Goal: Task Accomplishment & Management: Complete application form

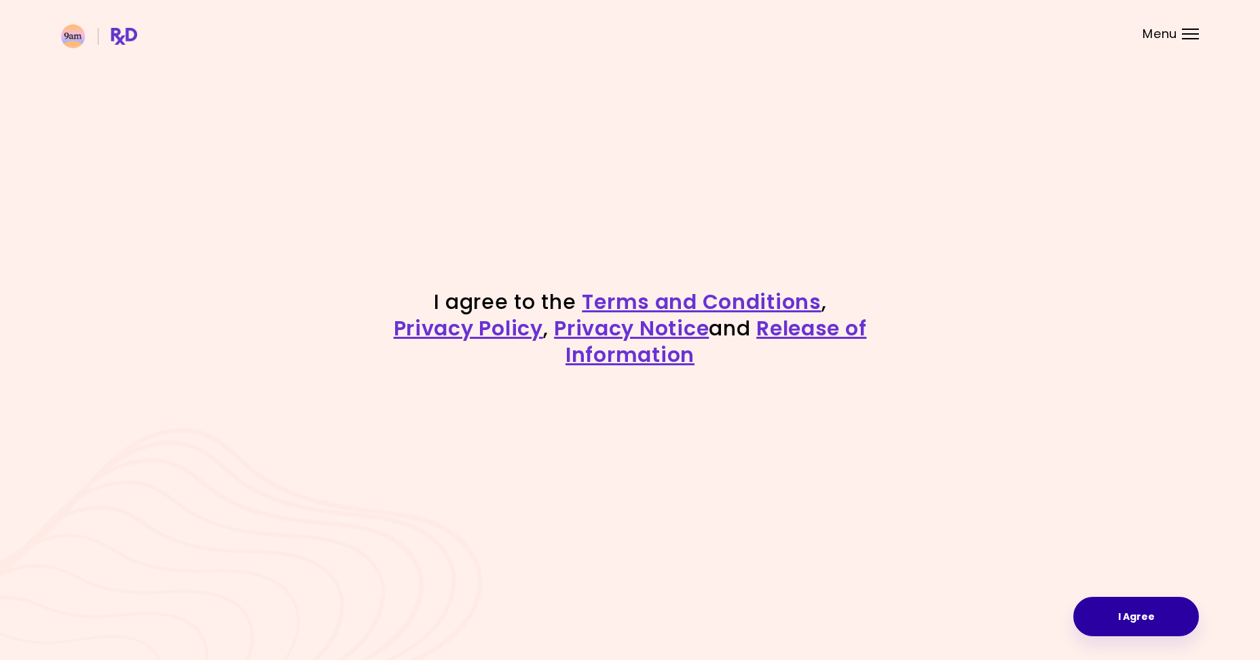
click at [1146, 609] on button "I Agree" at bounding box center [1136, 616] width 126 height 39
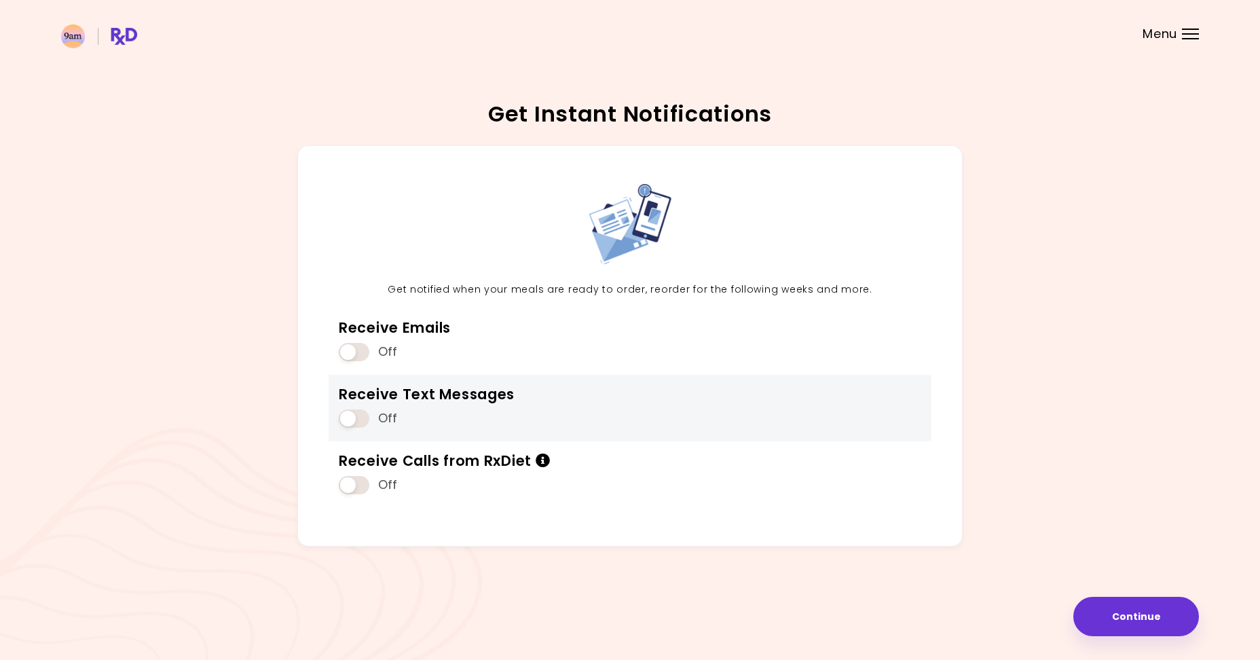
click at [358, 405] on div "Receive Text Messages Off" at bounding box center [427, 408] width 176 height 46
click at [351, 421] on span at bounding box center [354, 418] width 31 height 18
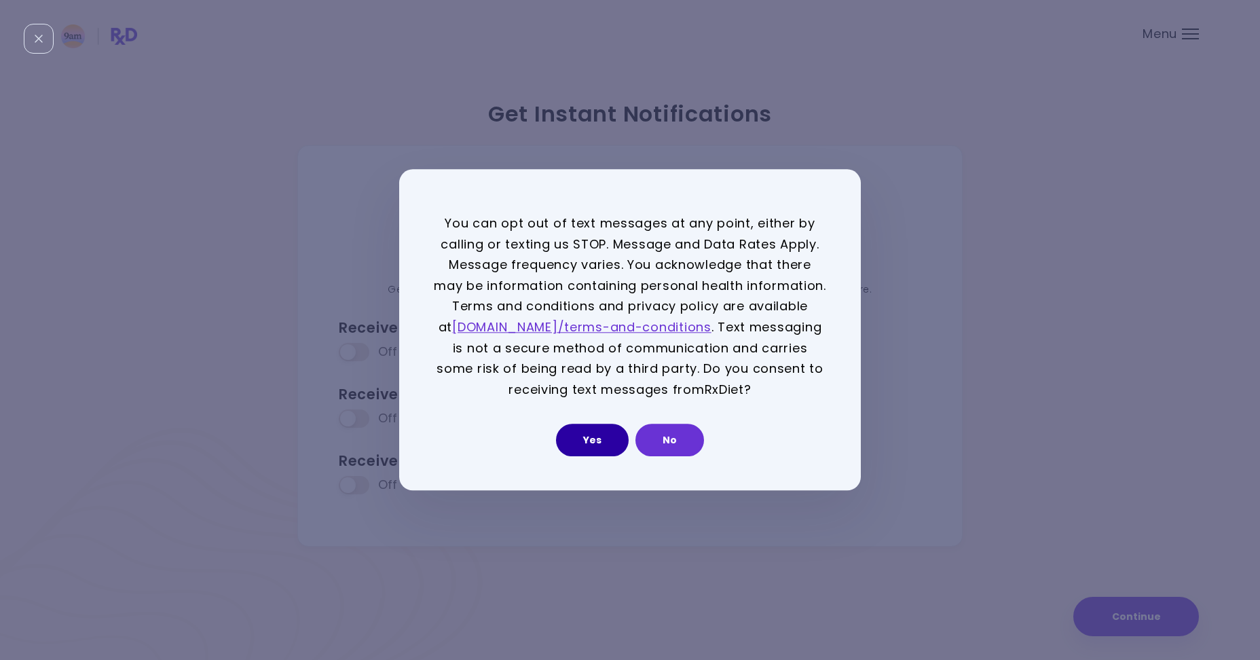
click at [604, 452] on button "Yes" at bounding box center [592, 440] width 73 height 33
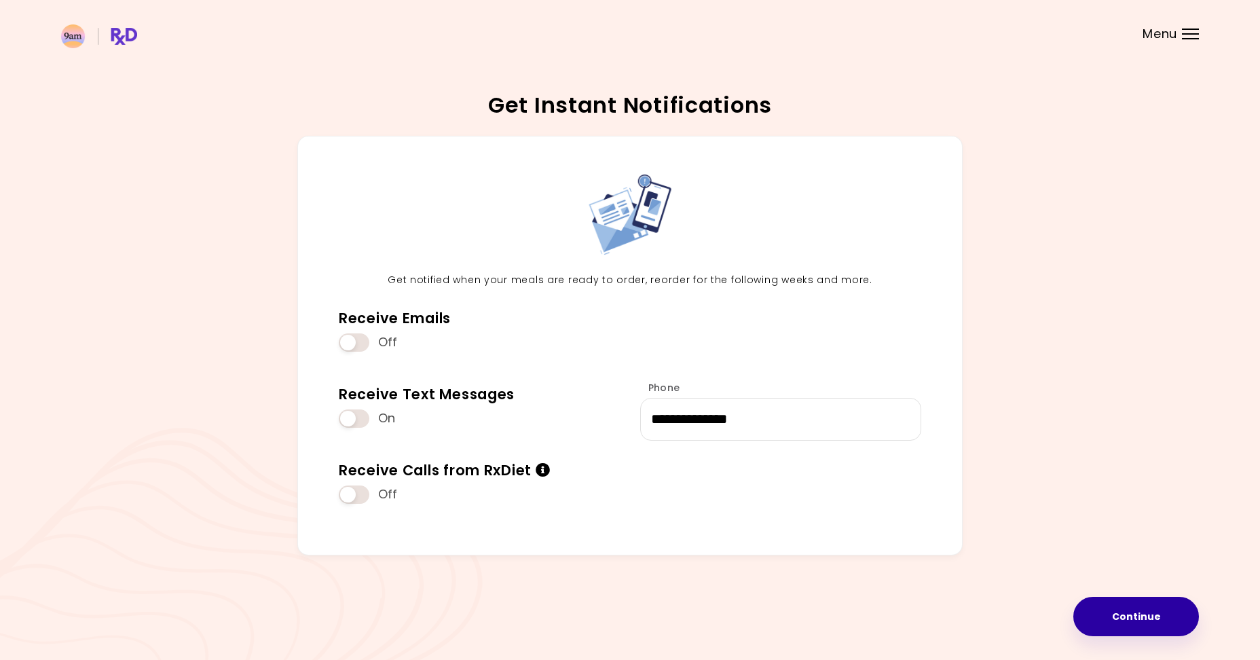
click at [1135, 617] on button "Continue" at bounding box center [1136, 616] width 126 height 39
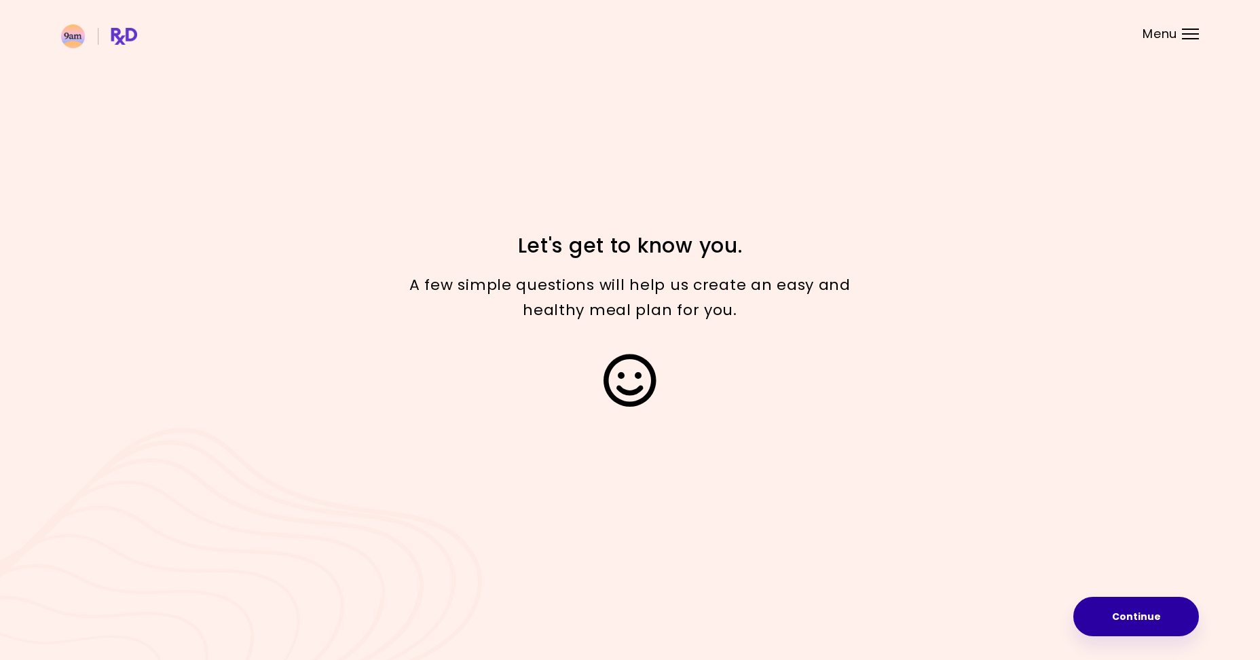
click at [1129, 622] on button "Continue" at bounding box center [1136, 616] width 126 height 39
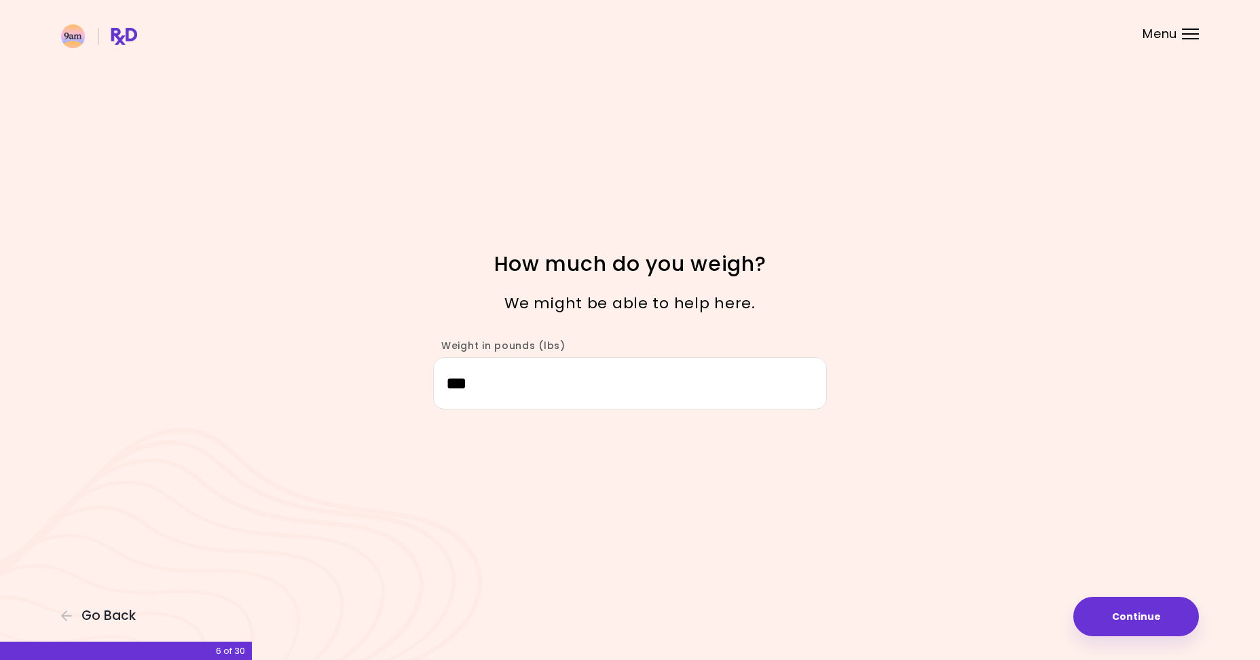
drag, startPoint x: 555, startPoint y: 375, endPoint x: 252, endPoint y: 344, distance: 304.3
click at [255, 345] on div "Focusable invisible element How much do you weigh? We might be able to help her…" at bounding box center [630, 330] width 1260 height 660
type input "***"
click at [1113, 608] on button "Continue" at bounding box center [1136, 616] width 126 height 39
select select "****"
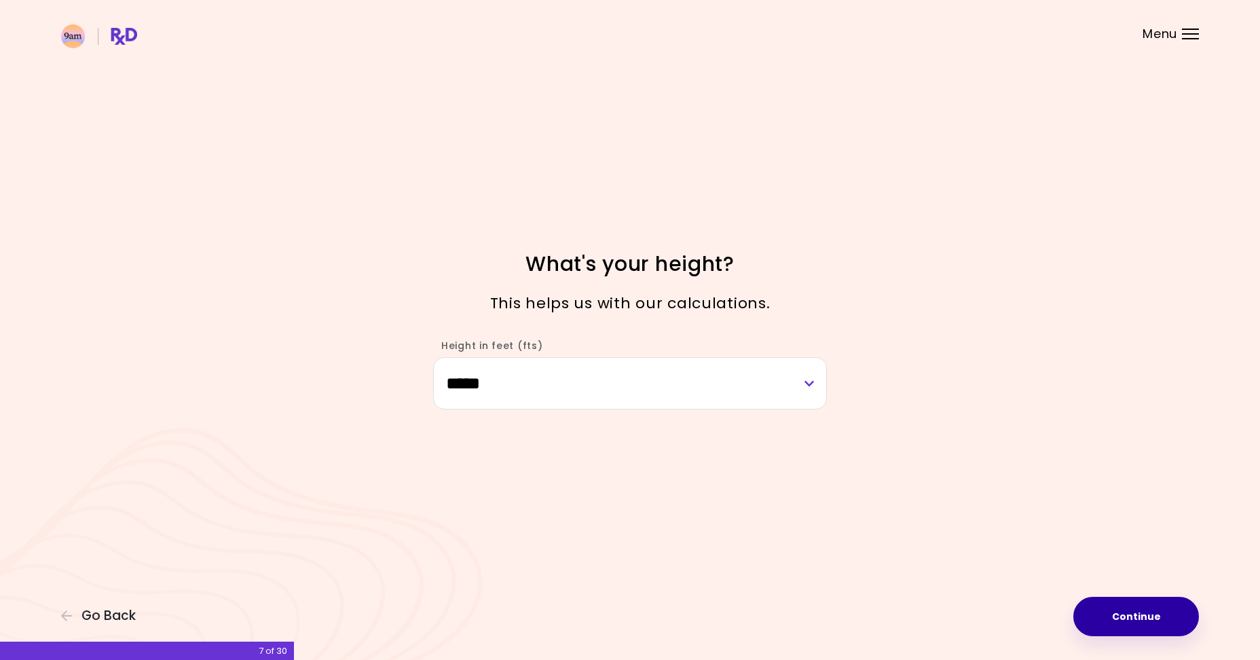
click at [1126, 619] on button "Continue" at bounding box center [1136, 616] width 126 height 39
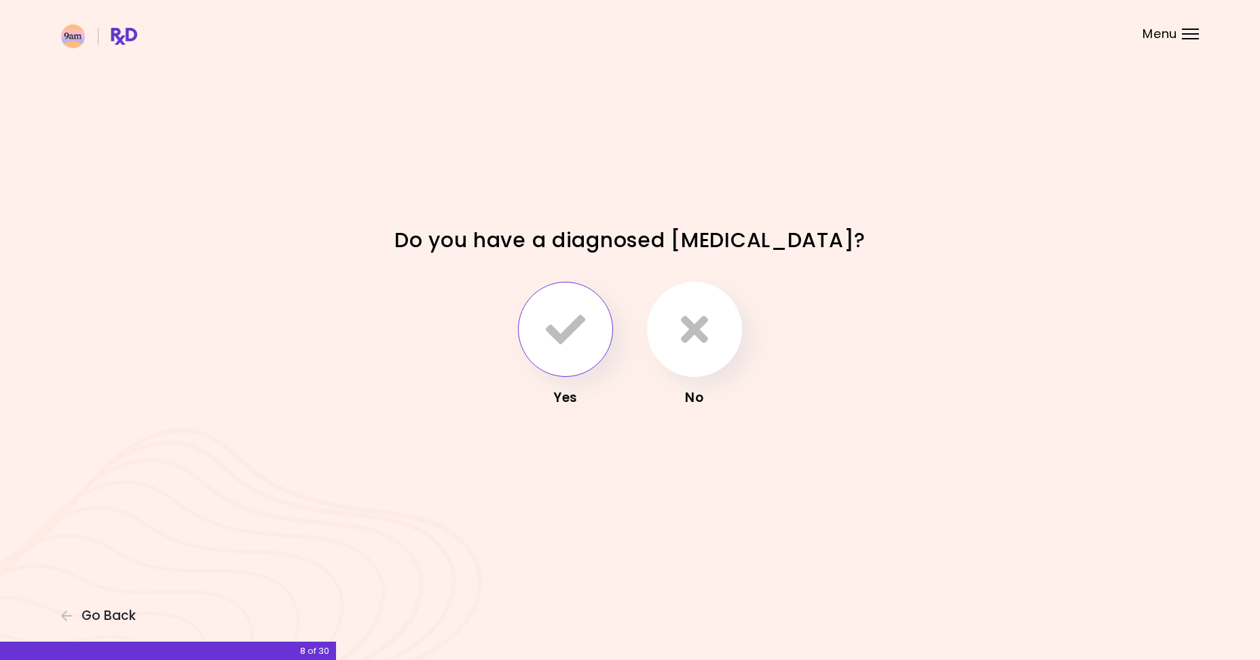
click at [549, 335] on icon "button" at bounding box center [565, 329] width 39 height 39
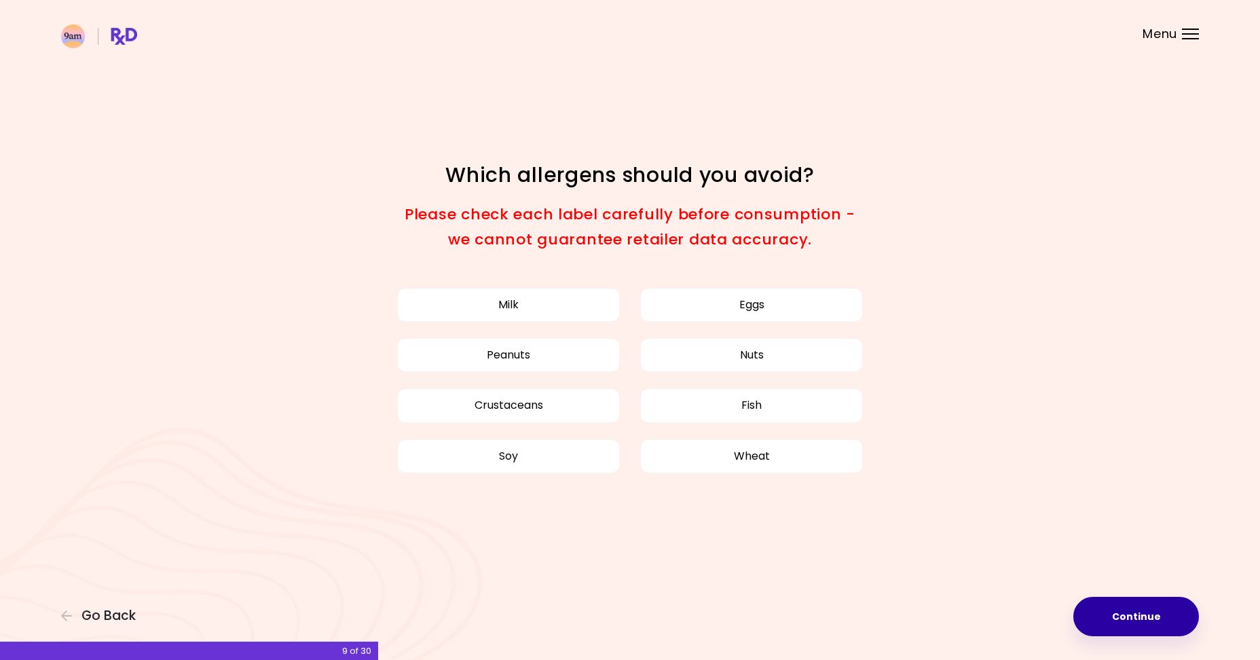
click at [1128, 627] on button "Continue" at bounding box center [1136, 616] width 126 height 39
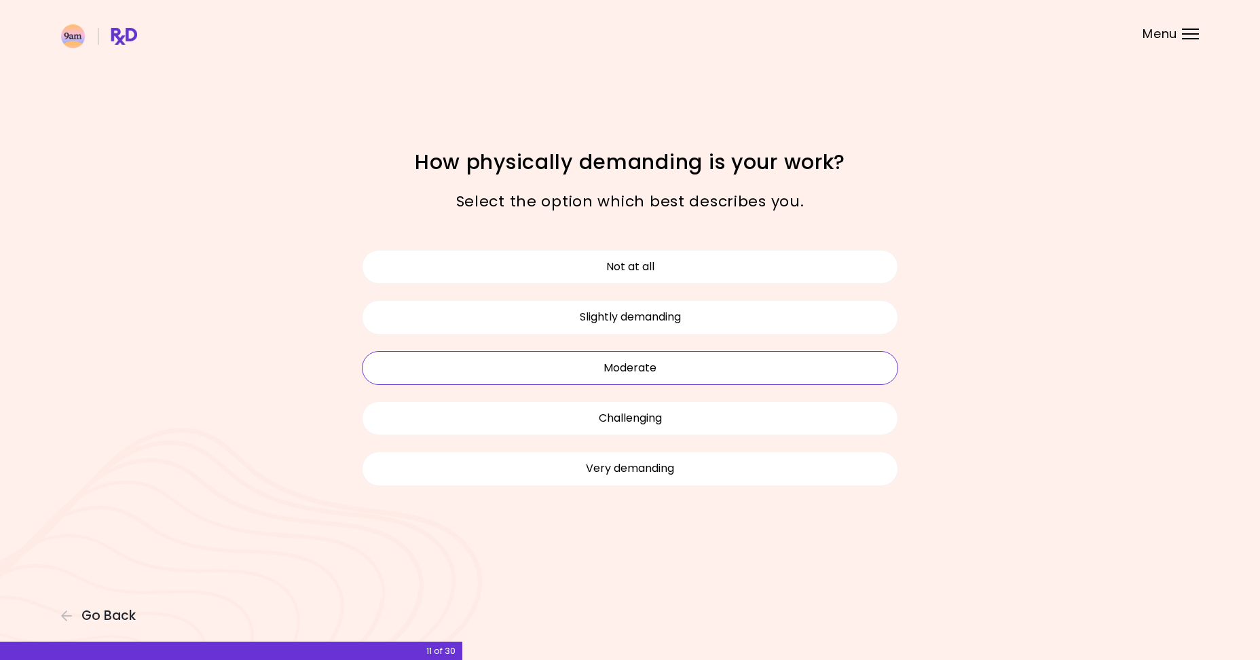
click at [585, 356] on button "Moderate" at bounding box center [630, 368] width 536 height 34
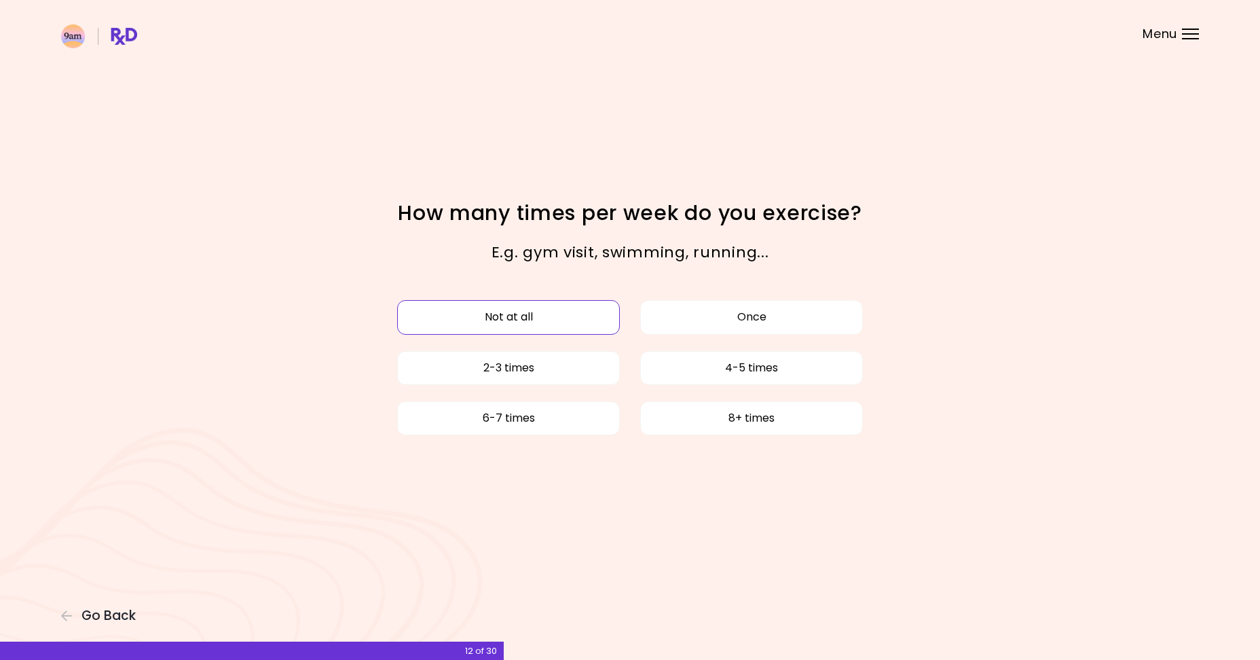
click at [561, 318] on button "Not at all" at bounding box center [508, 317] width 223 height 34
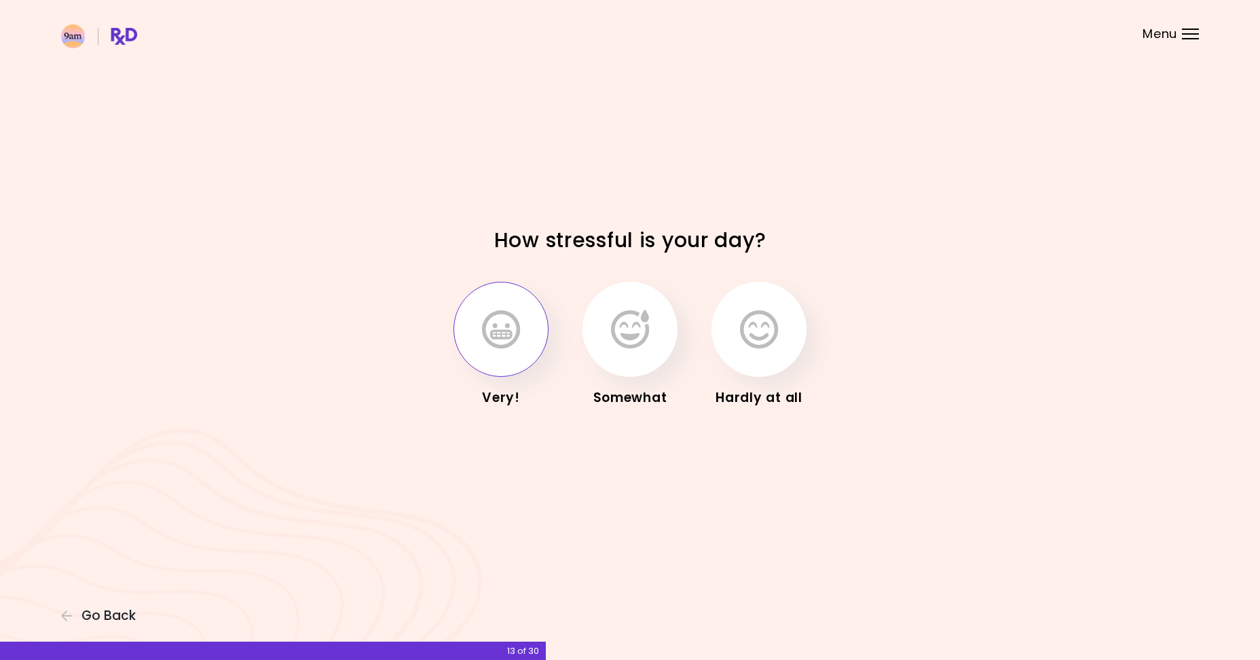
click at [485, 322] on icon "button" at bounding box center [501, 329] width 38 height 39
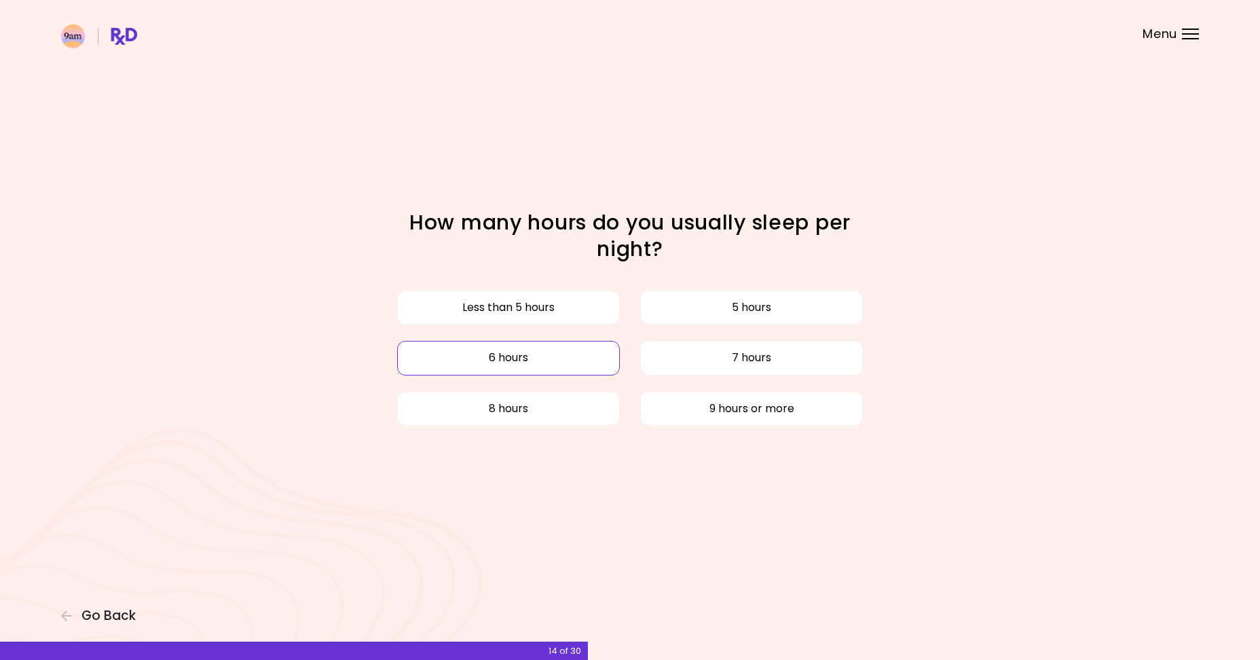
click at [576, 354] on button "6 hours" at bounding box center [508, 358] width 223 height 34
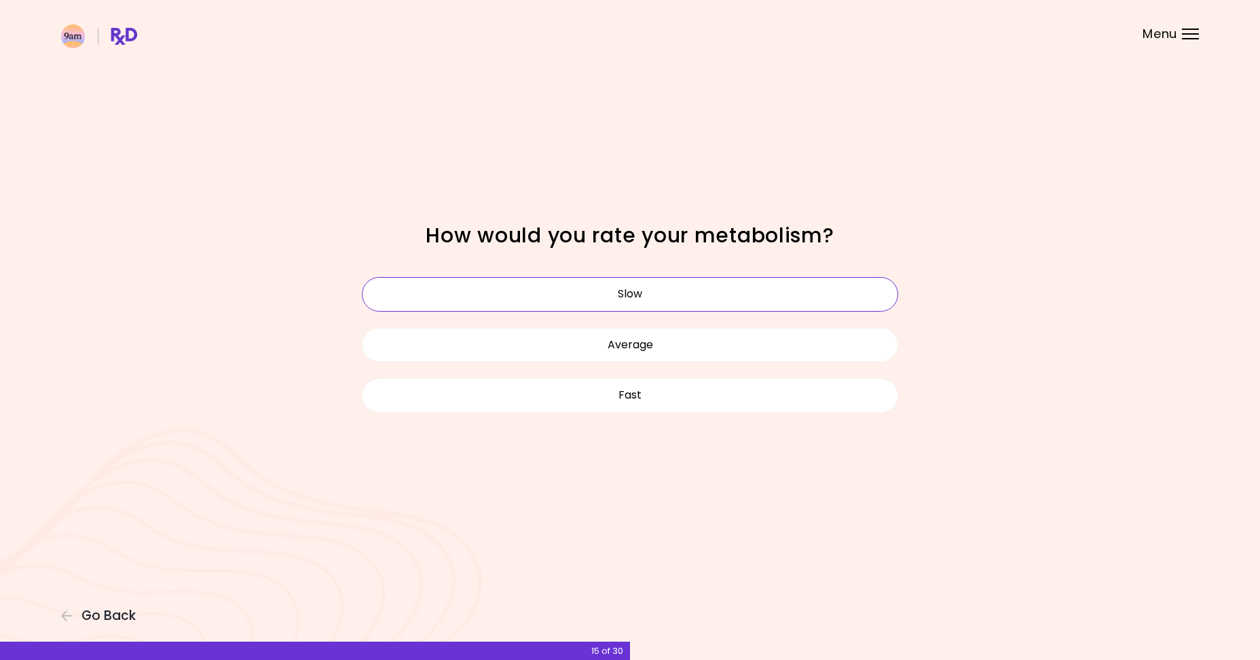
click at [658, 293] on button "Slow" at bounding box center [630, 294] width 536 height 34
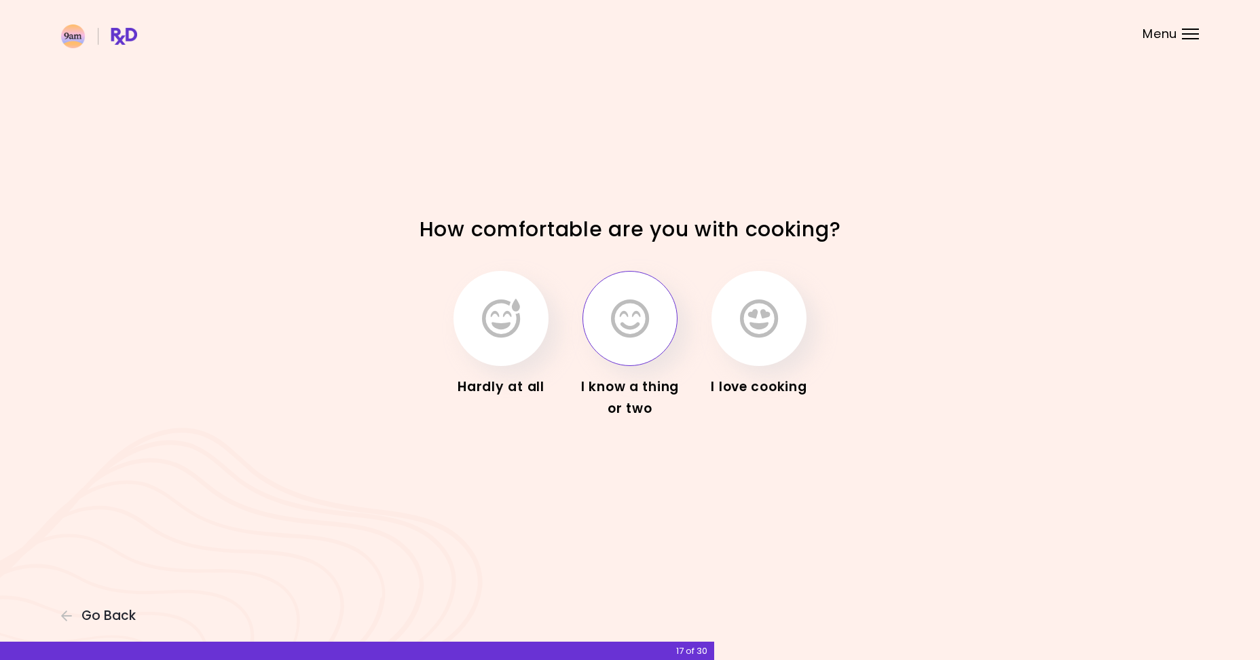
click at [641, 333] on icon "button" at bounding box center [630, 318] width 38 height 39
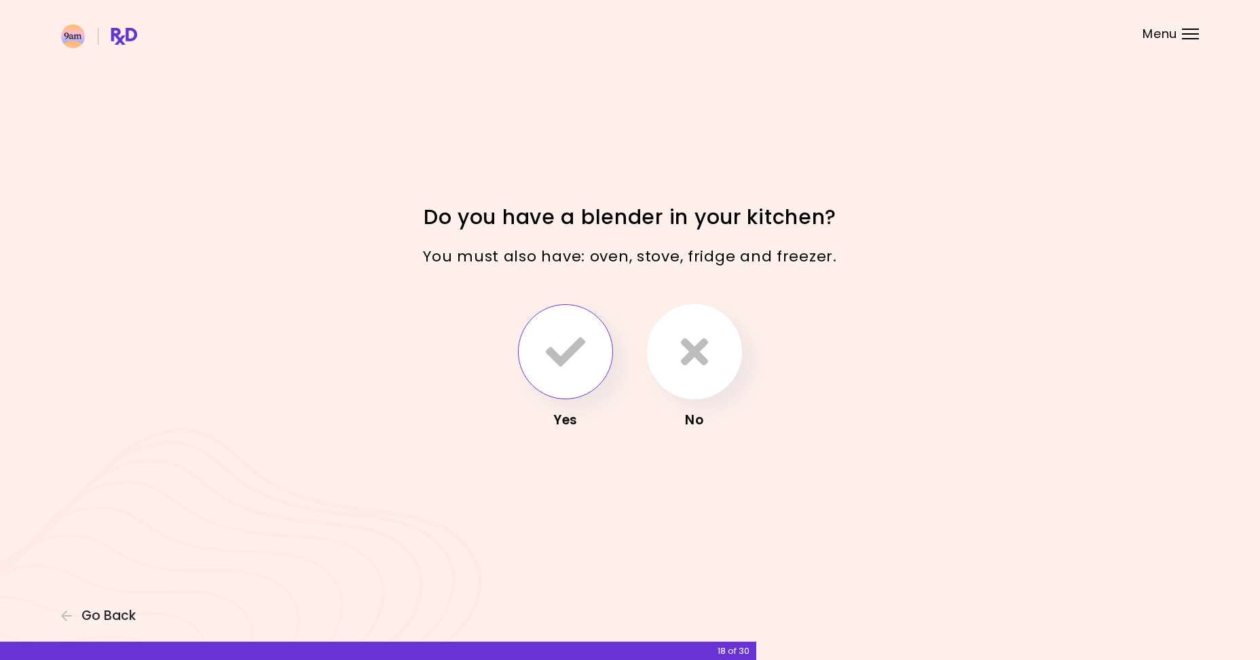
click at [563, 328] on button "button" at bounding box center [565, 351] width 95 height 95
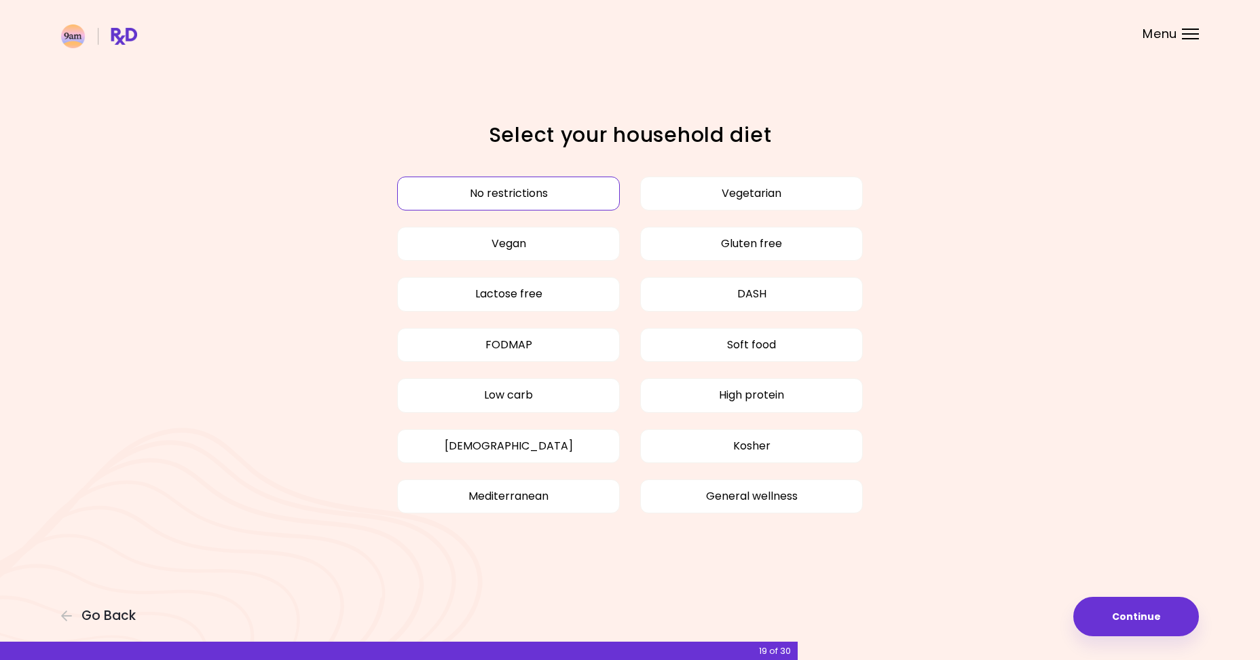
click at [524, 207] on button "No restrictions" at bounding box center [508, 193] width 223 height 34
click at [489, 200] on button "No restrictions" at bounding box center [508, 193] width 223 height 34
click at [1141, 612] on button "Continue" at bounding box center [1136, 616] width 126 height 39
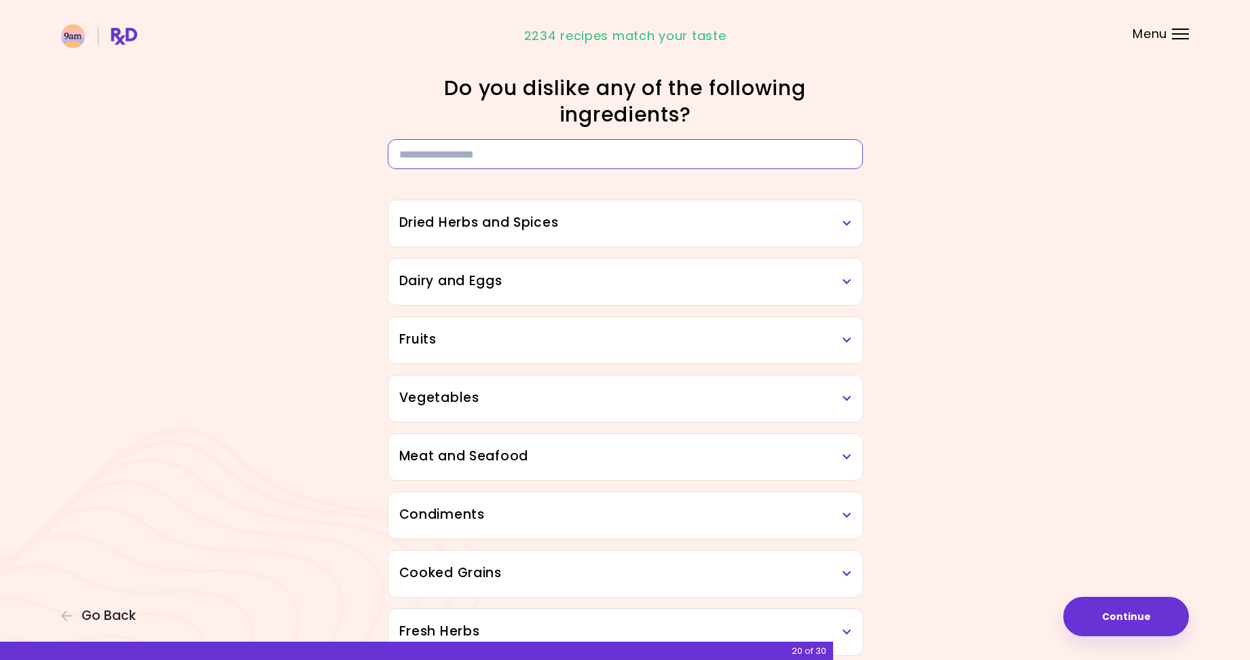
click at [493, 164] on input at bounding box center [625, 154] width 475 height 30
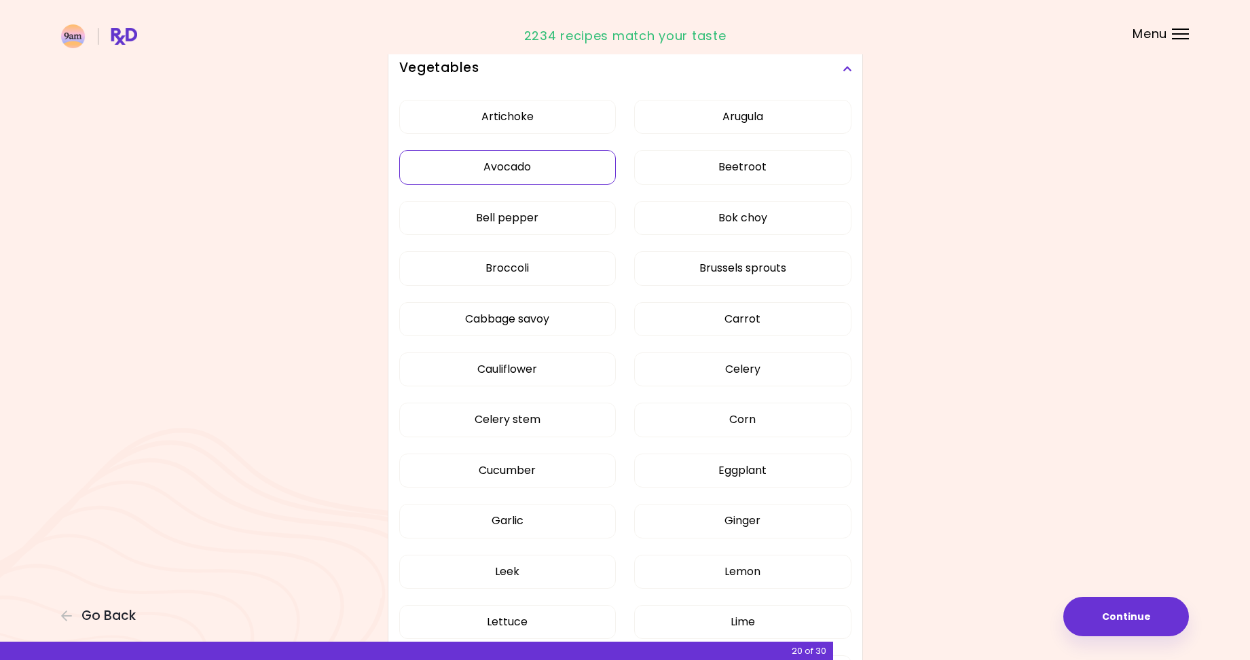
type input "**"
click at [516, 168] on button "Avocado" at bounding box center [507, 167] width 217 height 34
click at [1148, 622] on button "Continue" at bounding box center [1126, 616] width 126 height 39
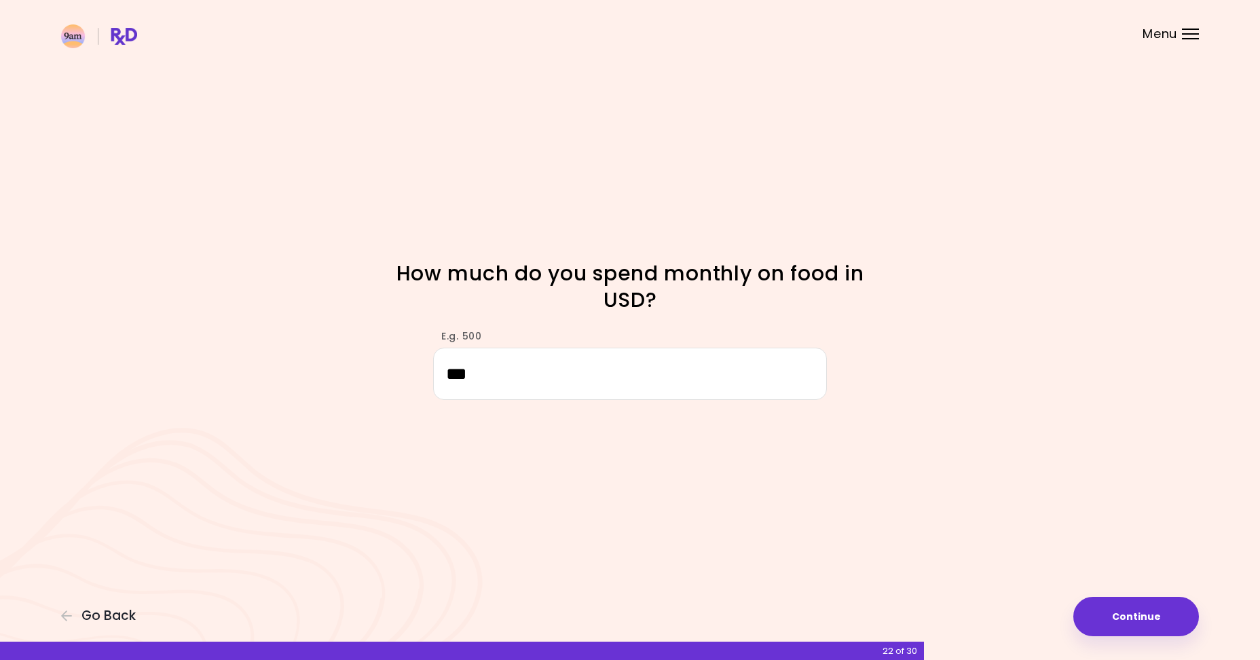
type input "***"
drag, startPoint x: 914, startPoint y: 453, endPoint x: 921, endPoint y: 455, distance: 7.7
click at [914, 451] on div "Focusable invisible element How much do you spend monthly on food in USD? E.g. …" at bounding box center [630, 330] width 1260 height 660
click at [1102, 641] on div "Focusable invisible element How much do you spend monthly on food in USD? E.g. …" at bounding box center [630, 330] width 1260 height 660
click at [1108, 616] on button "Continue" at bounding box center [1136, 616] width 126 height 39
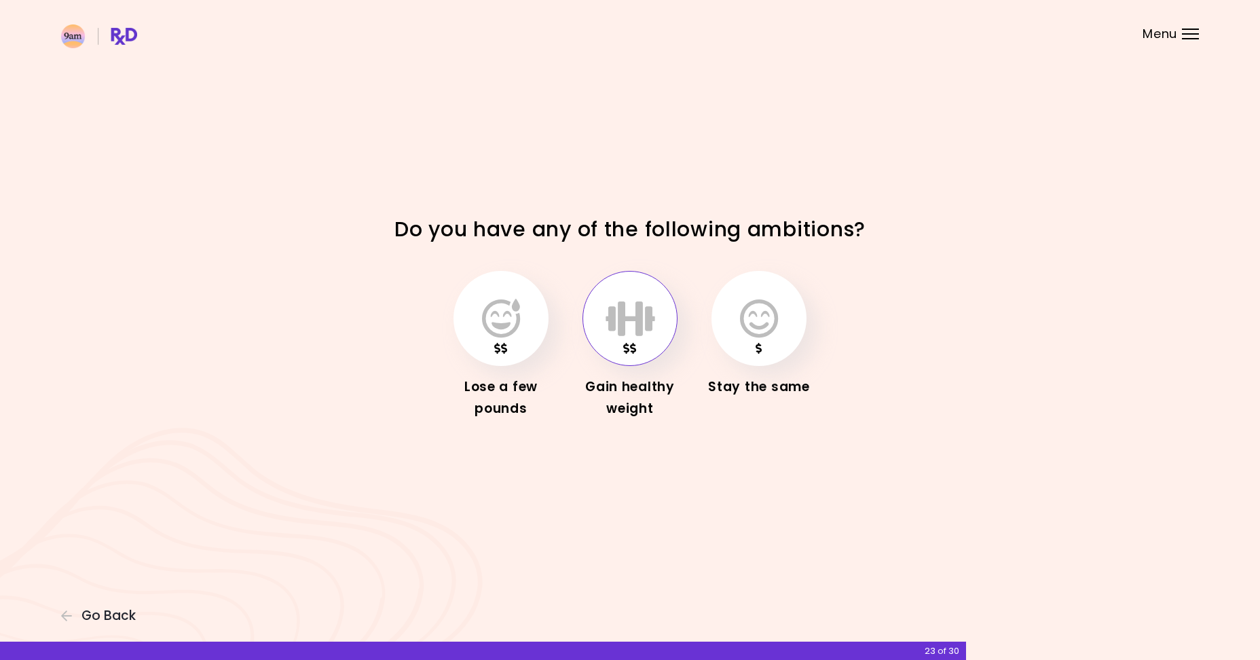
click at [641, 338] on icon "button" at bounding box center [630, 318] width 50 height 39
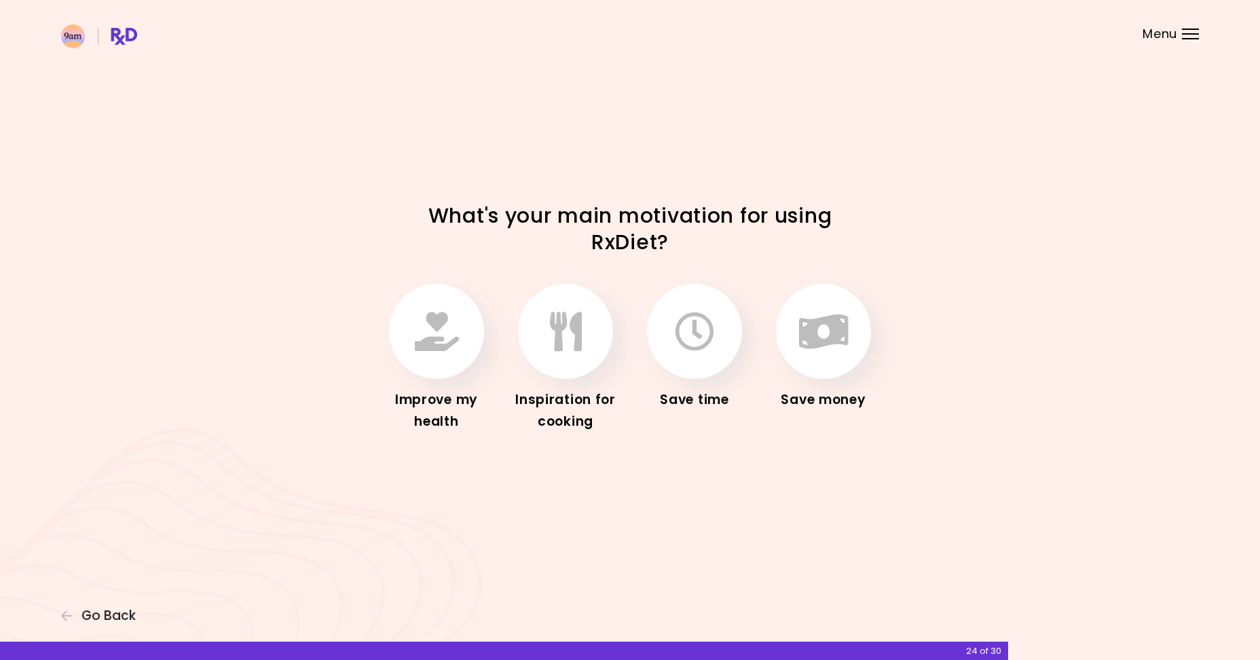
click at [388, 361] on div "Improve my health" at bounding box center [436, 358] width 109 height 149
click at [408, 319] on button "button" at bounding box center [436, 331] width 95 height 95
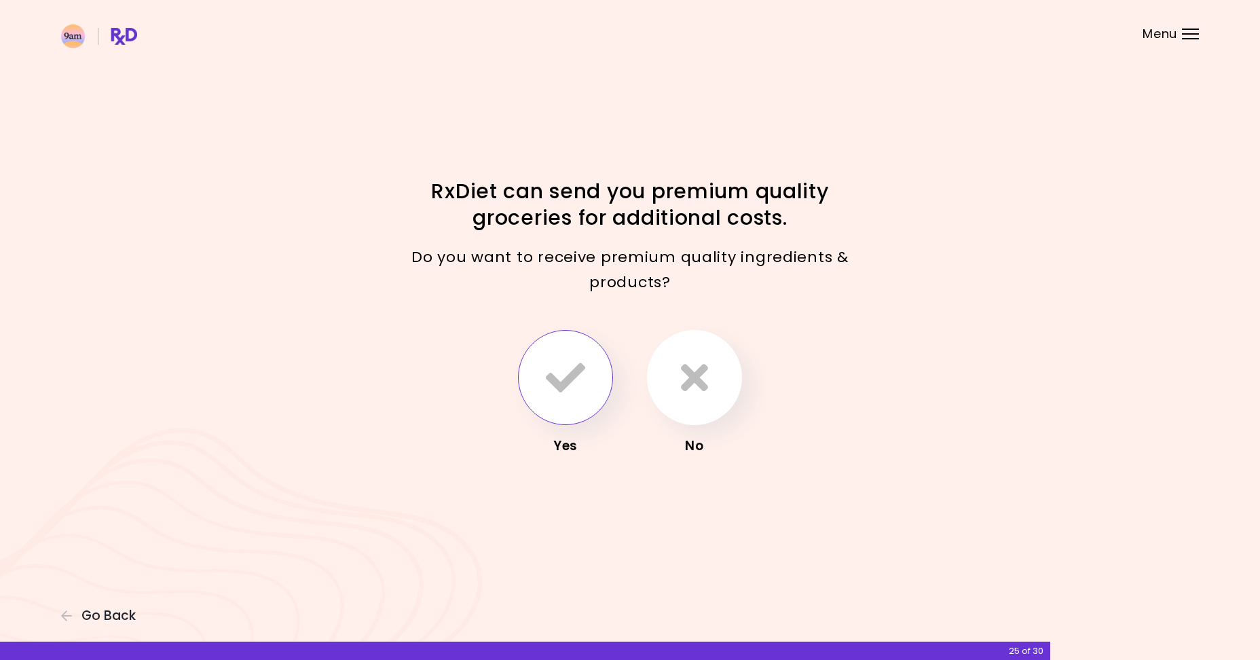
click at [560, 382] on icon "button" at bounding box center [565, 377] width 39 height 39
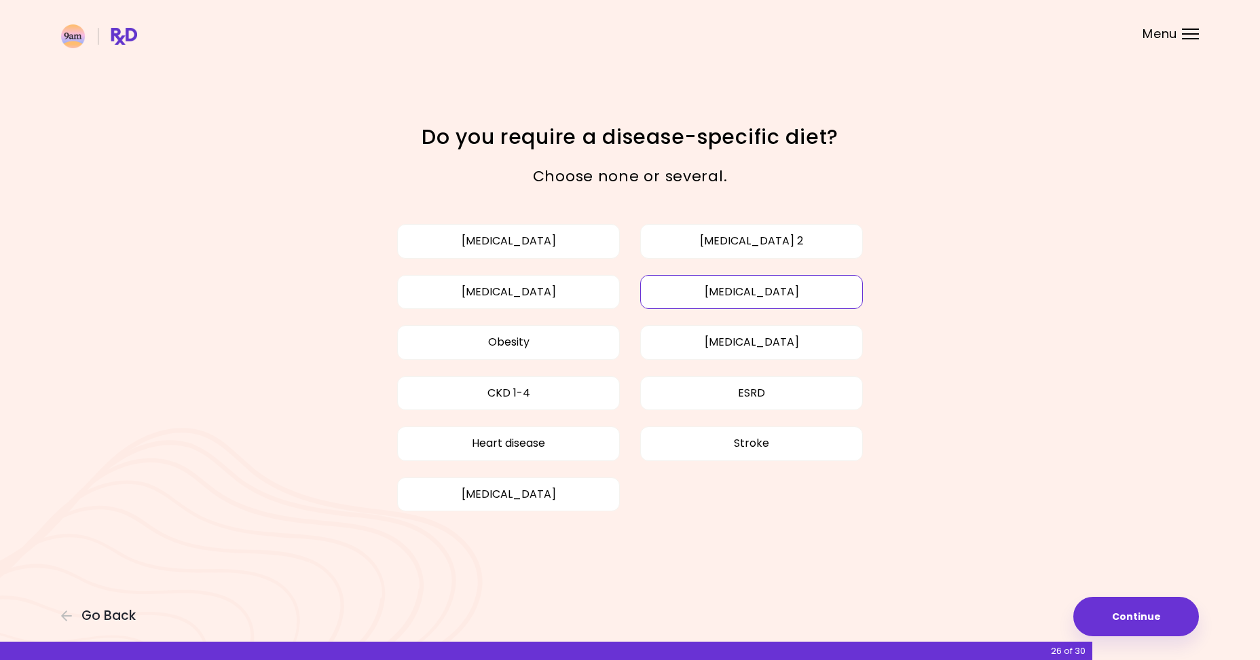
click at [752, 293] on button "[MEDICAL_DATA]" at bounding box center [751, 292] width 223 height 34
click at [561, 298] on button "[MEDICAL_DATA]" at bounding box center [508, 292] width 223 height 34
click at [550, 326] on button "Obesity" at bounding box center [508, 342] width 223 height 34
click at [1161, 620] on button "Continue" at bounding box center [1136, 616] width 126 height 39
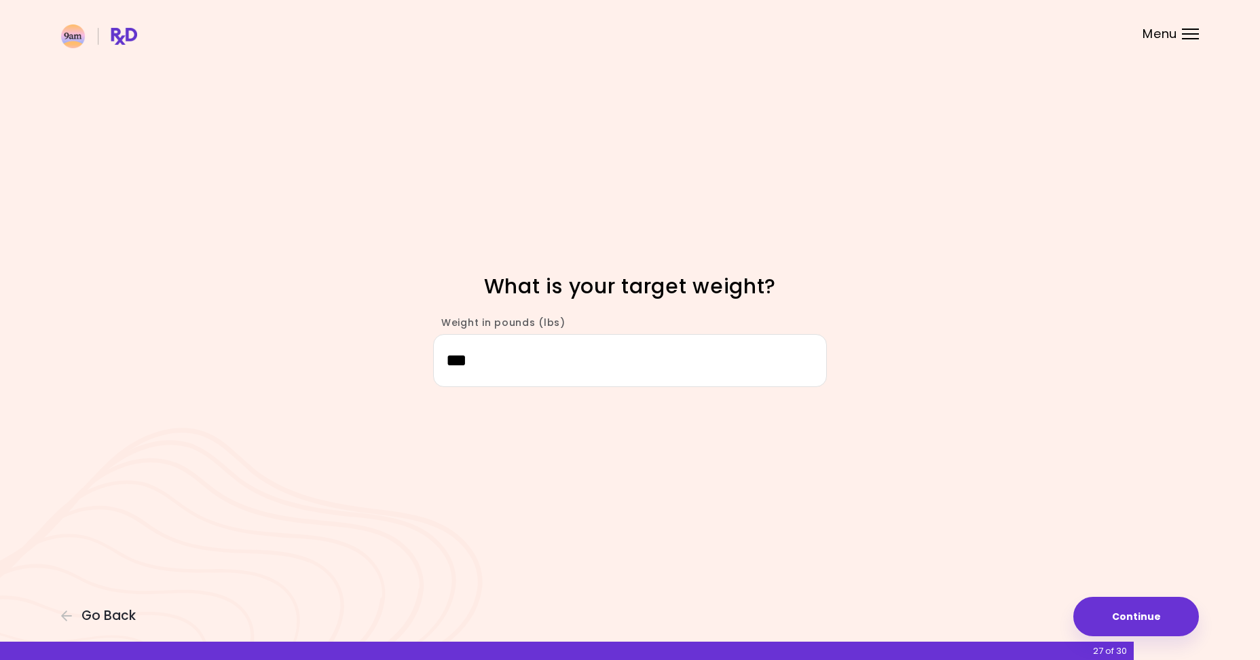
type input "***"
click at [1019, 434] on div "Focusable invisible element What is your target weight? Weight in pounds (lbs) …" at bounding box center [630, 330] width 1260 height 660
click at [1161, 603] on button "Continue" at bounding box center [1136, 616] width 126 height 39
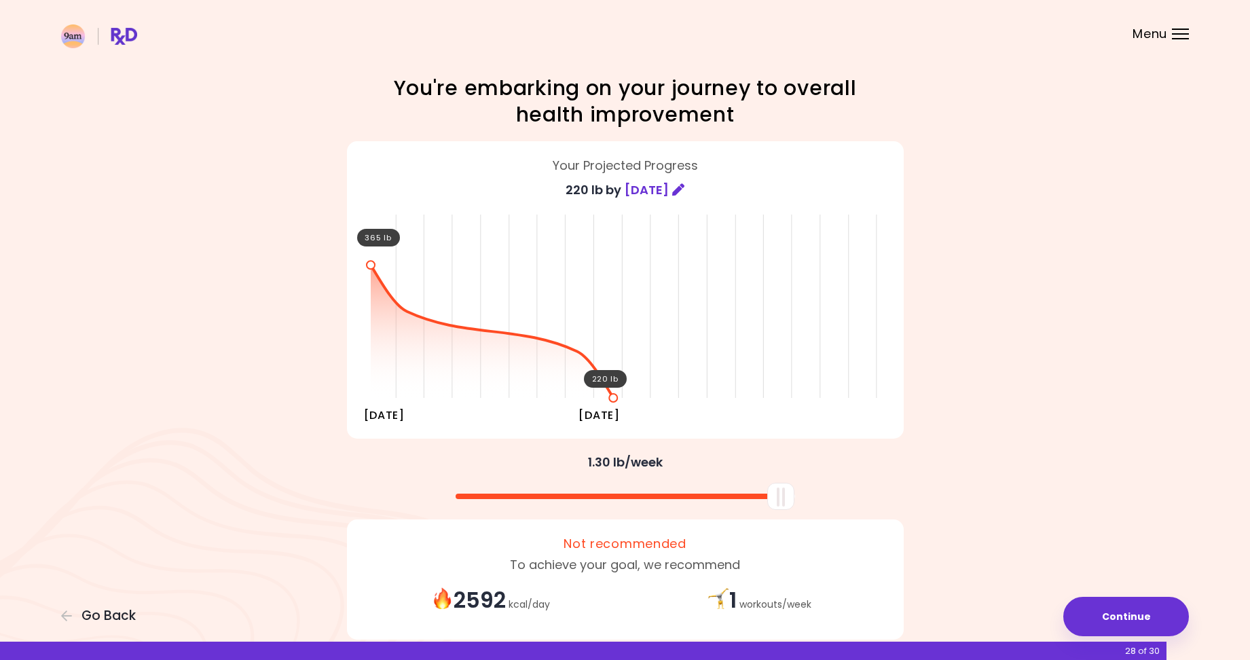
drag, startPoint x: 637, startPoint y: 494, endPoint x: 949, endPoint y: 531, distance: 314.5
click at [876, 526] on div "You're embarking on your journey to overall health improvement Your Projected P…" at bounding box center [625, 362] width 652 height 575
click at [1043, 522] on div "Focusable invisible element You're embarking on your journey to overall health …" at bounding box center [625, 362] width 1250 height 724
click at [1119, 600] on button "Continue" at bounding box center [1126, 616] width 126 height 39
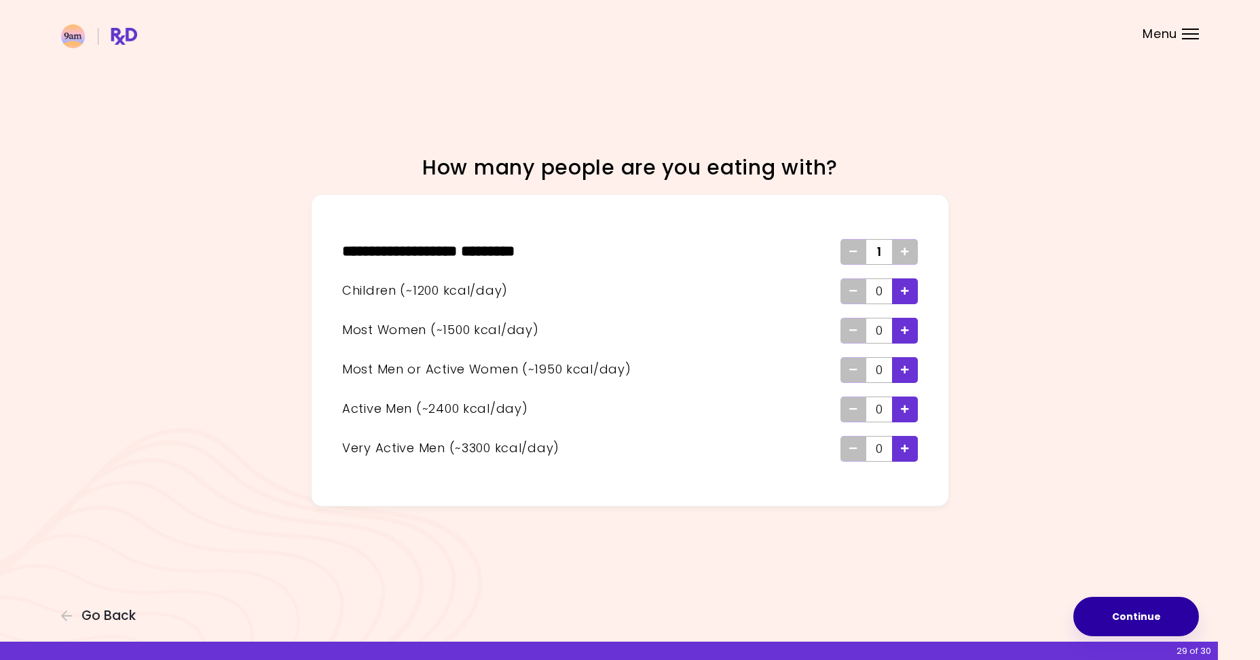
click at [1121, 610] on button "Continue" at bounding box center [1136, 616] width 126 height 39
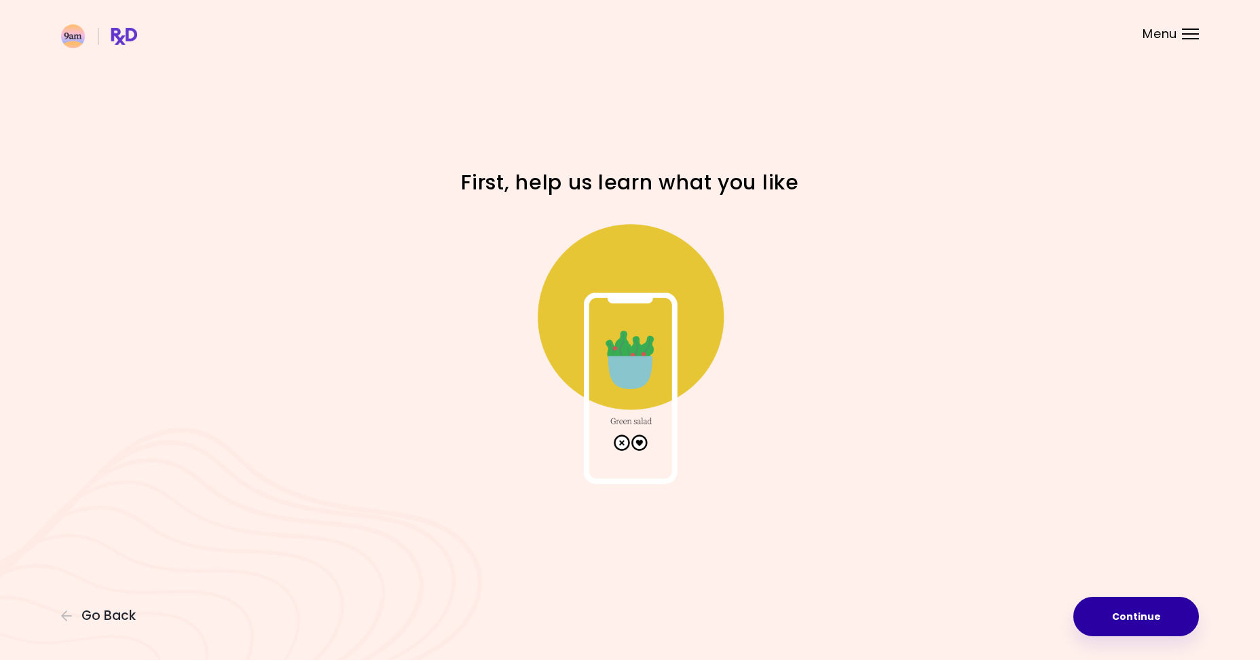
click at [1155, 613] on button "Continue" at bounding box center [1136, 616] width 126 height 39
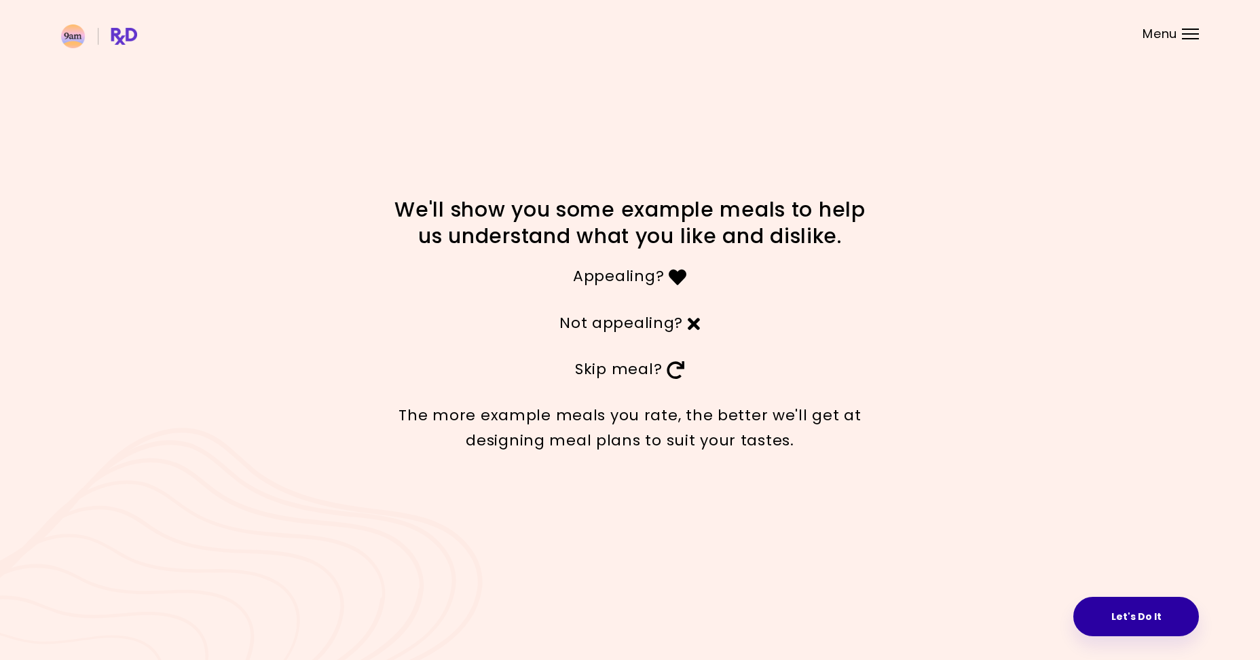
click at [1136, 612] on button "Let's Do It" at bounding box center [1136, 616] width 126 height 39
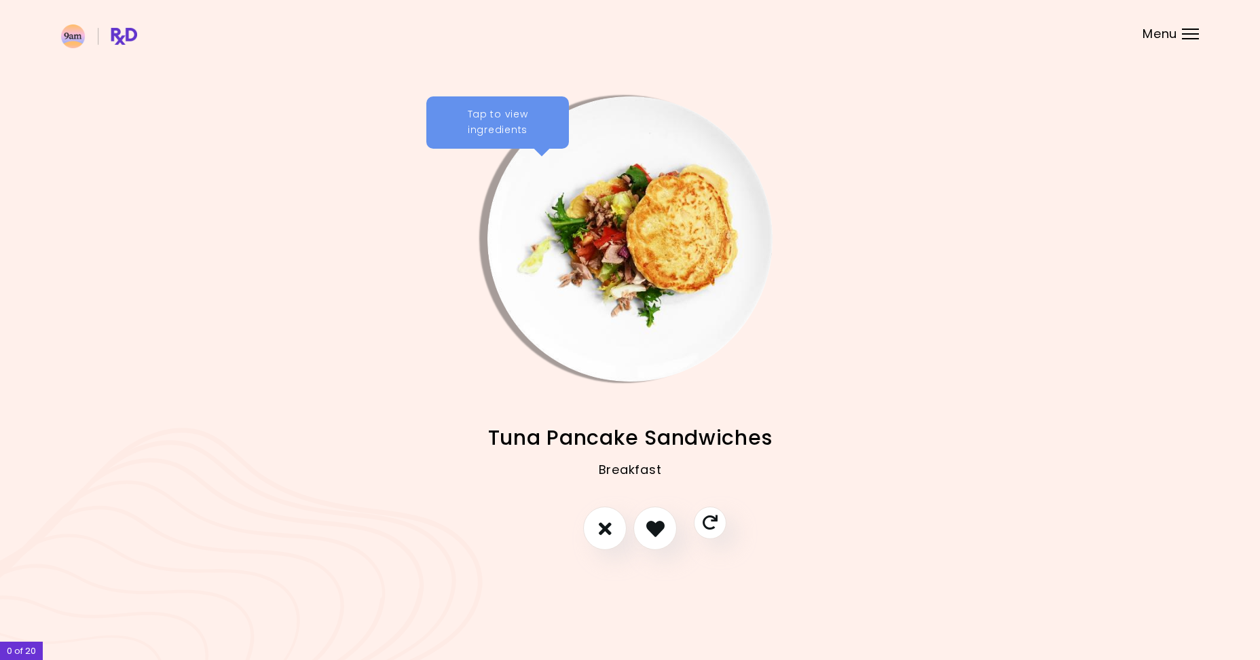
click at [504, 117] on div "Tap to view ingredients" at bounding box center [497, 122] width 143 height 53
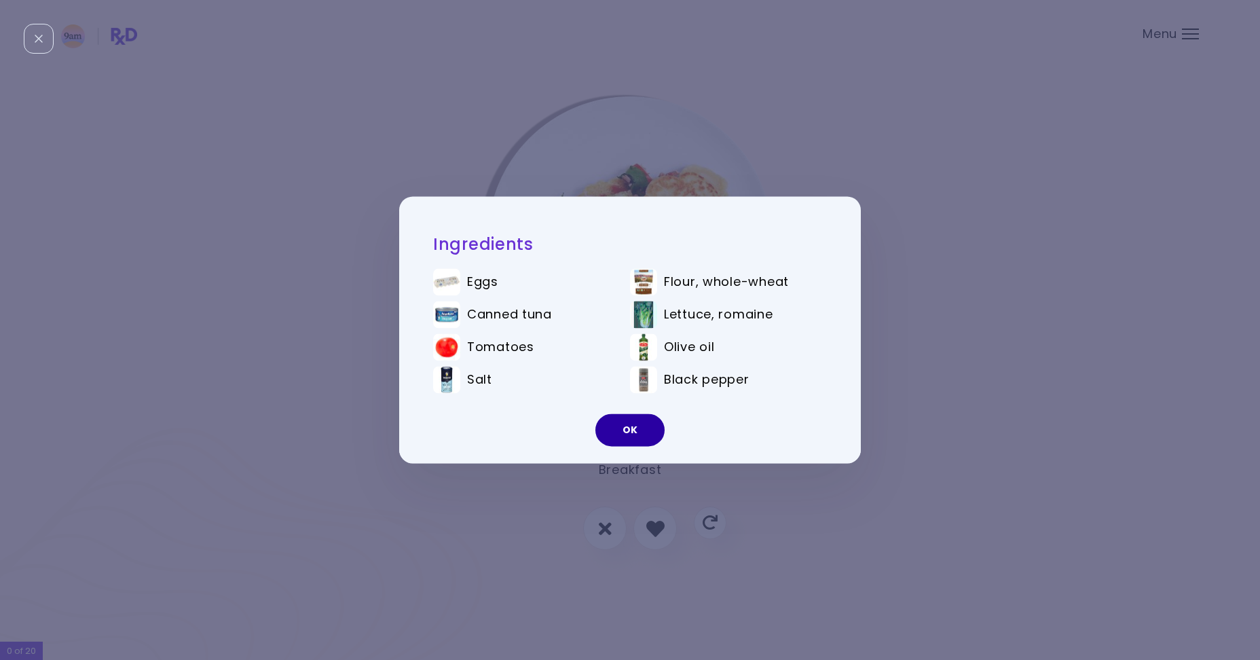
click at [634, 443] on button "OK" at bounding box center [629, 430] width 69 height 33
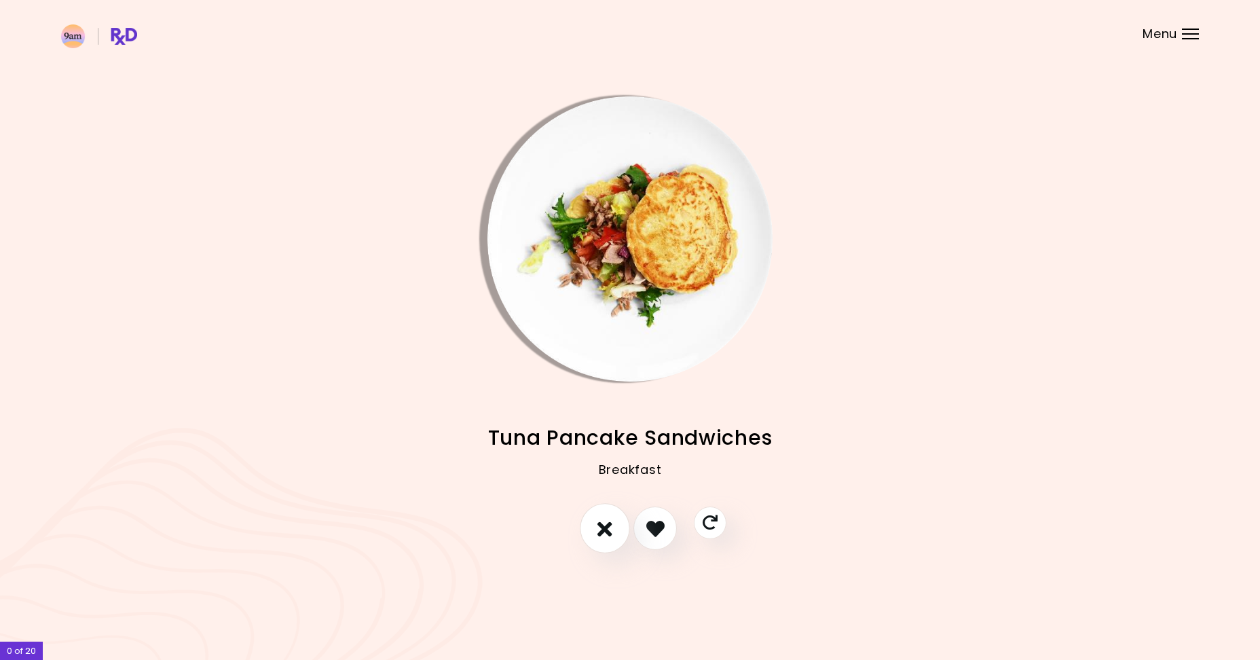
click at [612, 523] on icon "I don't like this recipe" at bounding box center [604, 528] width 15 height 21
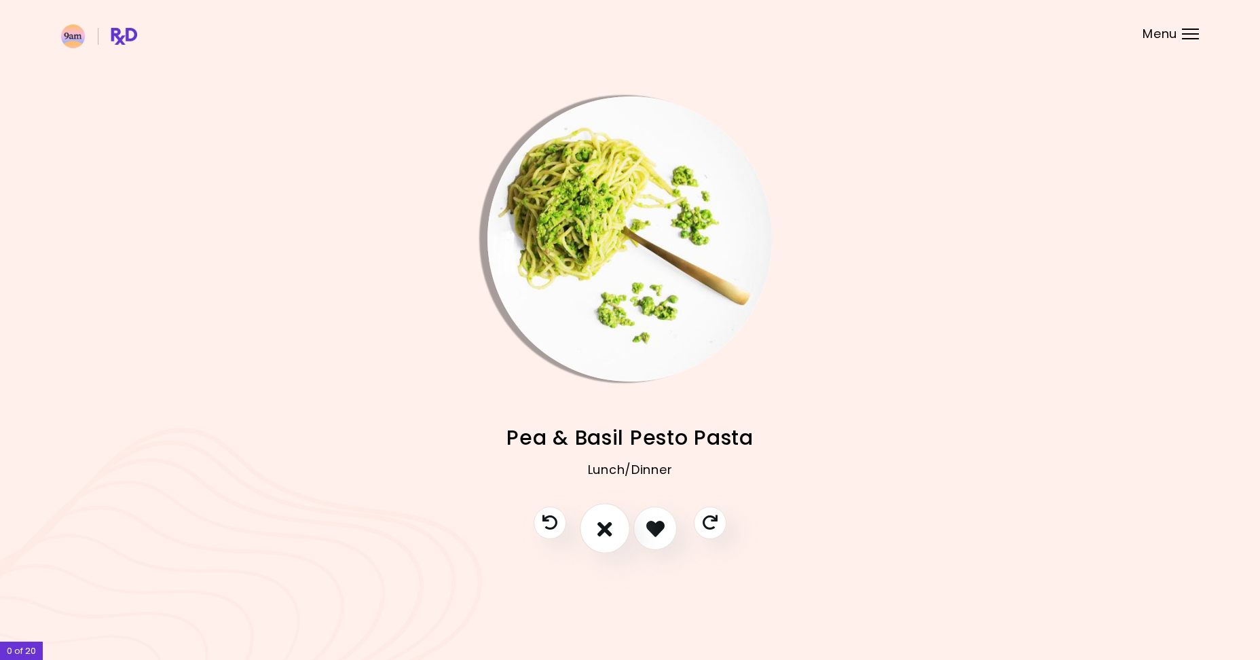
click at [616, 528] on button "I don't like this recipe" at bounding box center [605, 529] width 50 height 50
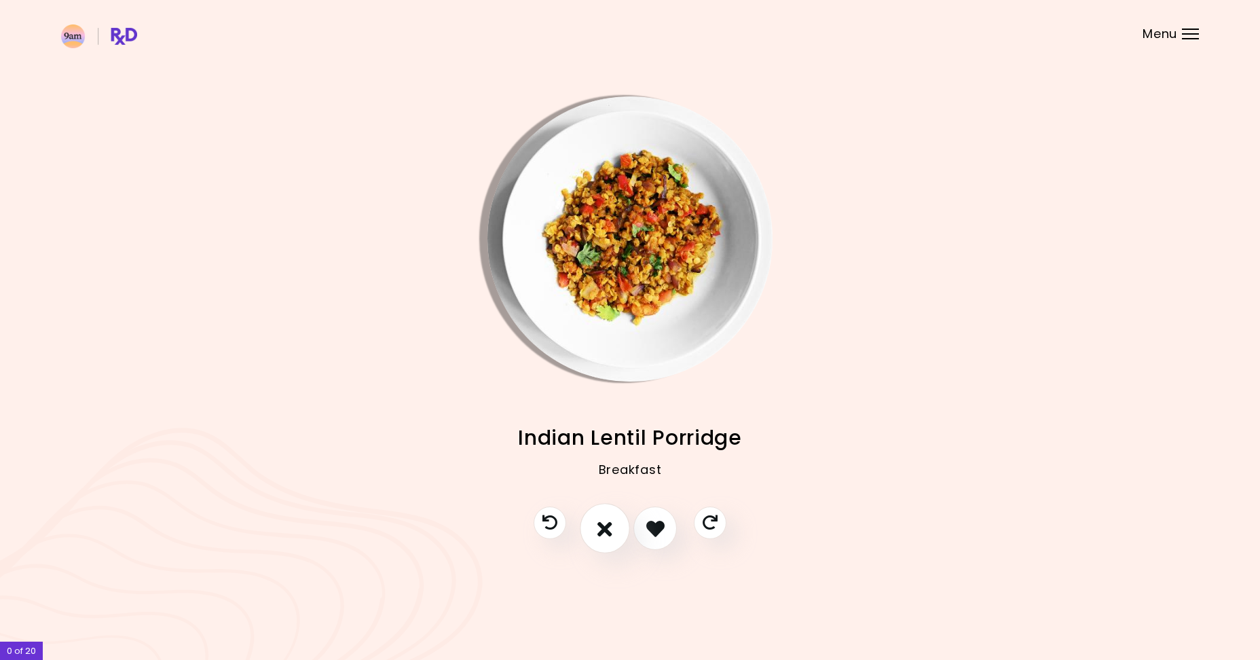
click at [616, 527] on button "I don't like this recipe" at bounding box center [605, 529] width 50 height 50
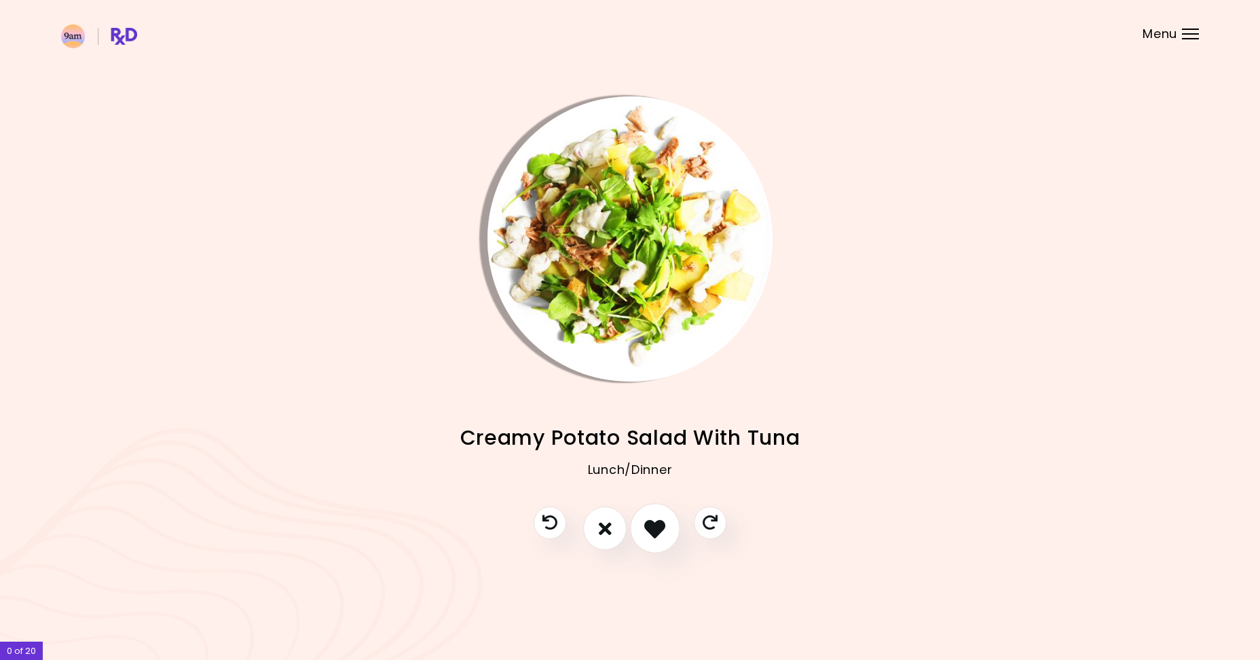
click at [650, 530] on icon "I like this recipe" at bounding box center [654, 528] width 21 height 21
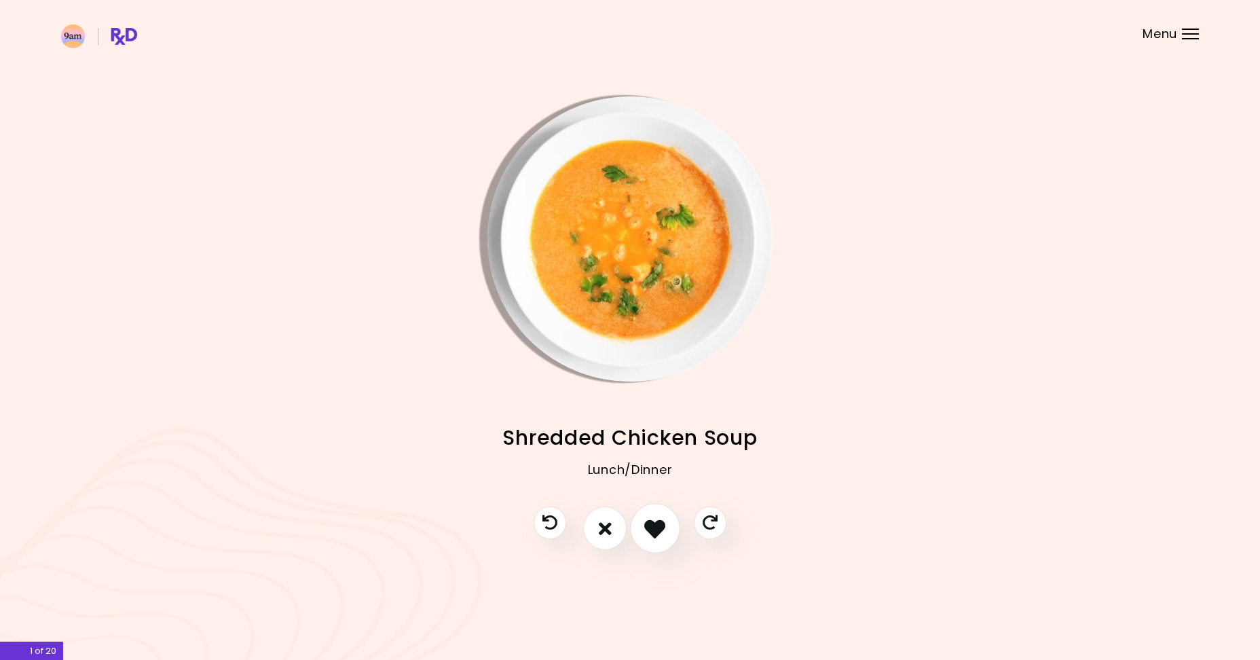
click at [650, 530] on icon "I like this recipe" at bounding box center [654, 528] width 21 height 21
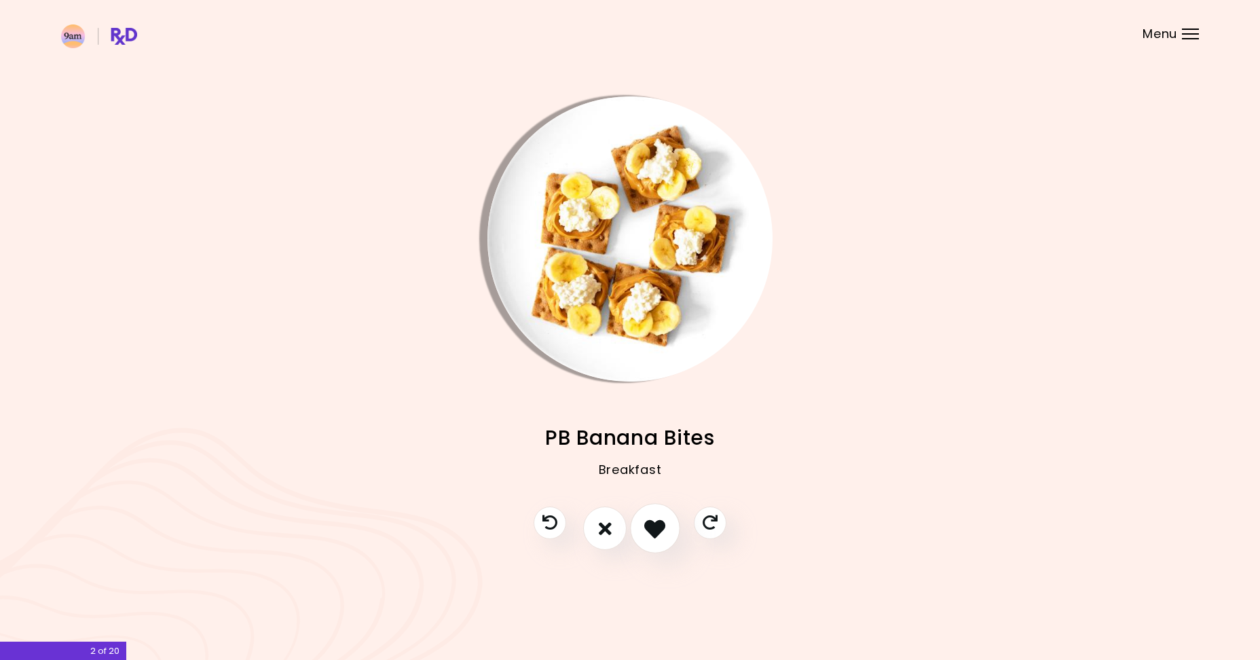
click at [650, 530] on icon "I like this recipe" at bounding box center [654, 528] width 21 height 21
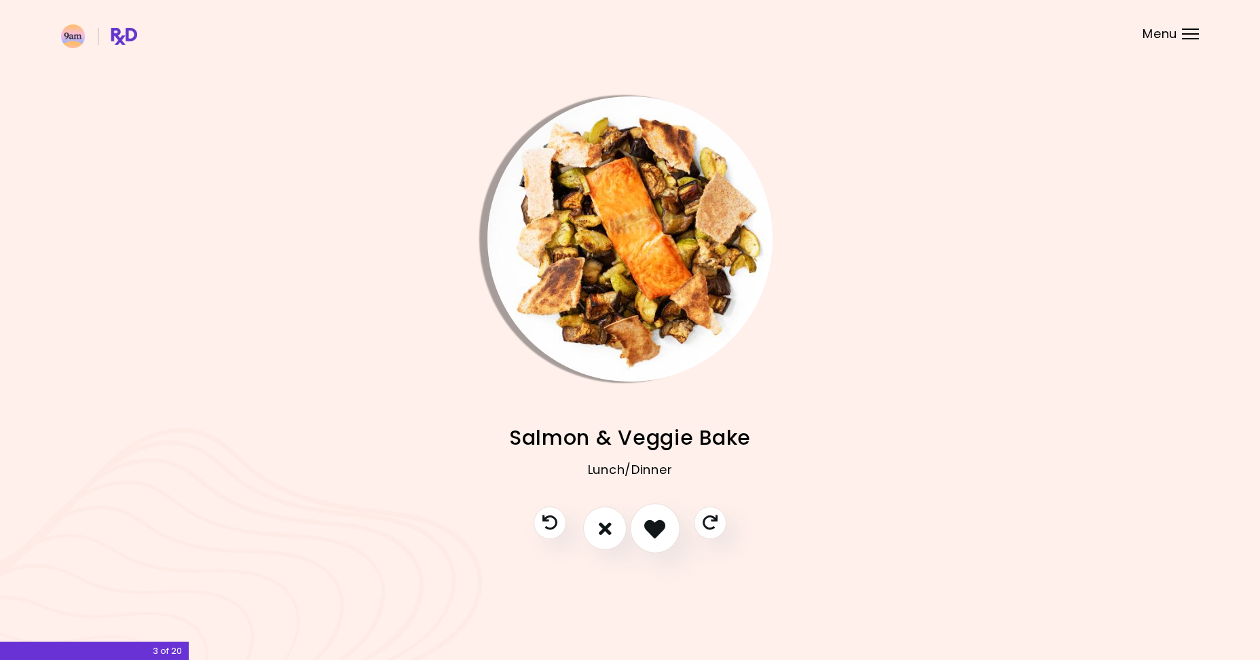
click at [650, 530] on icon "I like this recipe" at bounding box center [654, 528] width 21 height 21
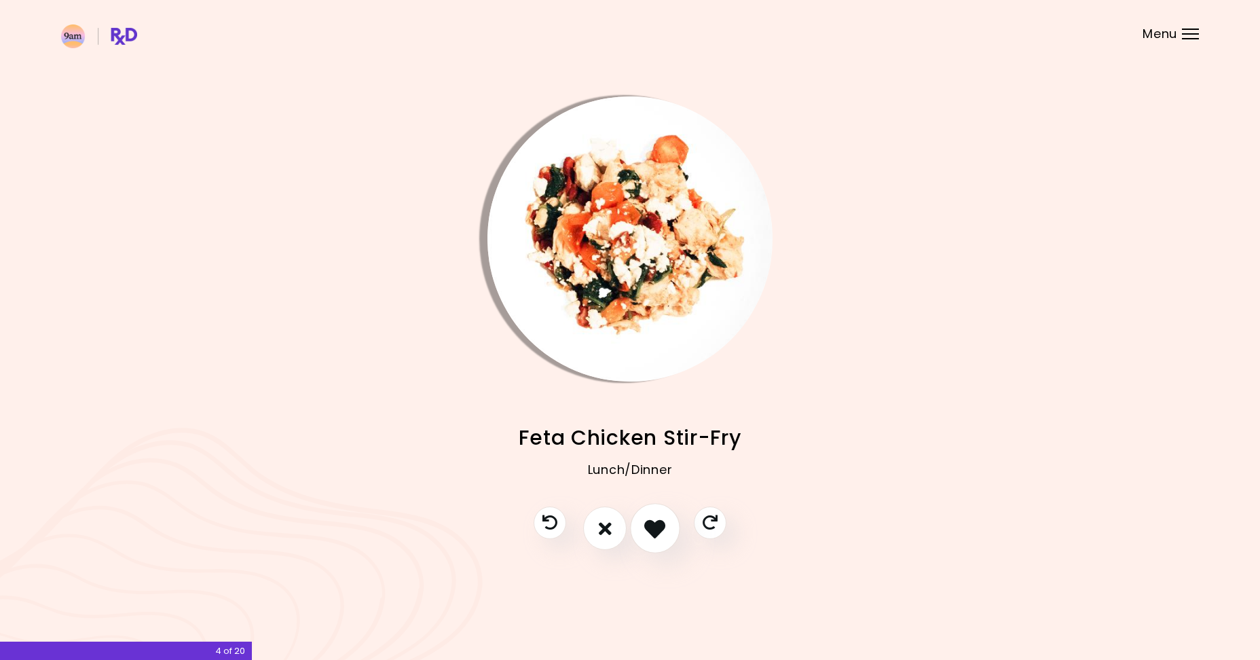
click at [663, 530] on icon "I like this recipe" at bounding box center [654, 528] width 21 height 21
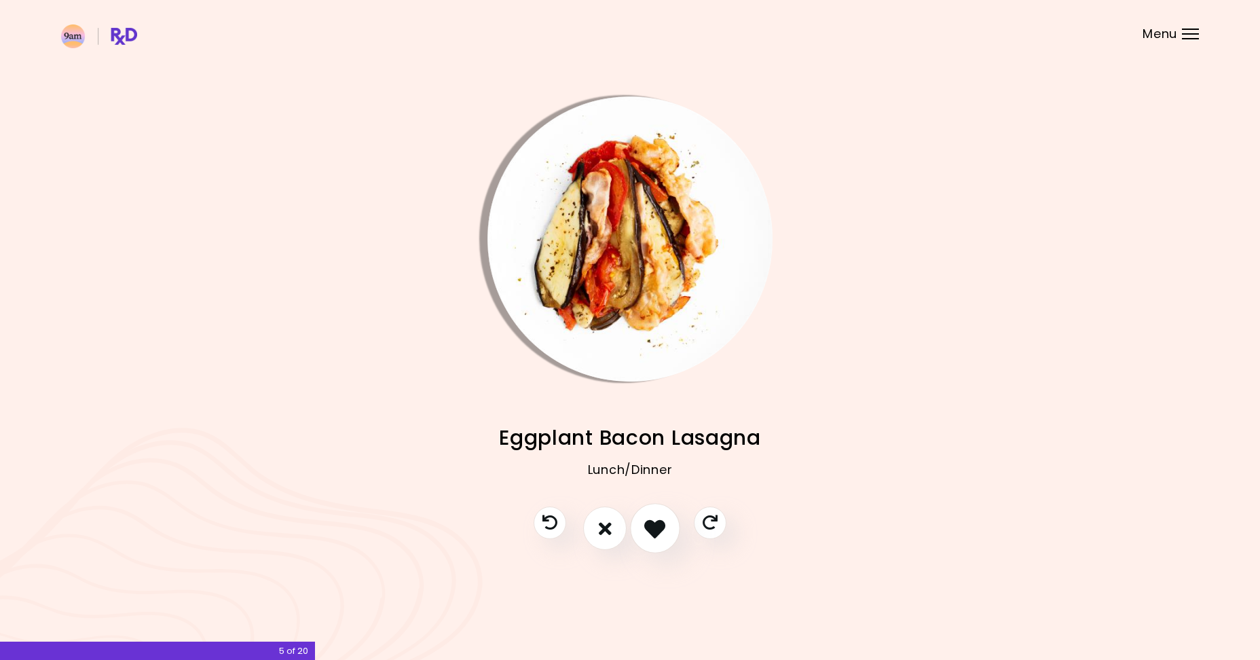
click at [665, 534] on icon "I like this recipe" at bounding box center [654, 528] width 21 height 21
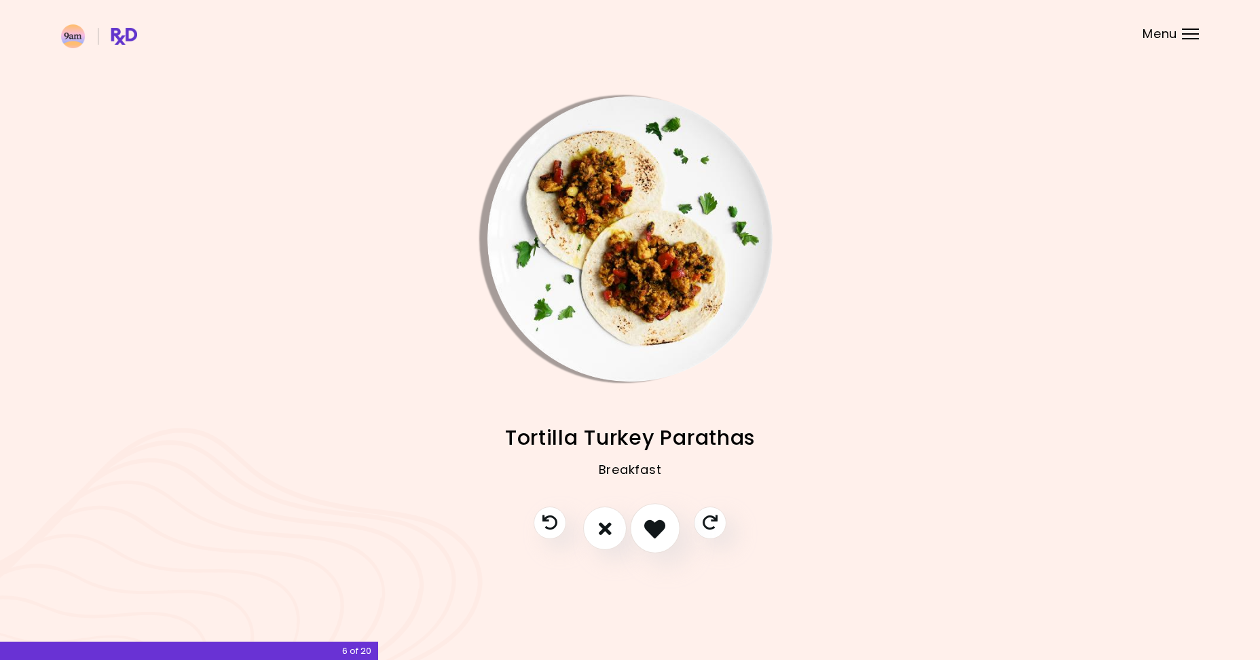
click at [665, 534] on icon "I like this recipe" at bounding box center [654, 528] width 21 height 21
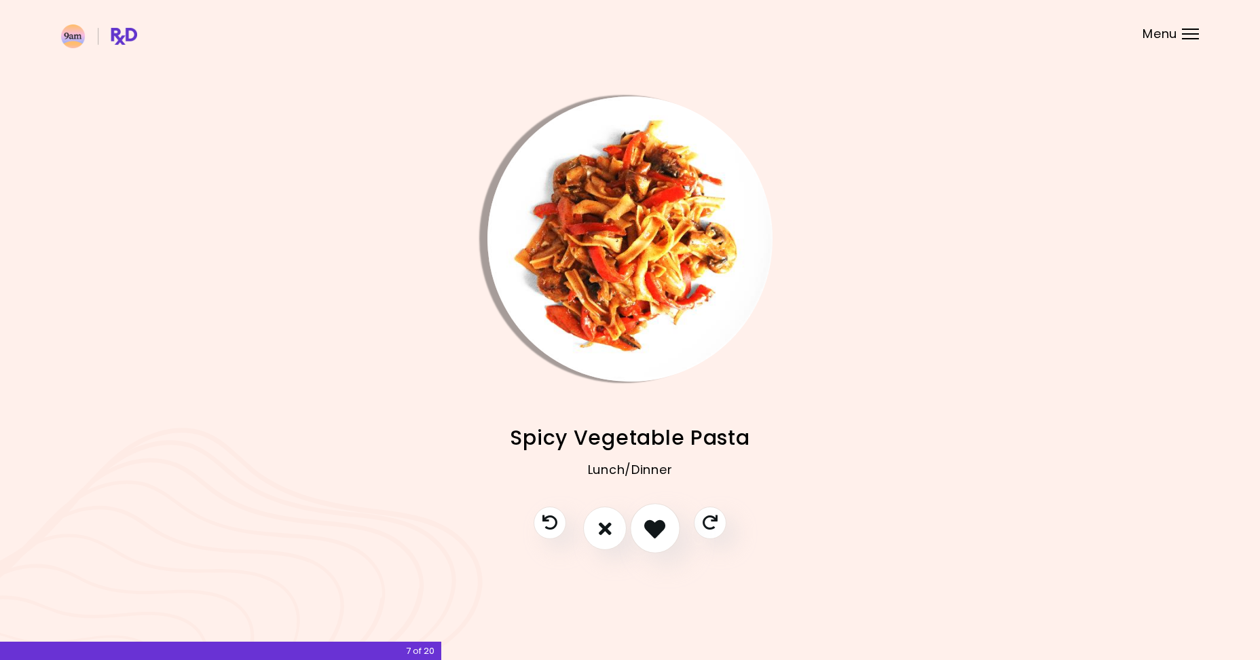
click at [665, 534] on icon "I like this recipe" at bounding box center [654, 528] width 21 height 21
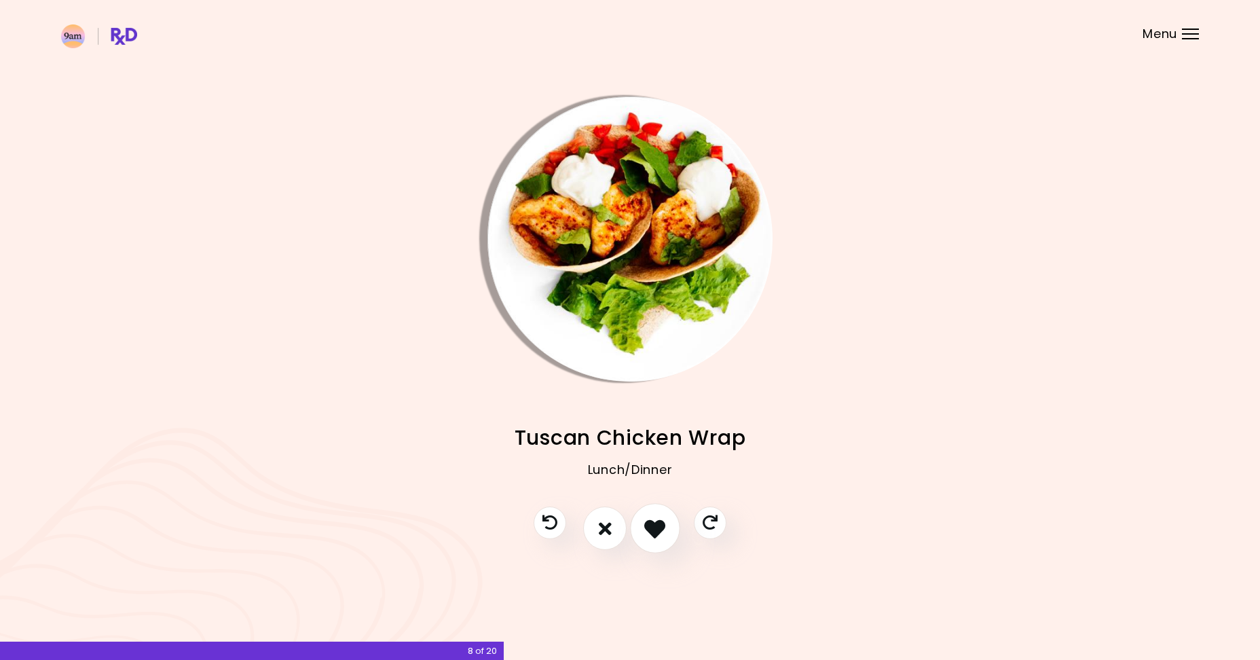
click at [665, 534] on icon "I like this recipe" at bounding box center [654, 528] width 21 height 21
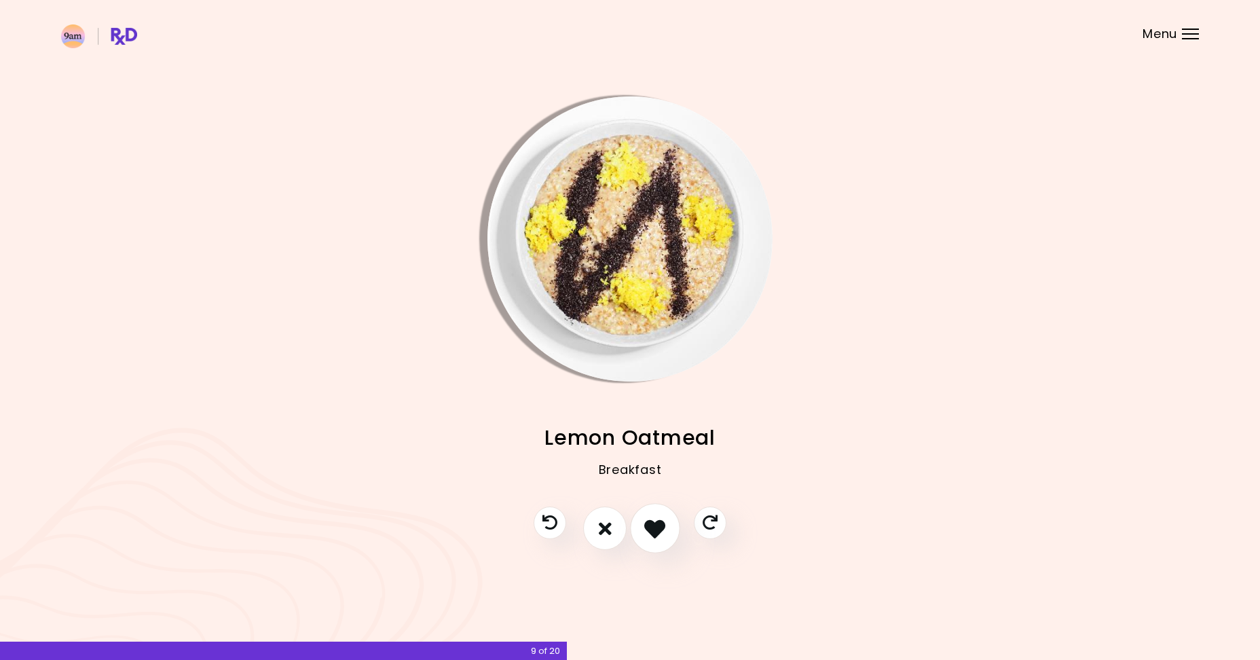
click at [665, 534] on icon "I like this recipe" at bounding box center [654, 528] width 21 height 21
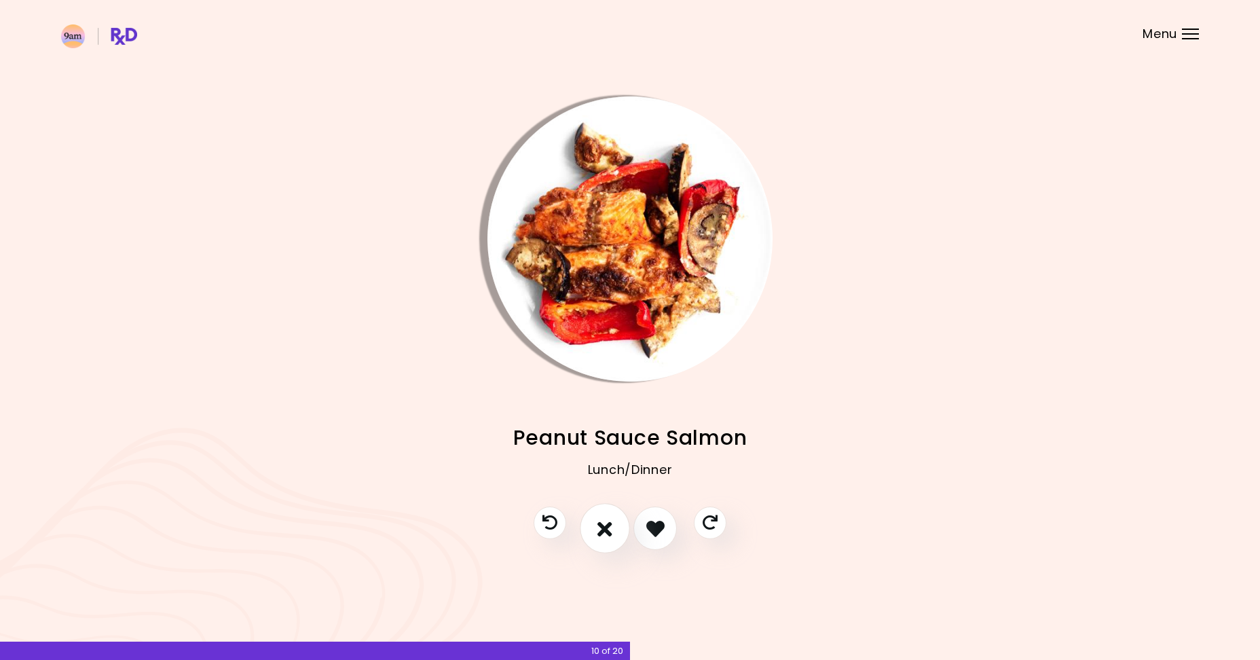
click at [595, 525] on button "I don't like this recipe" at bounding box center [605, 529] width 50 height 50
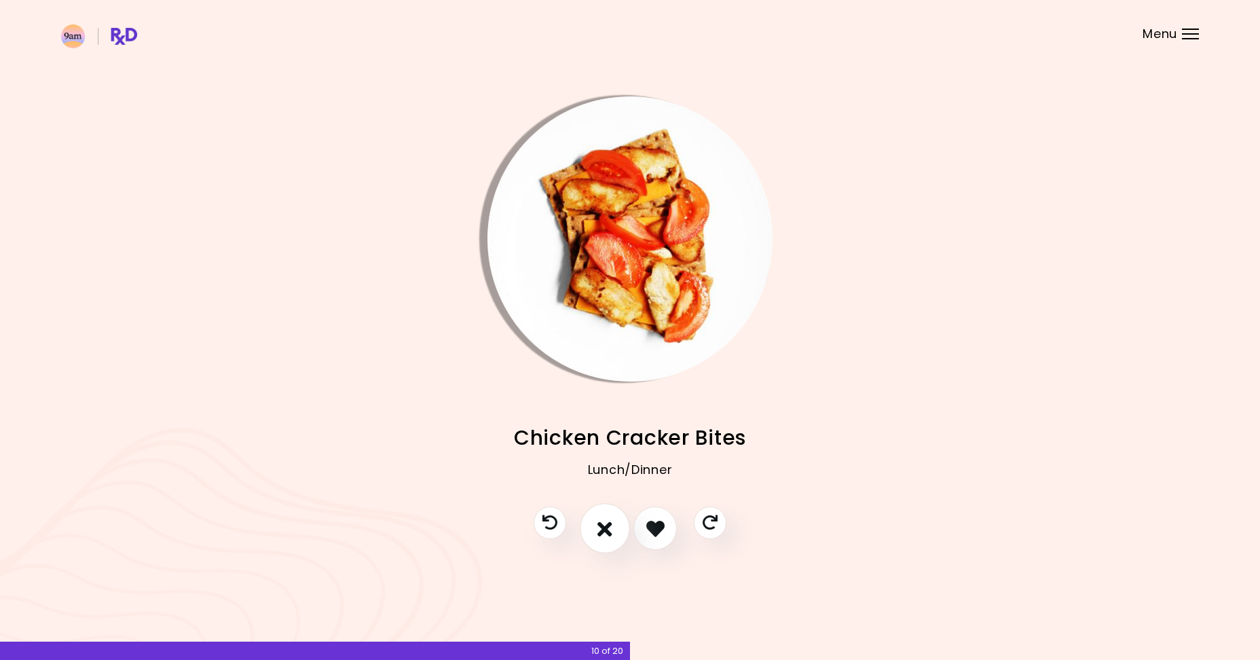
click at [614, 527] on button "I don't like this recipe" at bounding box center [605, 529] width 50 height 50
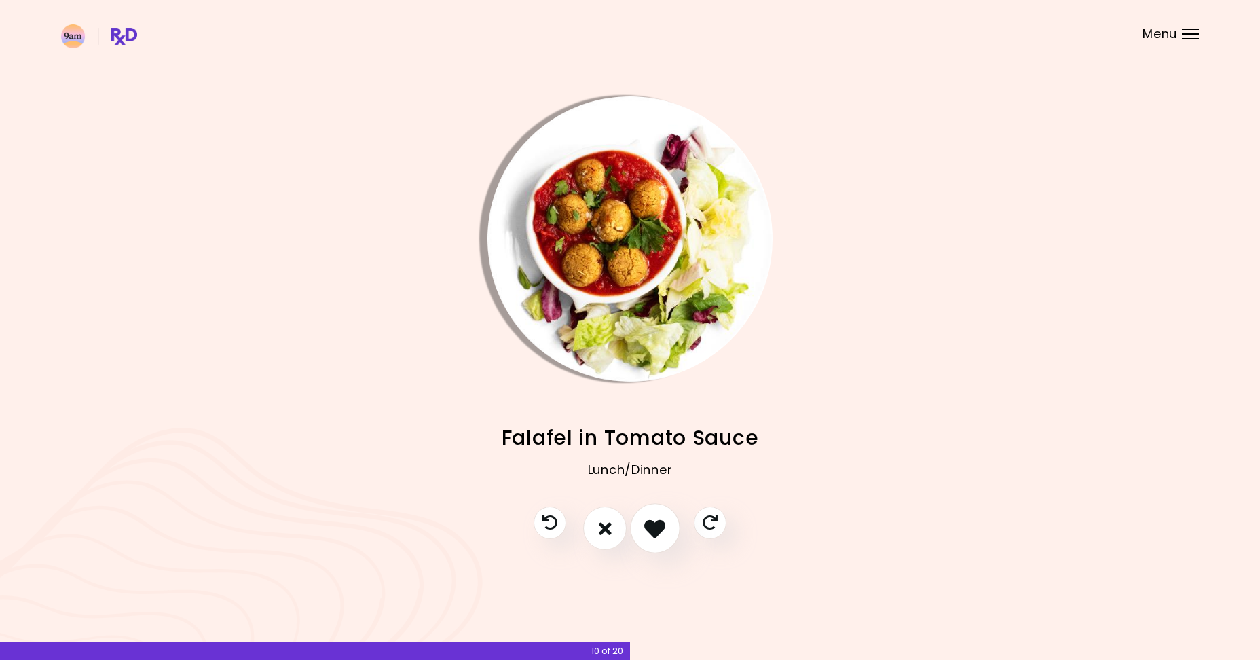
click at [648, 533] on icon "I like this recipe" at bounding box center [654, 528] width 21 height 21
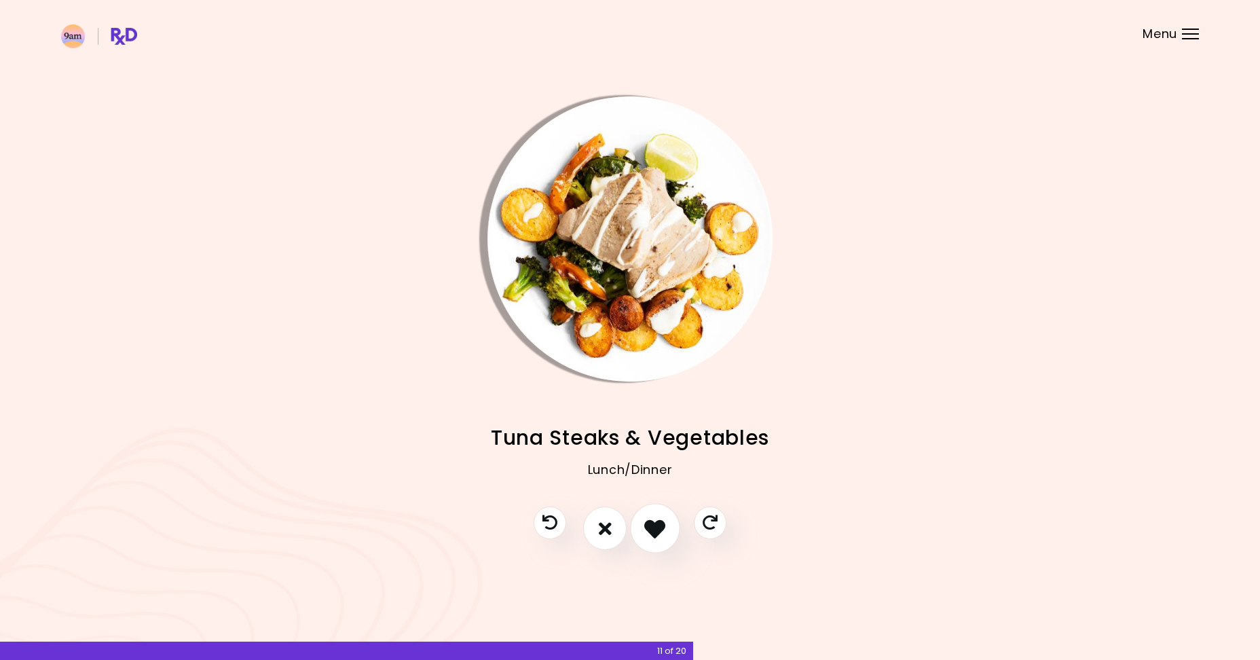
click at [648, 534] on icon "I like this recipe" at bounding box center [654, 528] width 21 height 21
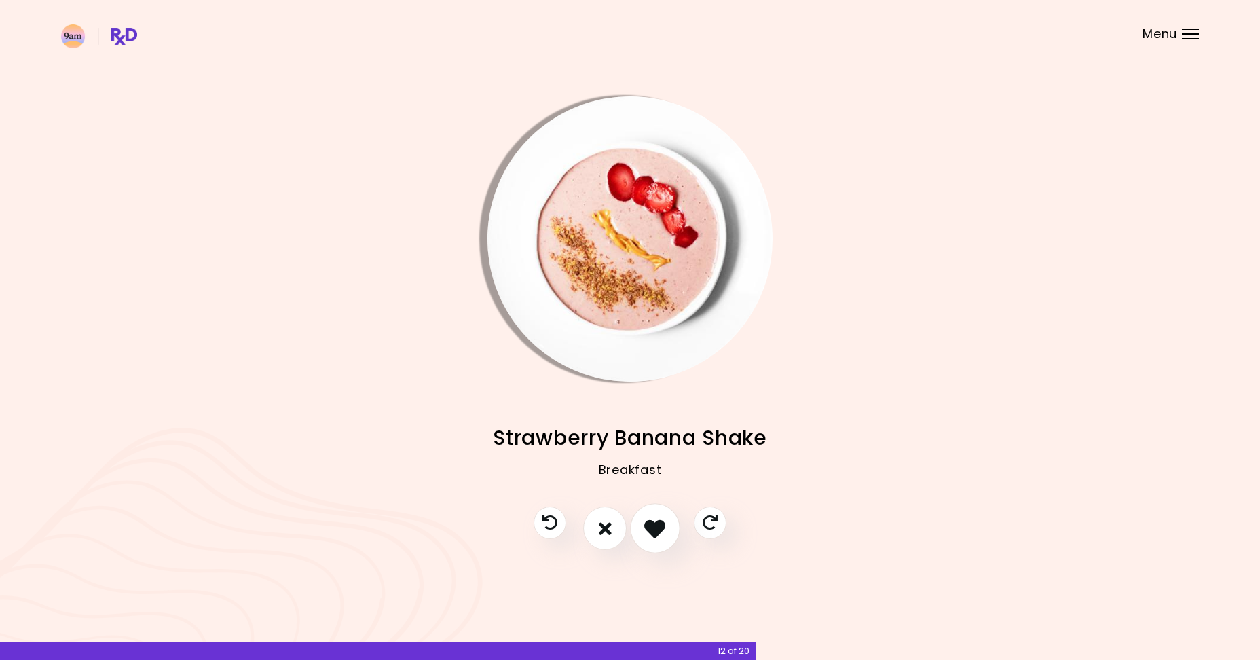
click at [648, 534] on icon "I like this recipe" at bounding box center [654, 528] width 21 height 21
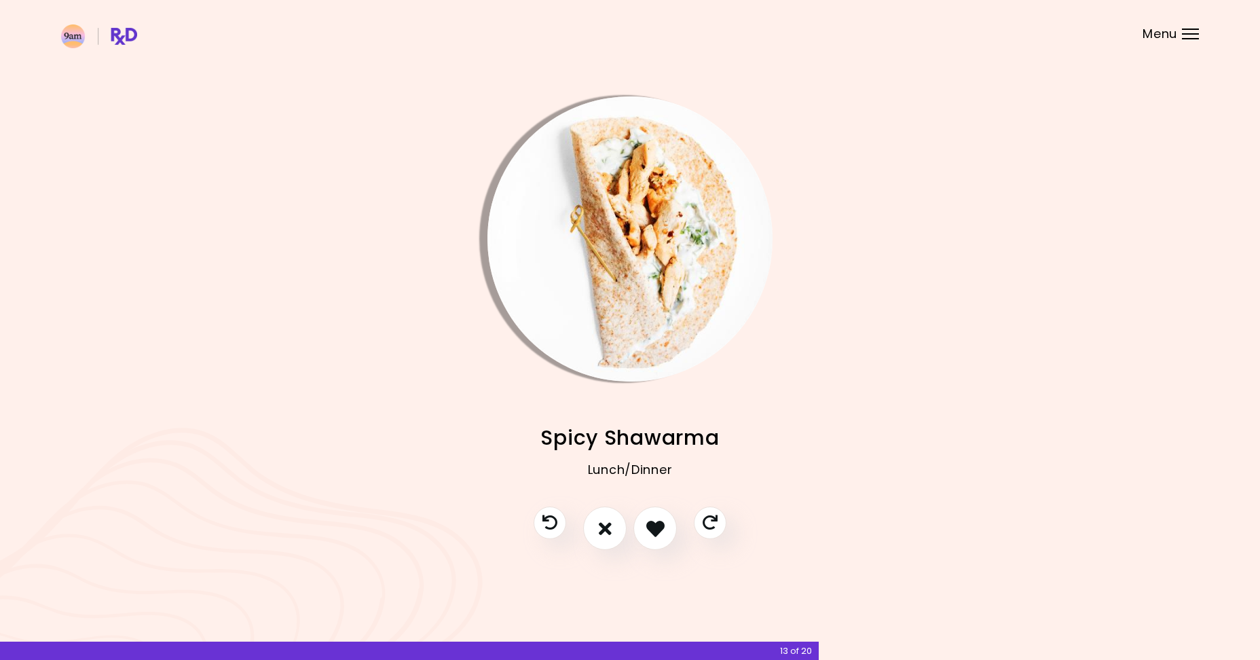
click at [626, 216] on img "Info - Spicy Shawarma" at bounding box center [629, 238] width 285 height 285
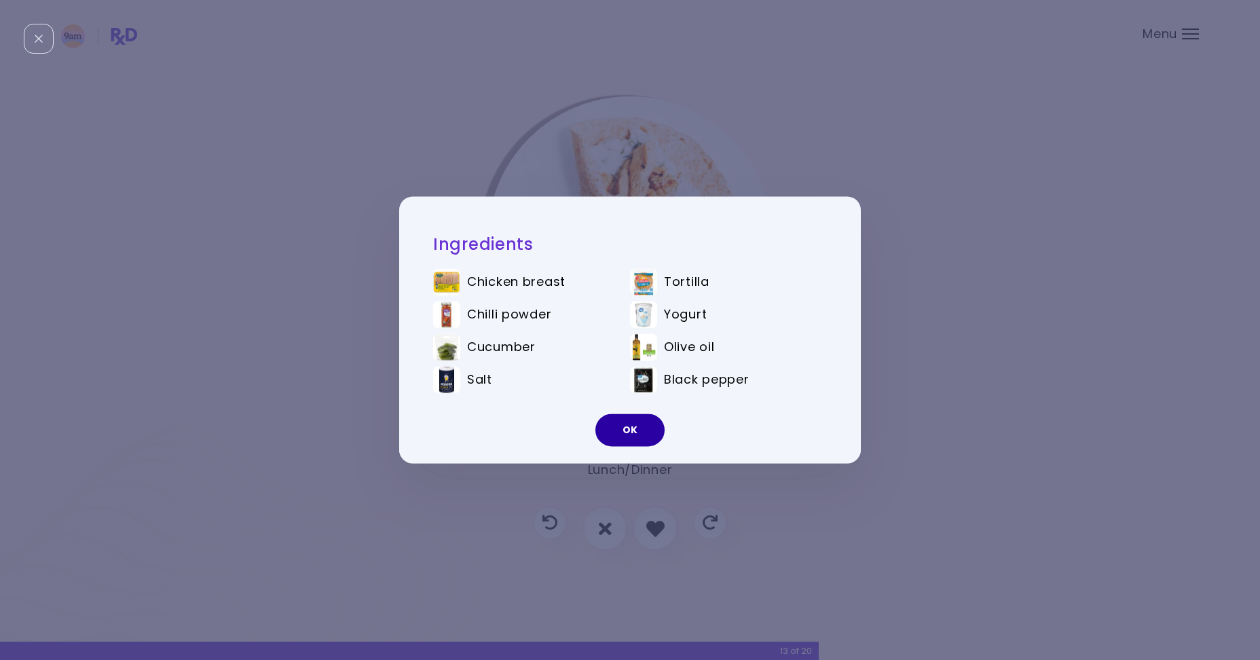
click at [627, 421] on button "OK" at bounding box center [629, 430] width 69 height 33
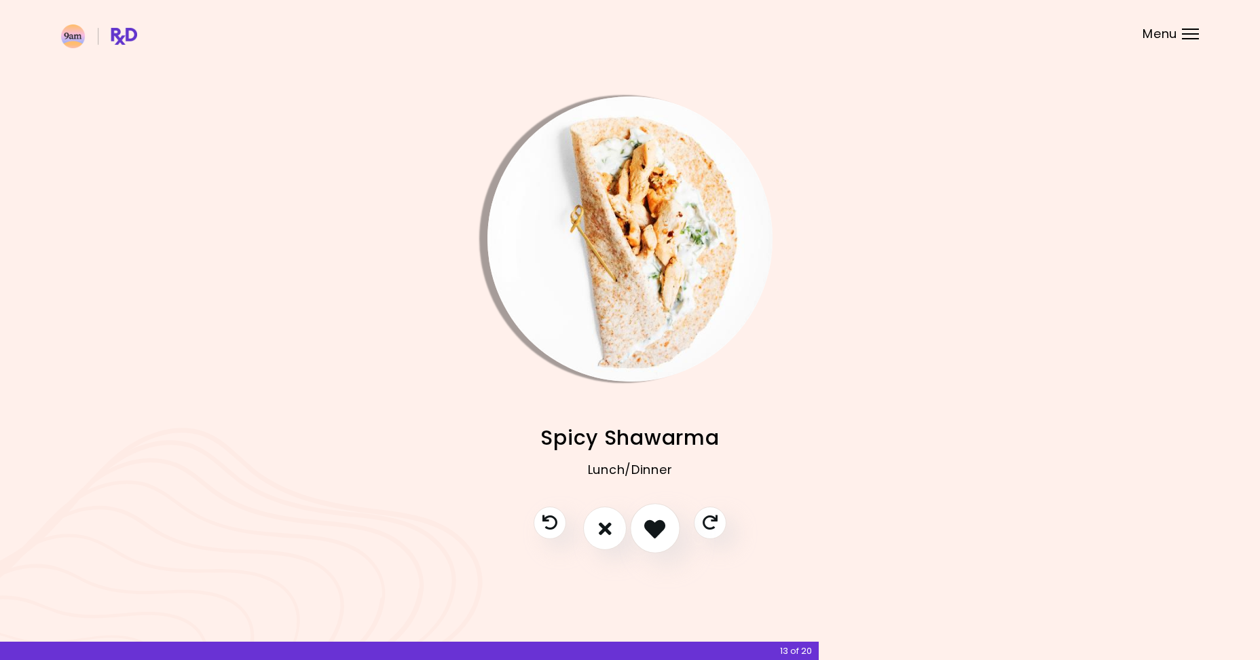
click at [661, 517] on button "I like this recipe" at bounding box center [655, 529] width 50 height 50
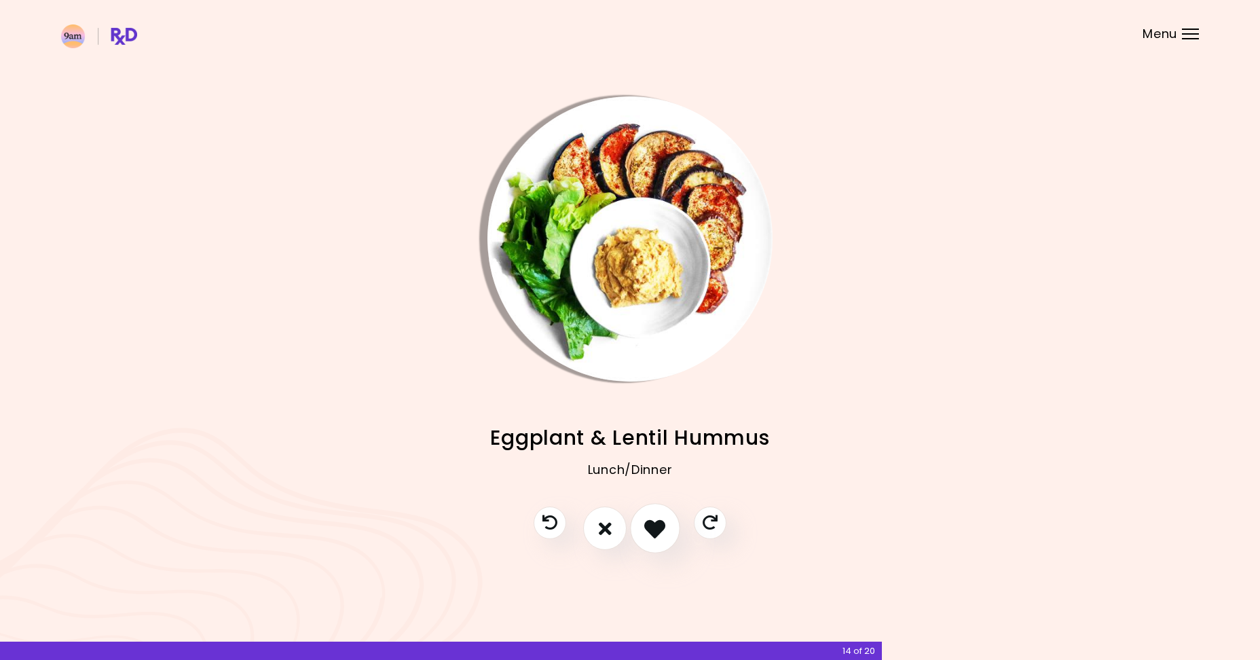
click at [662, 518] on icon "I like this recipe" at bounding box center [654, 528] width 21 height 21
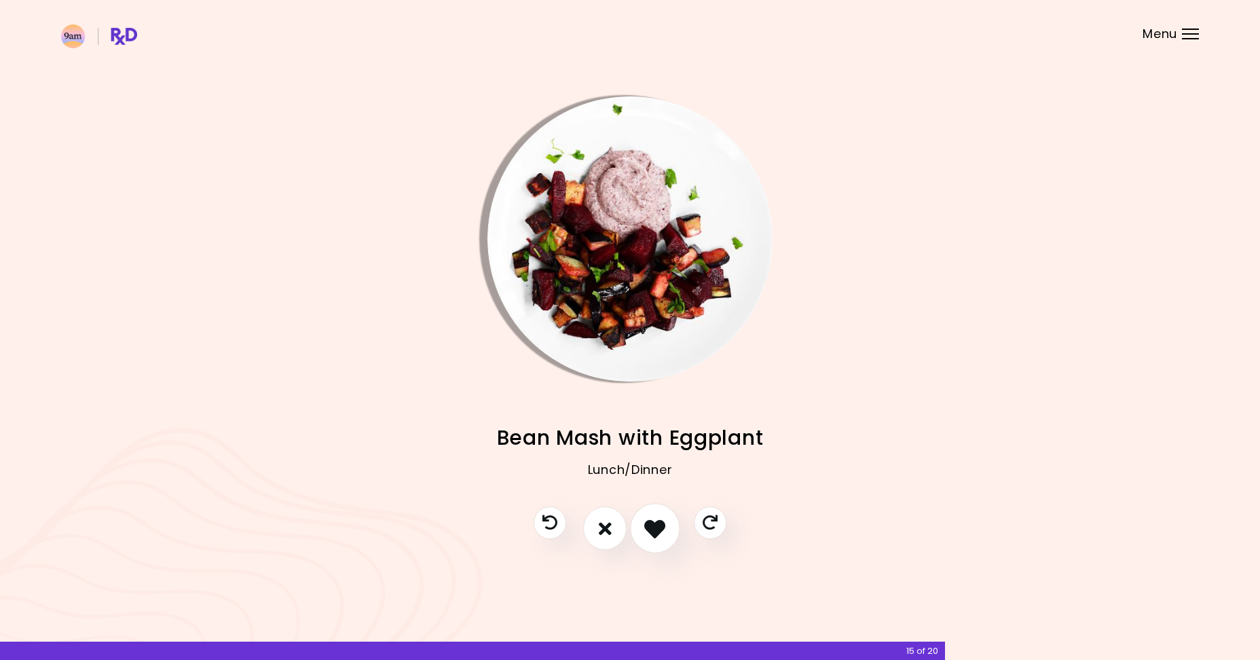
click at [662, 518] on icon "I like this recipe" at bounding box center [654, 528] width 21 height 21
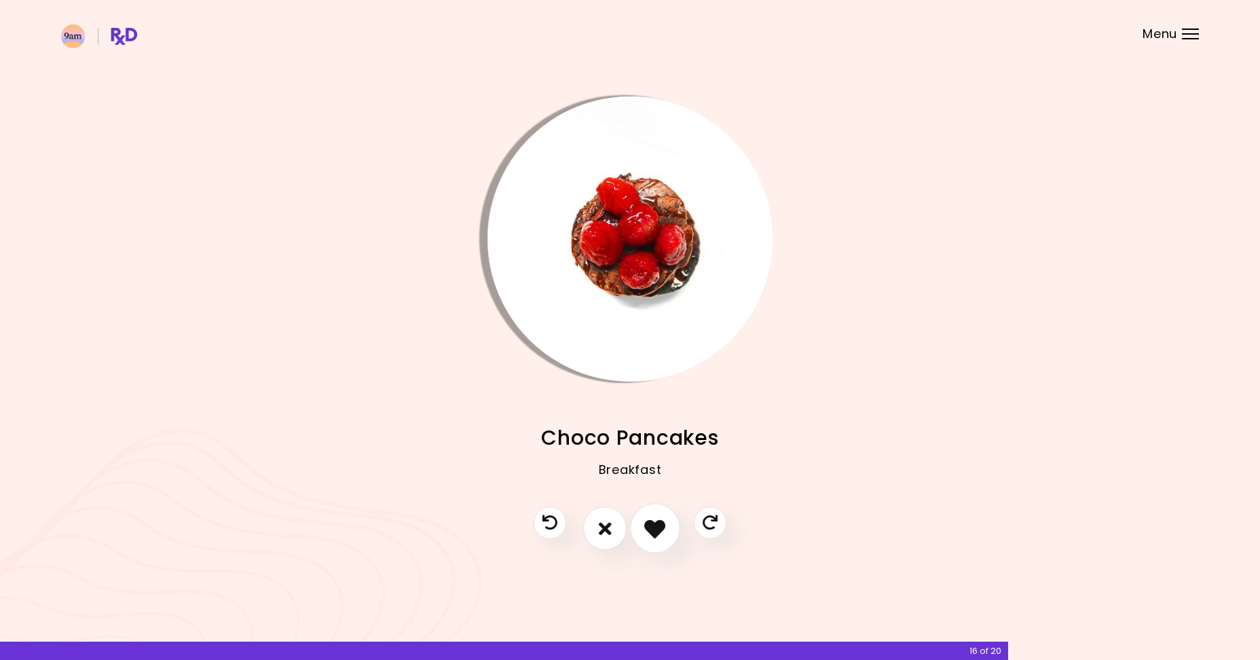
click at [662, 518] on icon "I like this recipe" at bounding box center [654, 528] width 21 height 21
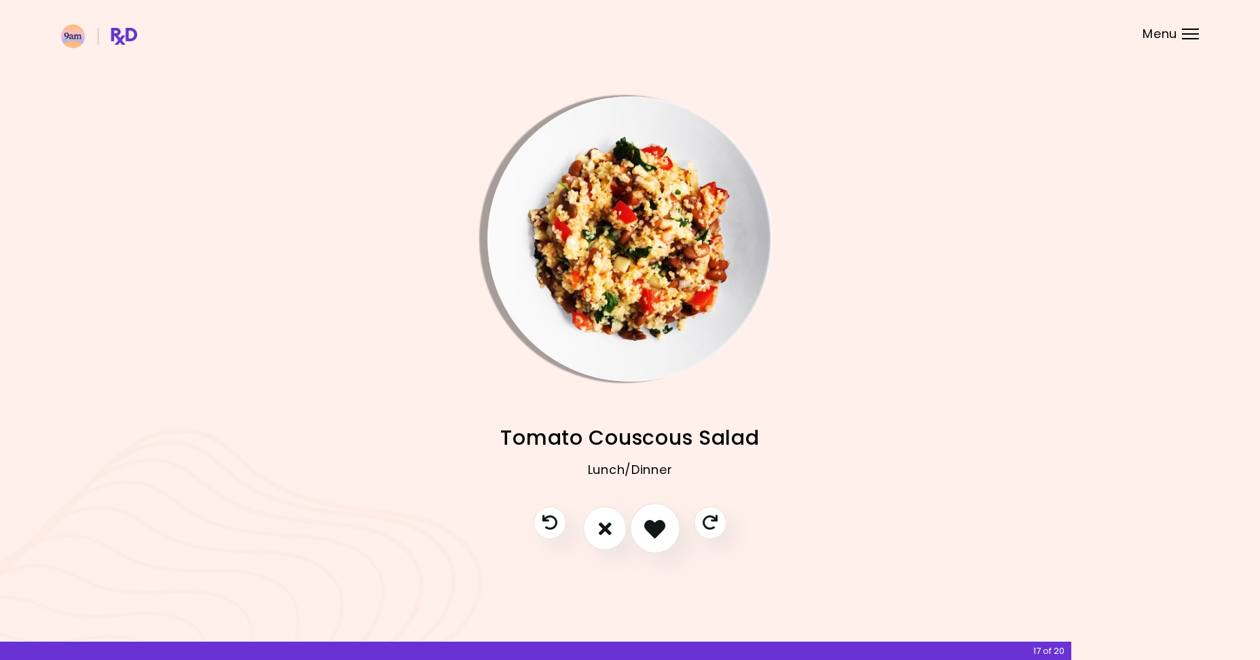
click at [662, 518] on icon "I like this recipe" at bounding box center [654, 528] width 21 height 21
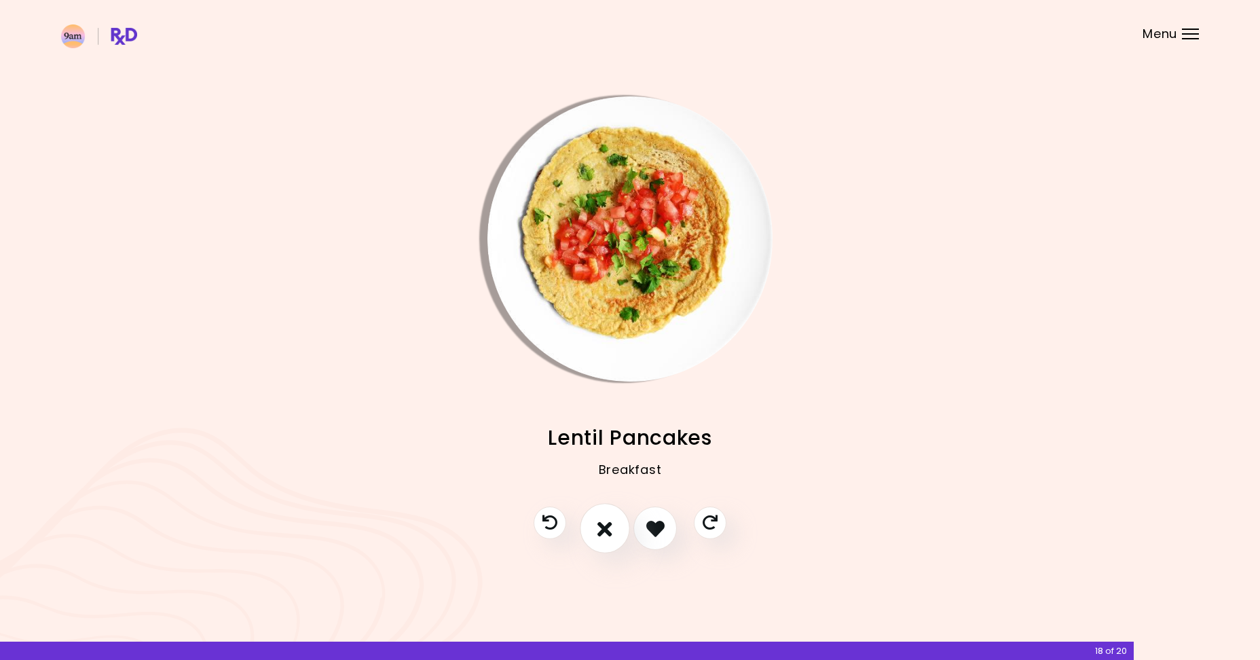
click at [613, 523] on button "I don't like this recipe" at bounding box center [605, 529] width 50 height 50
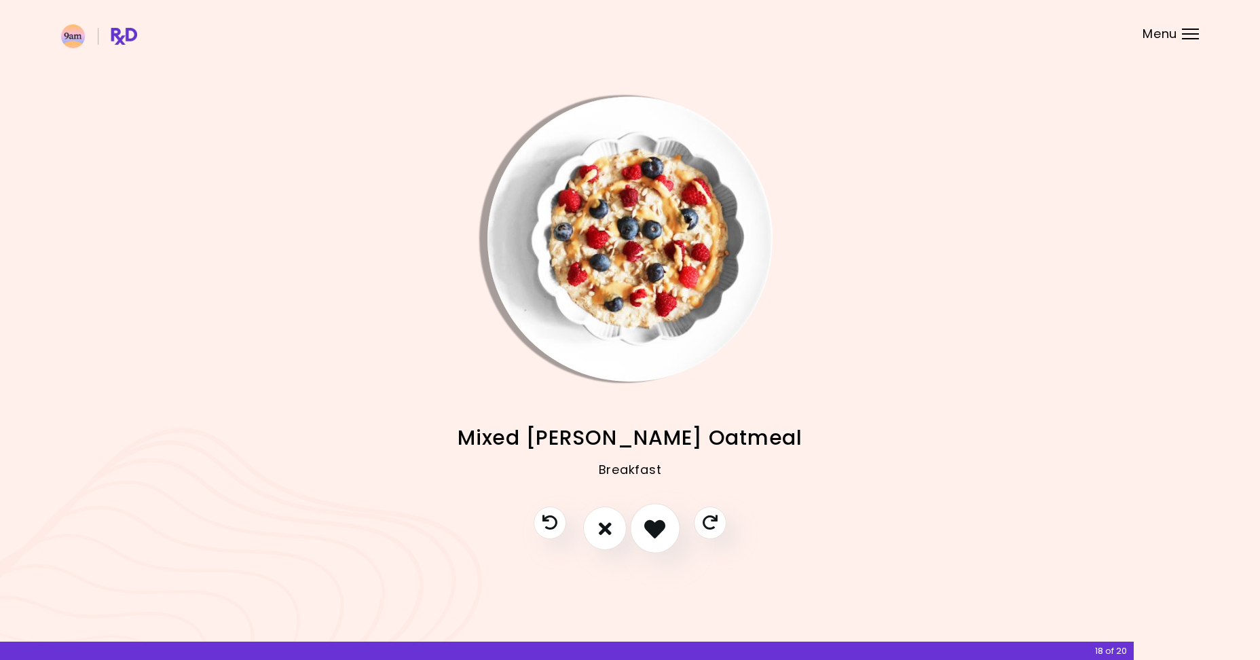
click at [640, 524] on button "I like this recipe" at bounding box center [655, 529] width 50 height 50
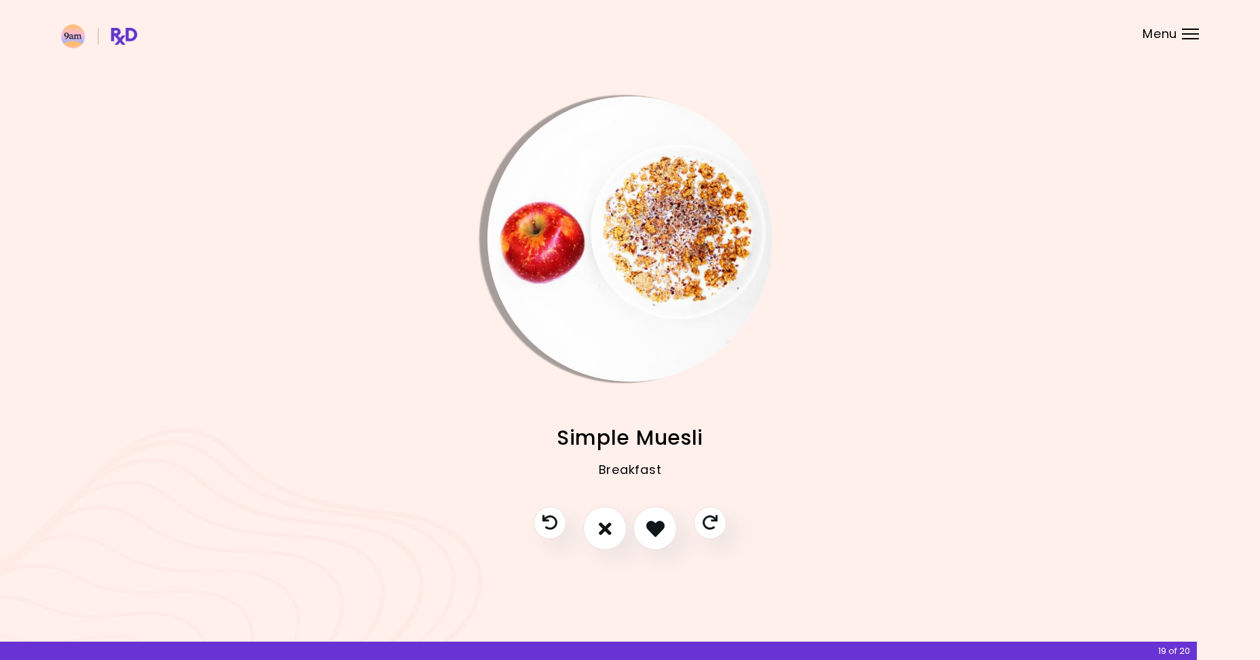
click at [644, 202] on img "Info - Simple Muesli" at bounding box center [629, 238] width 285 height 285
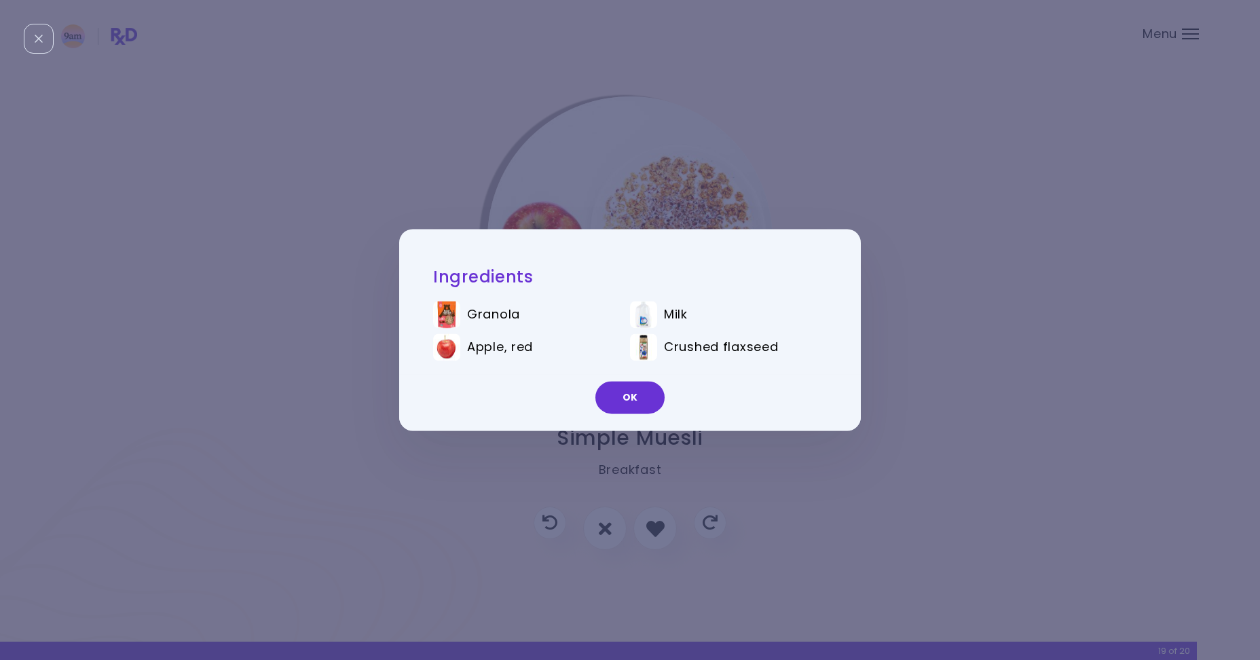
click at [658, 197] on div "Ingredients Granola Milk Apple, red Crushed flaxseed OK" at bounding box center [630, 330] width 1260 height 660
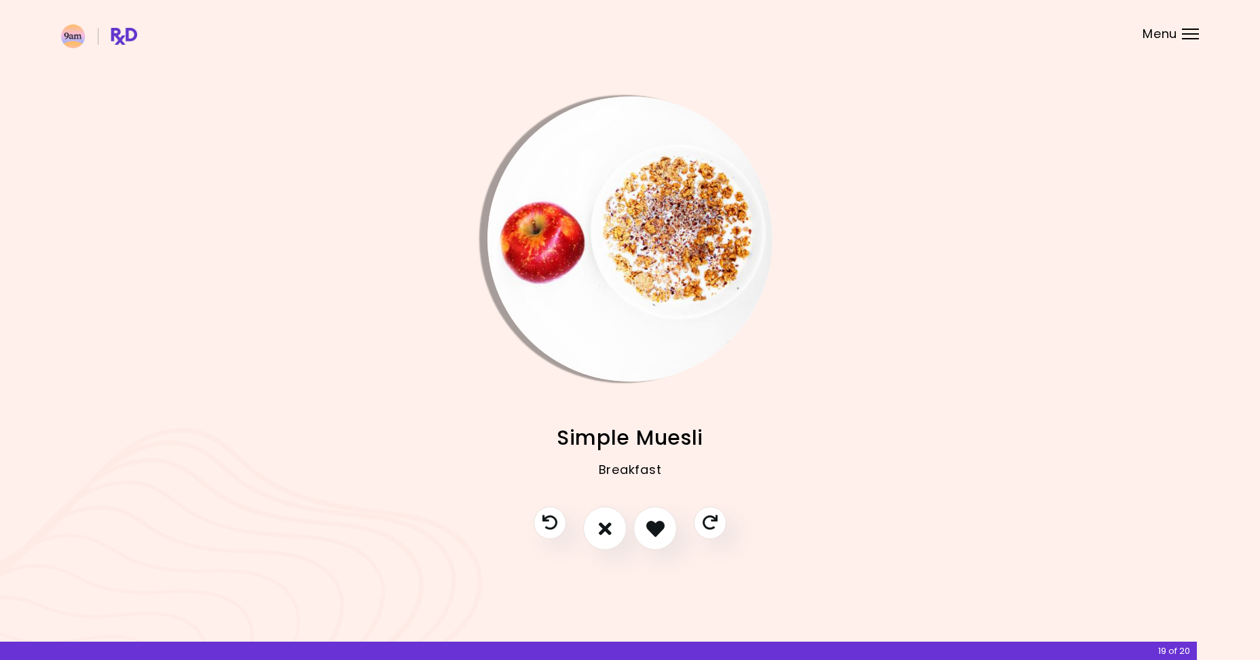
click at [651, 491] on div "Breakfast" at bounding box center [630, 480] width 1138 height 54
click at [664, 541] on button "I like this recipe" at bounding box center [655, 529] width 50 height 50
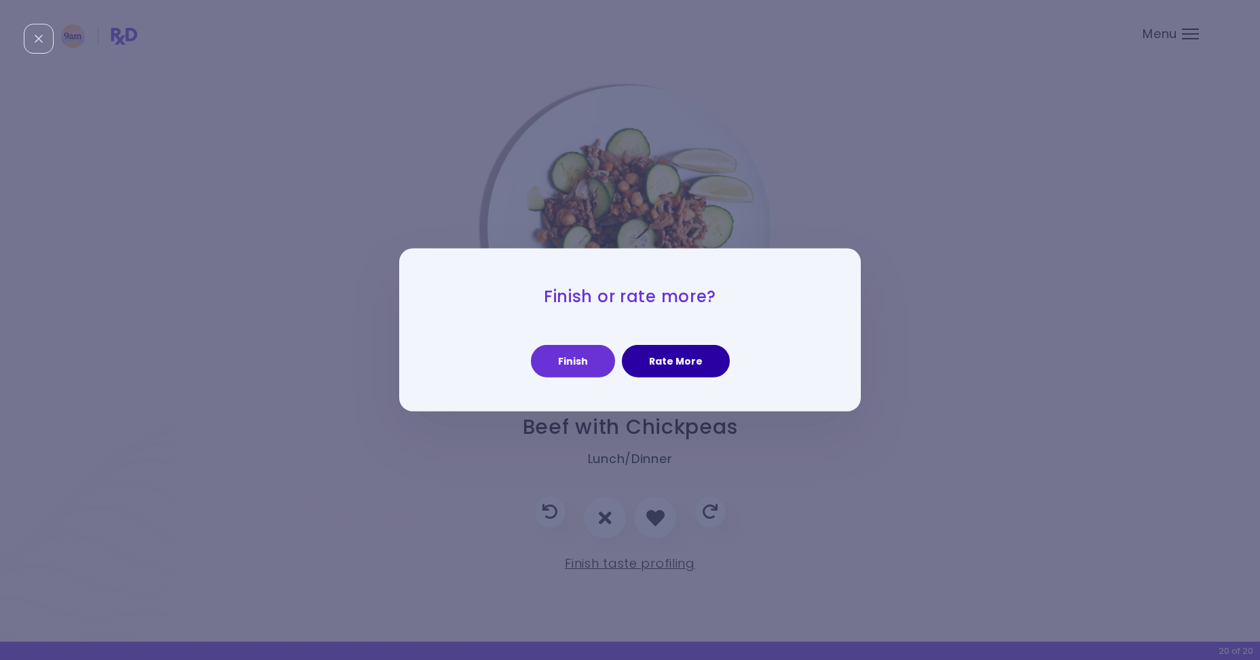
click at [664, 365] on button "Rate More" at bounding box center [676, 361] width 108 height 33
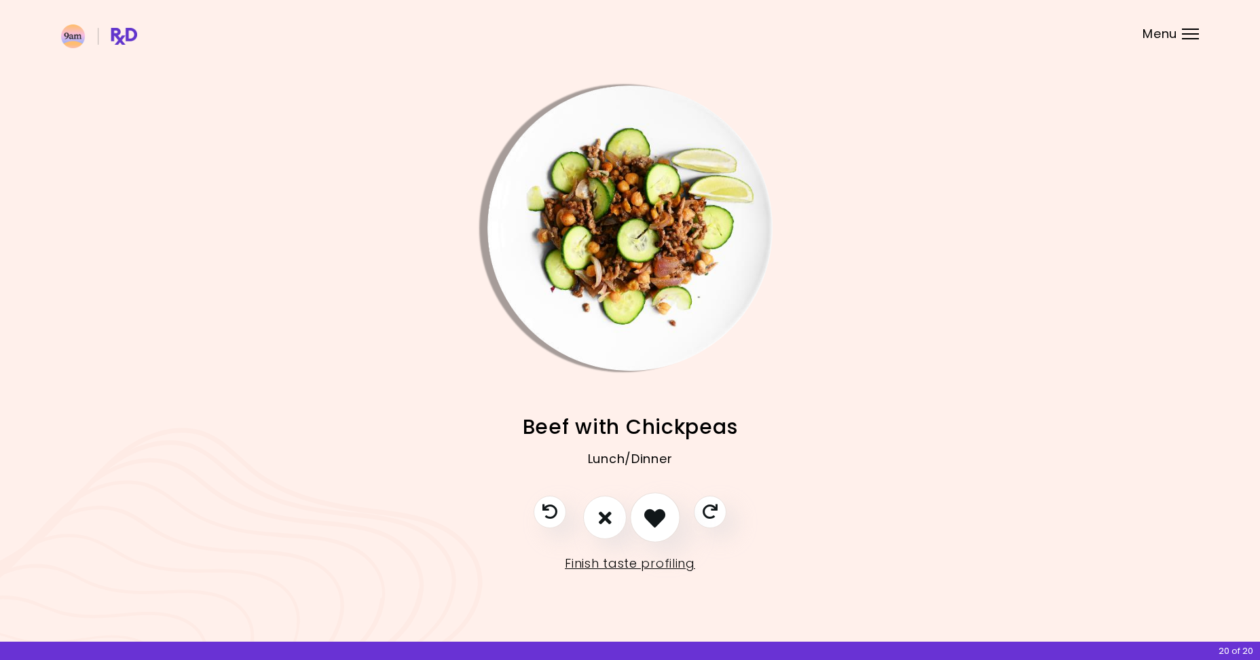
click at [662, 521] on icon "I like this recipe" at bounding box center [654, 517] width 21 height 21
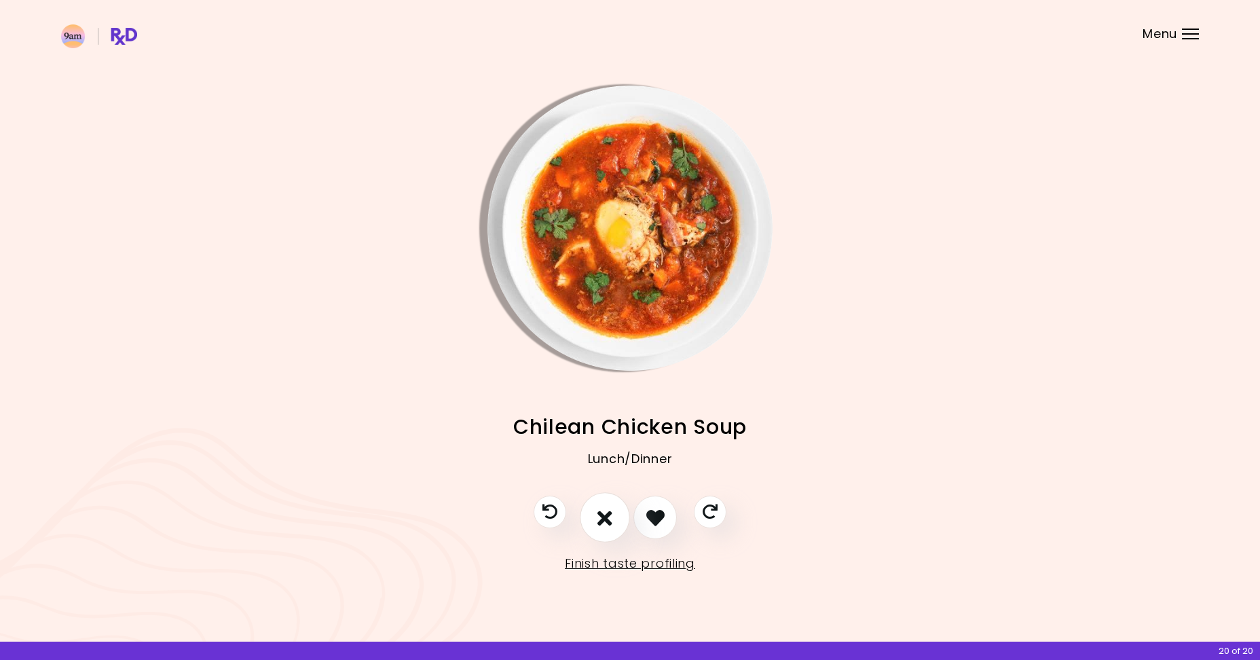
click at [611, 520] on icon "I don't like this recipe" at bounding box center [604, 517] width 15 height 21
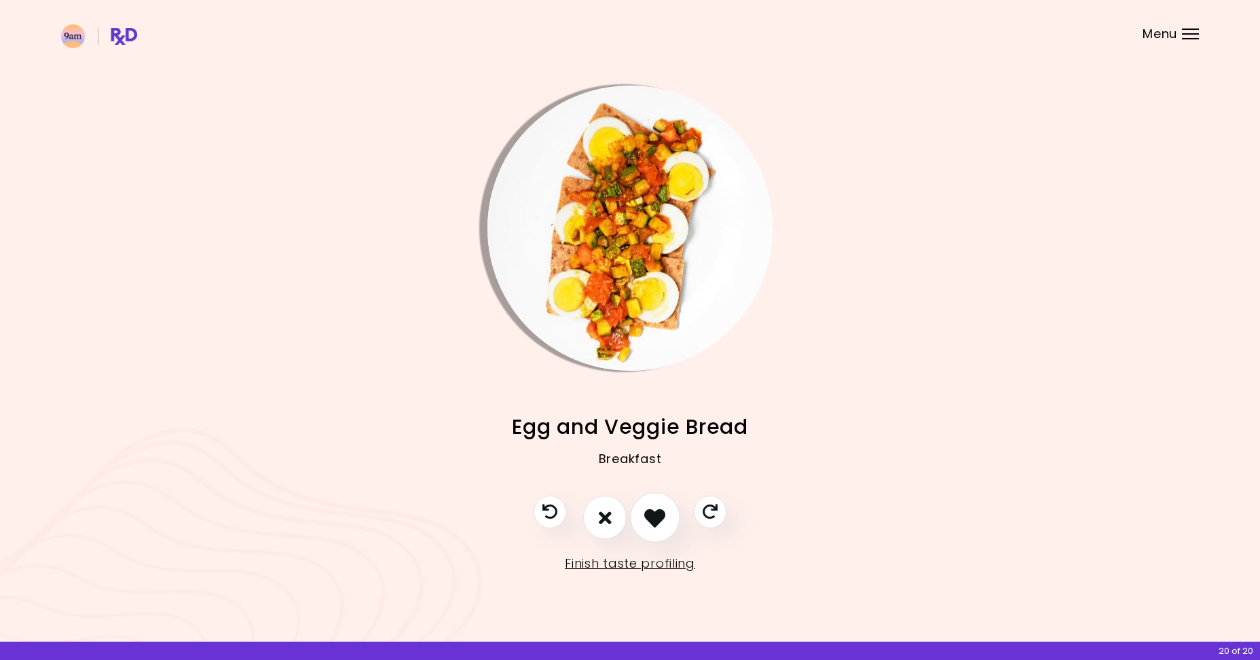
click at [661, 524] on icon "I like this recipe" at bounding box center [654, 517] width 21 height 21
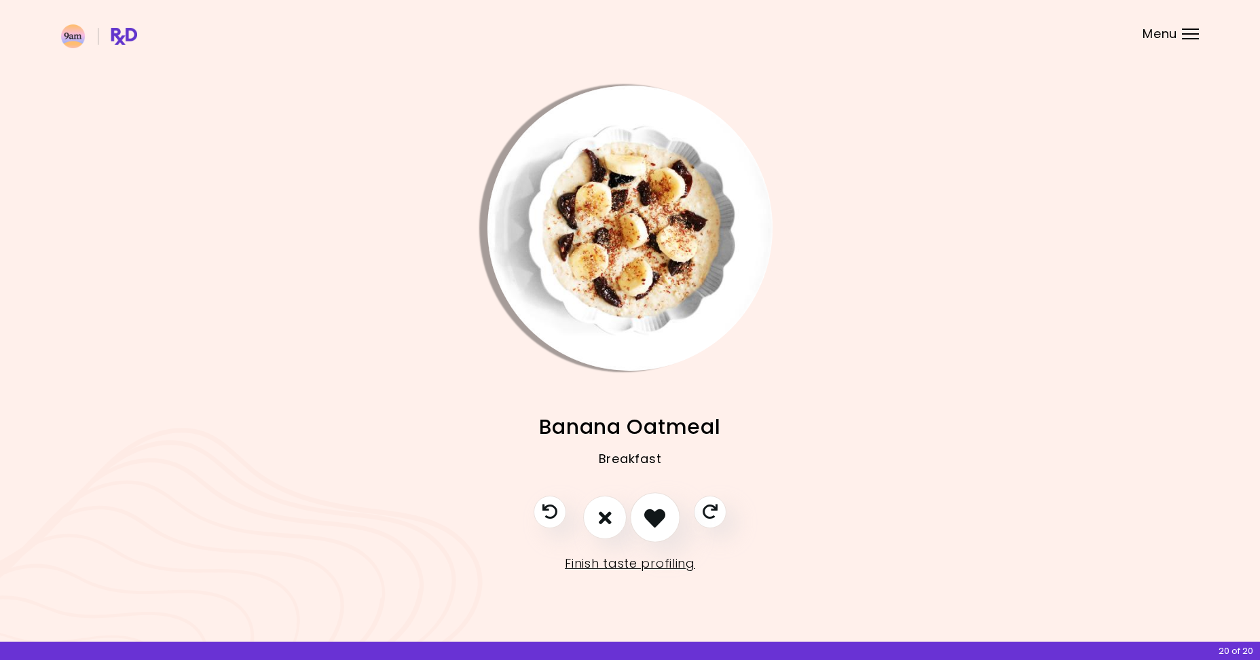
click at [661, 524] on icon "I like this recipe" at bounding box center [654, 517] width 21 height 21
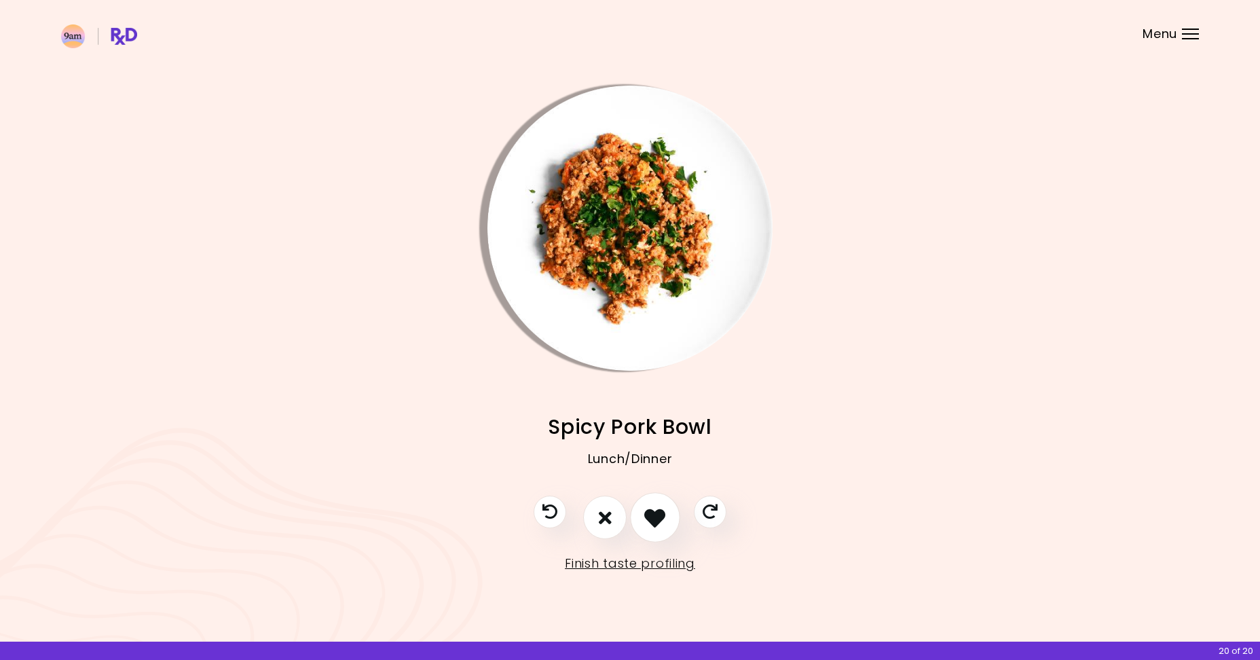
click at [661, 524] on icon "I like this recipe" at bounding box center [654, 517] width 21 height 21
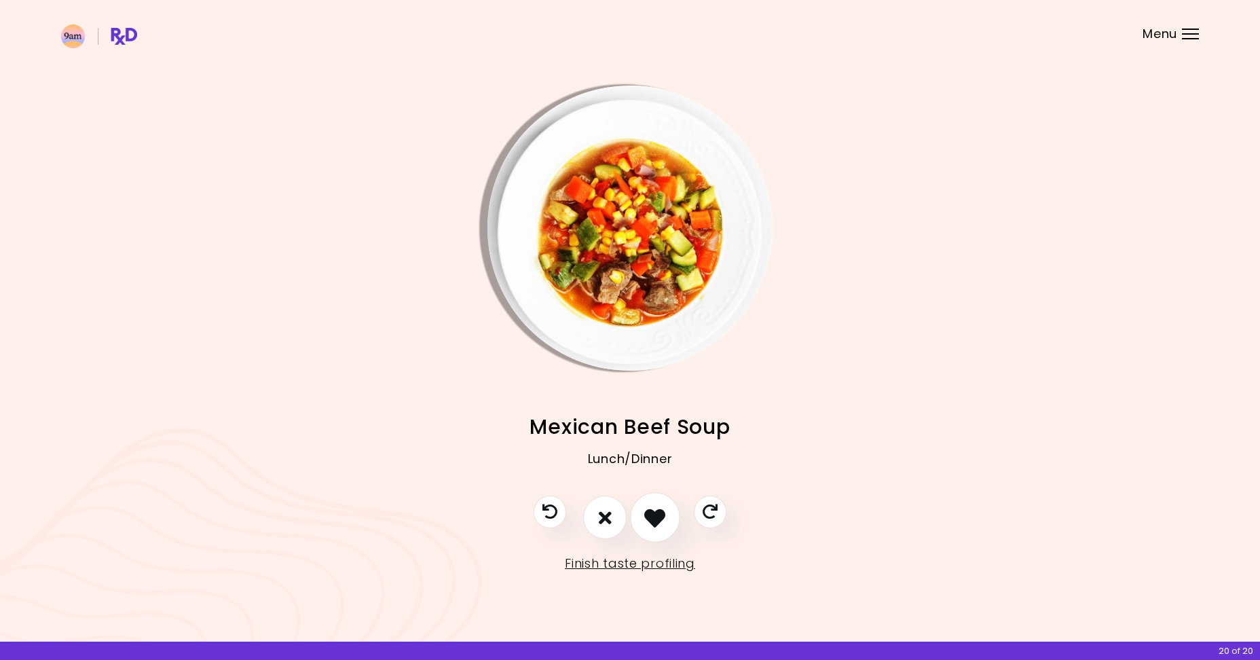
click at [661, 524] on icon "I like this recipe" at bounding box center [654, 517] width 21 height 21
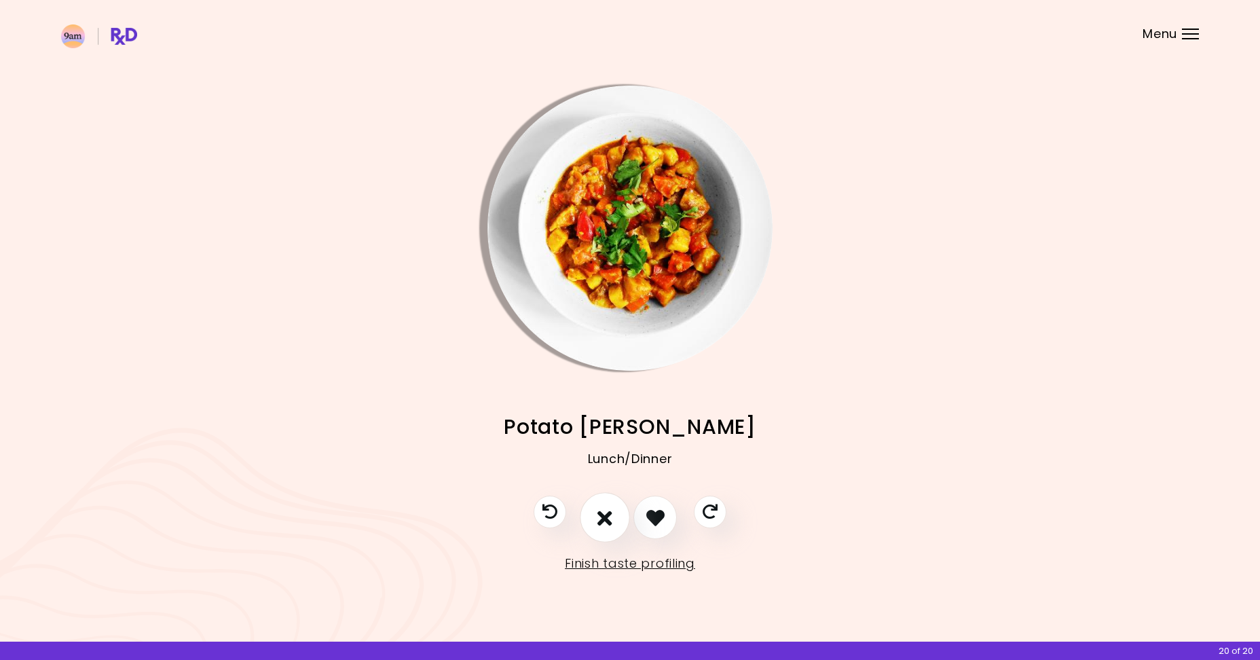
click at [601, 522] on icon "I don't like this recipe" at bounding box center [604, 517] width 15 height 21
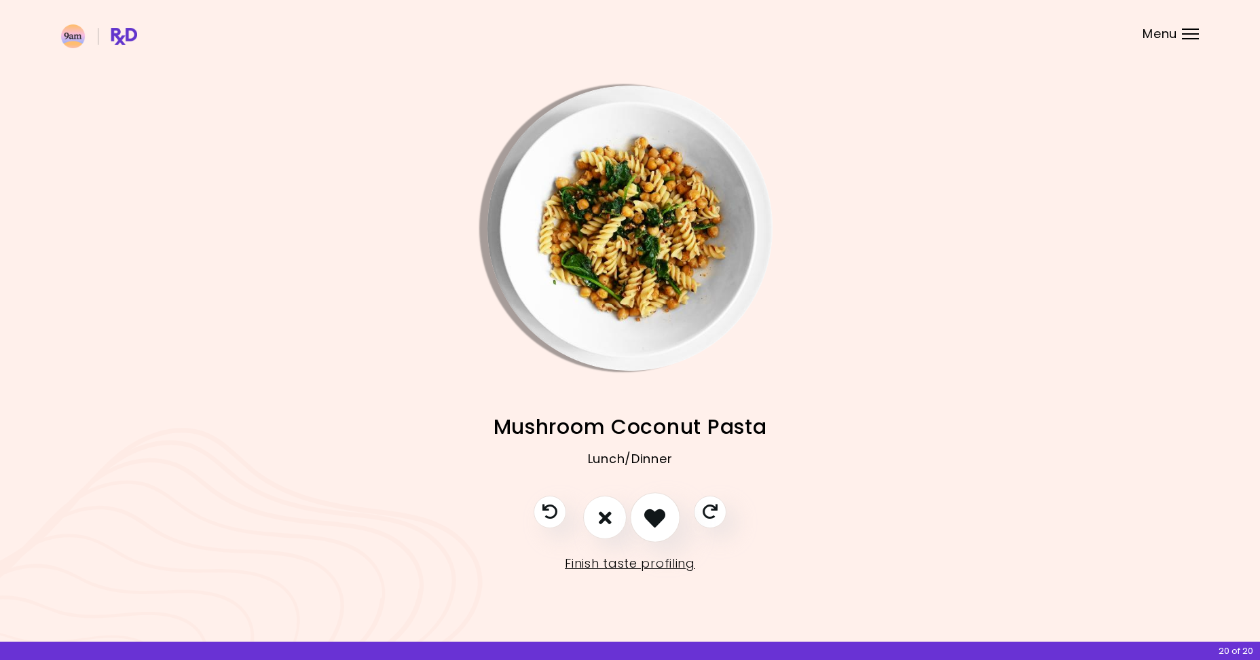
click at [659, 519] on icon "I like this recipe" at bounding box center [654, 517] width 21 height 21
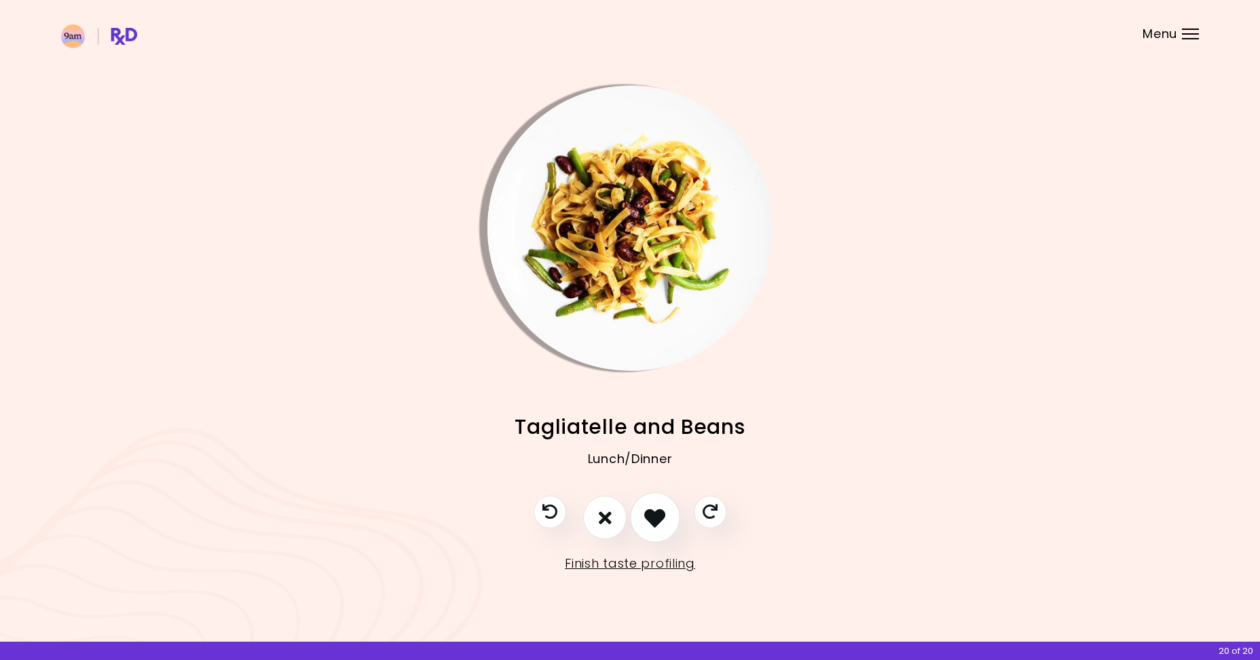
click at [658, 519] on icon "I like this recipe" at bounding box center [654, 517] width 21 height 21
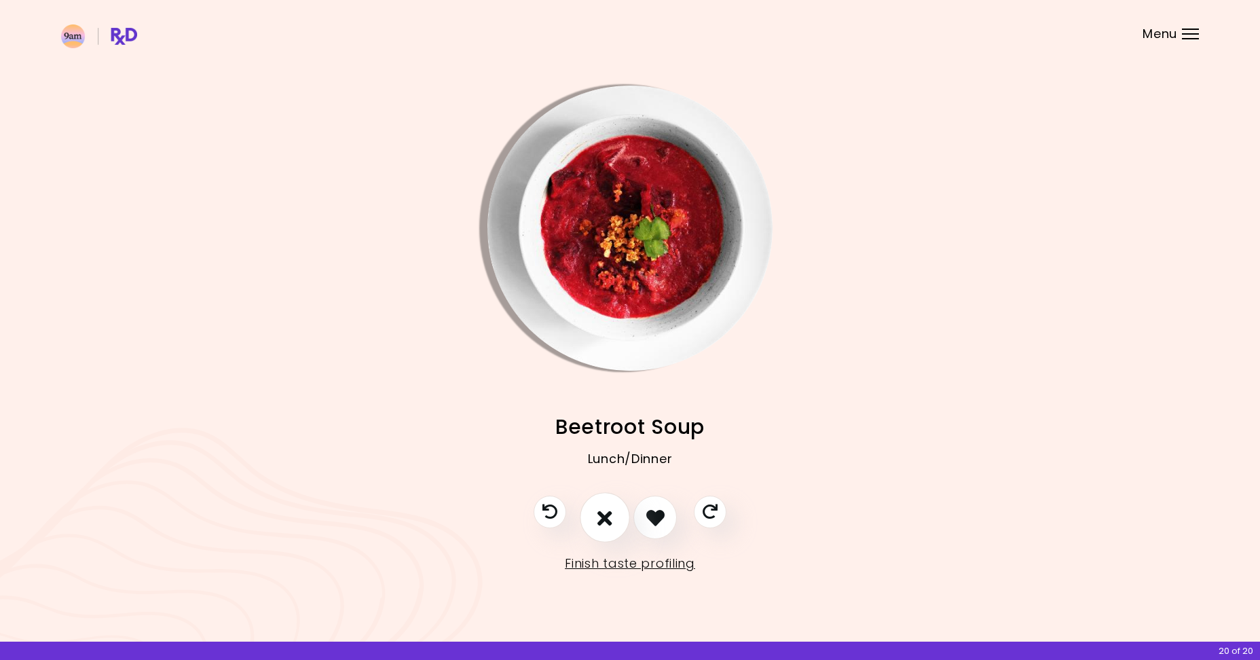
click at [615, 520] on button "I don't like this recipe" at bounding box center [605, 518] width 50 height 50
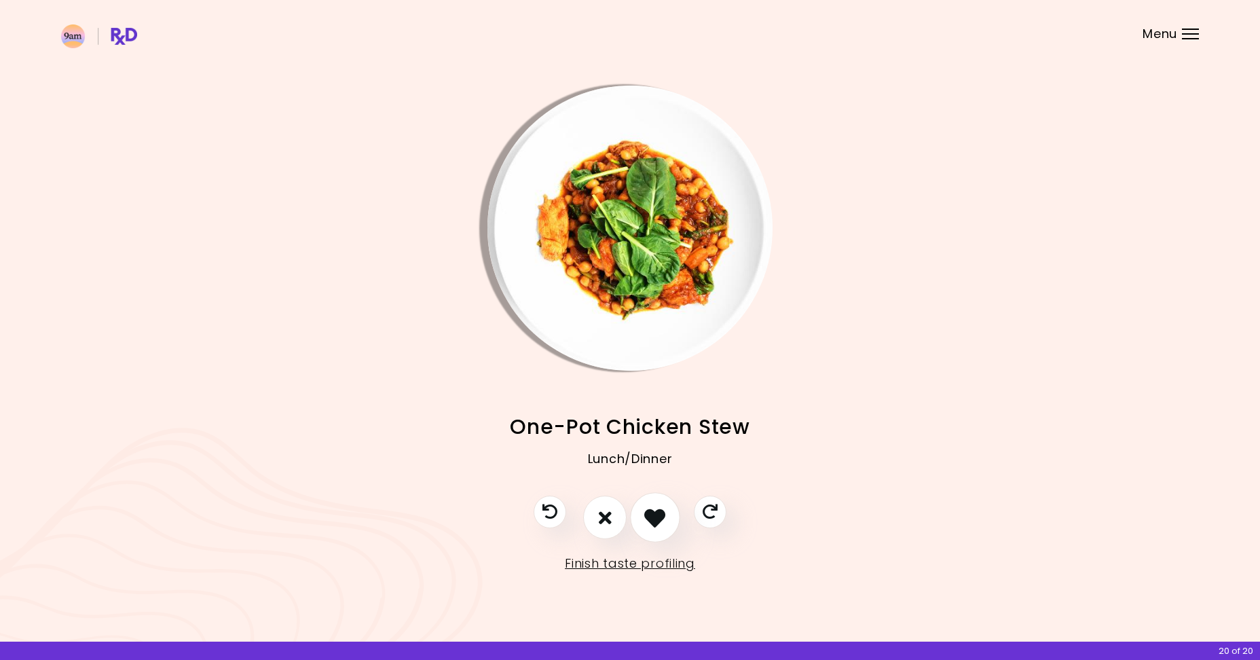
click at [651, 520] on icon "I like this recipe" at bounding box center [654, 517] width 21 height 21
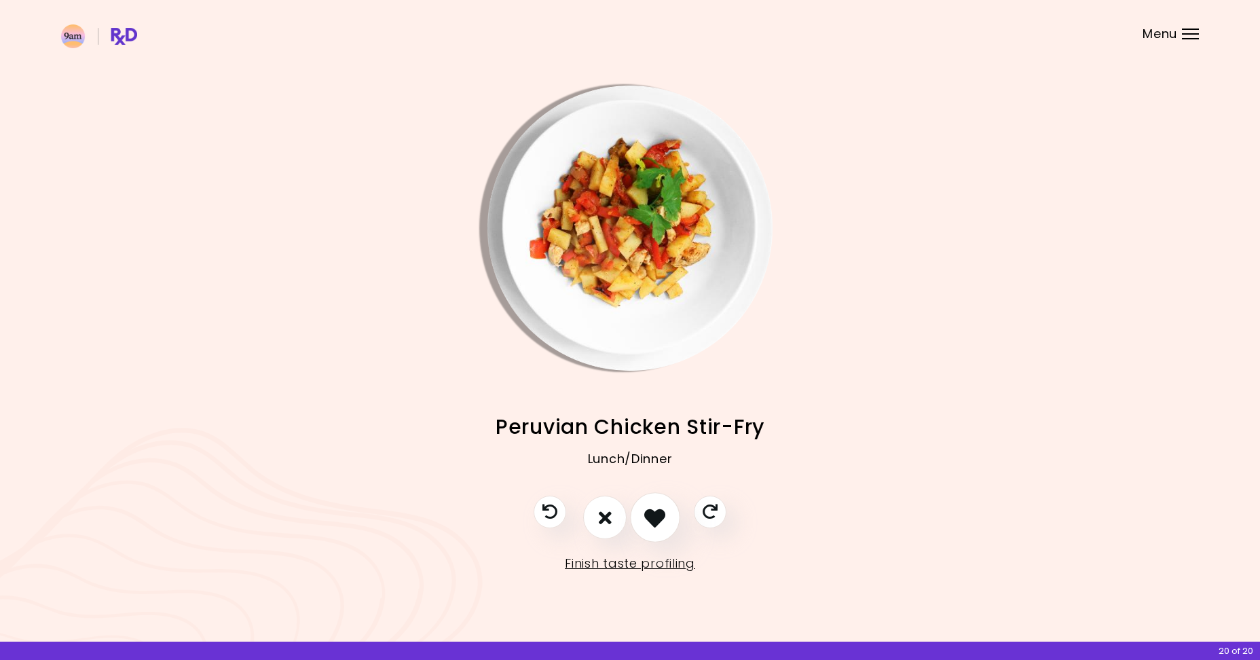
click at [650, 520] on icon "I like this recipe" at bounding box center [654, 517] width 21 height 21
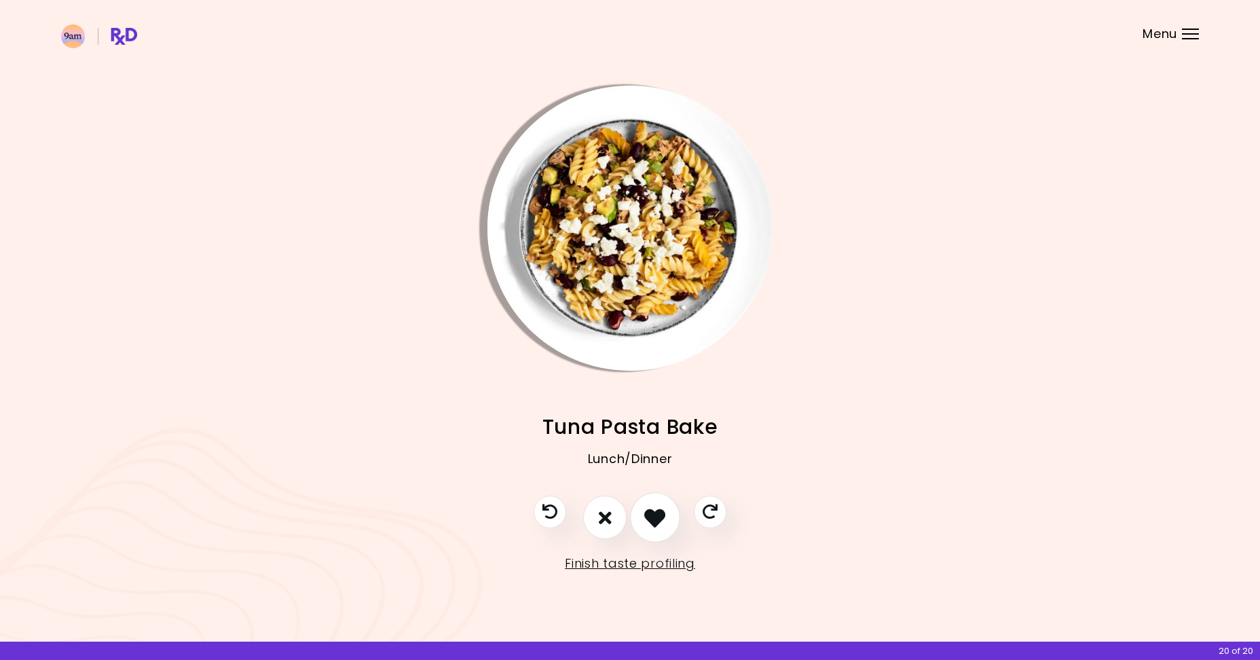
click at [650, 520] on icon "I like this recipe" at bounding box center [654, 517] width 21 height 21
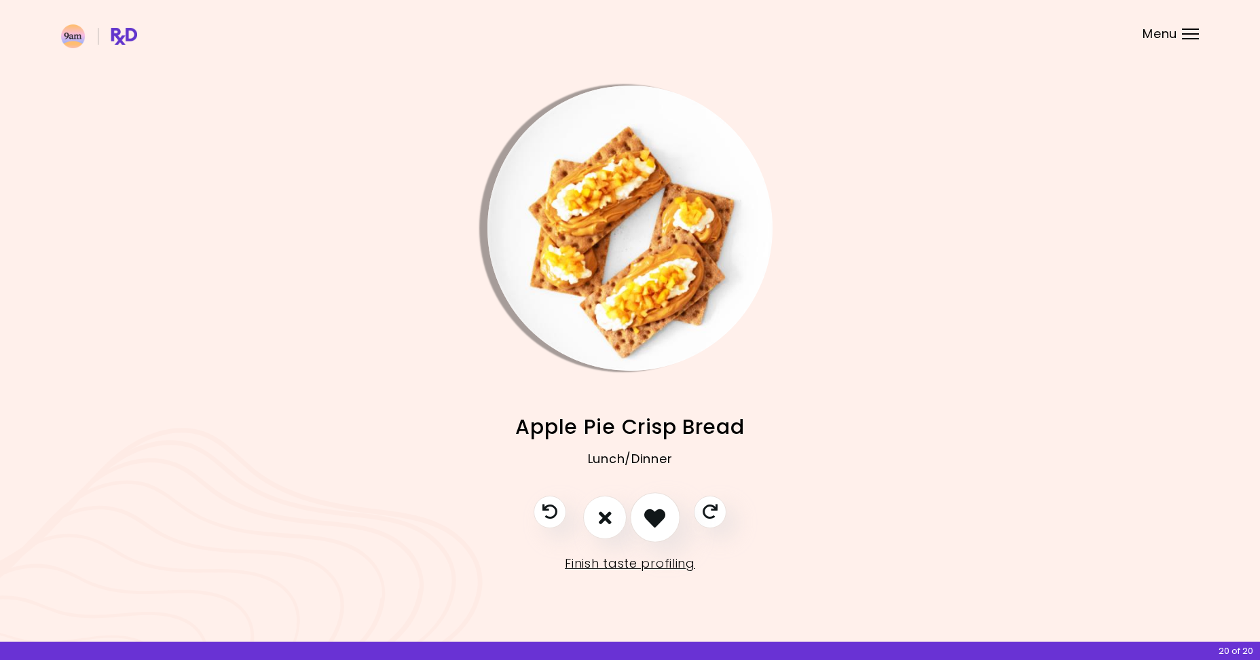
click at [650, 520] on icon "I like this recipe" at bounding box center [654, 517] width 21 height 21
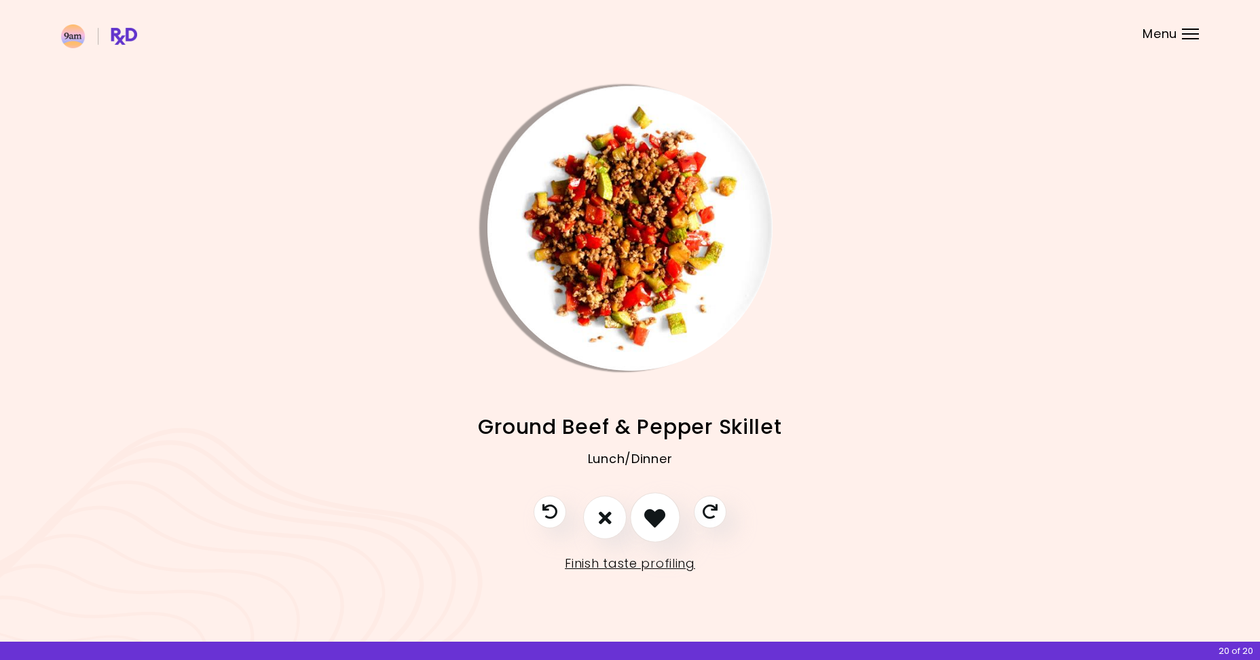
click at [650, 520] on icon "I like this recipe" at bounding box center [654, 517] width 21 height 21
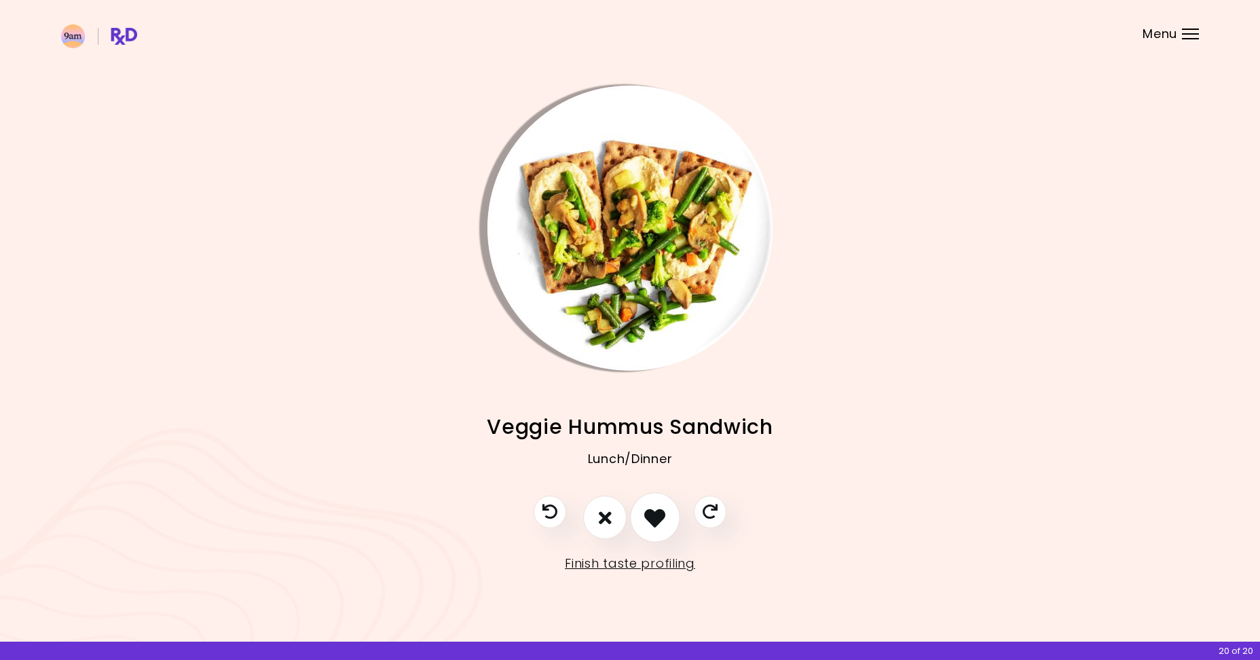
click at [650, 520] on icon "I like this recipe" at bounding box center [654, 517] width 21 height 21
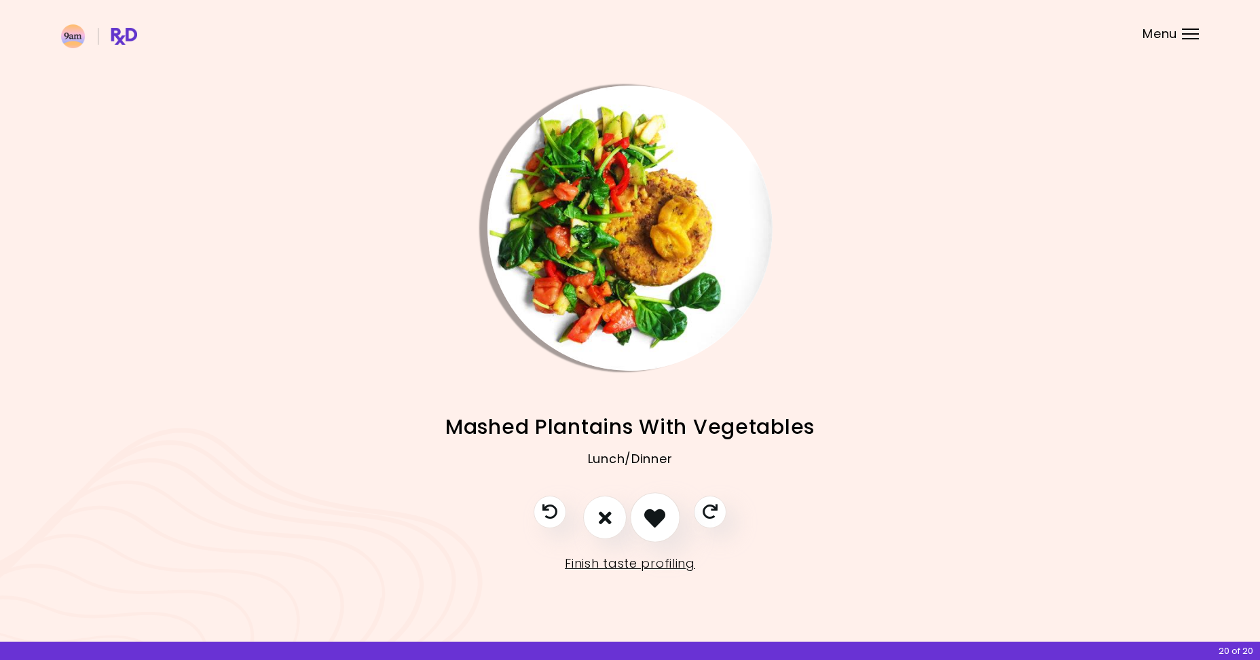
click at [650, 520] on icon "I like this recipe" at bounding box center [654, 517] width 21 height 21
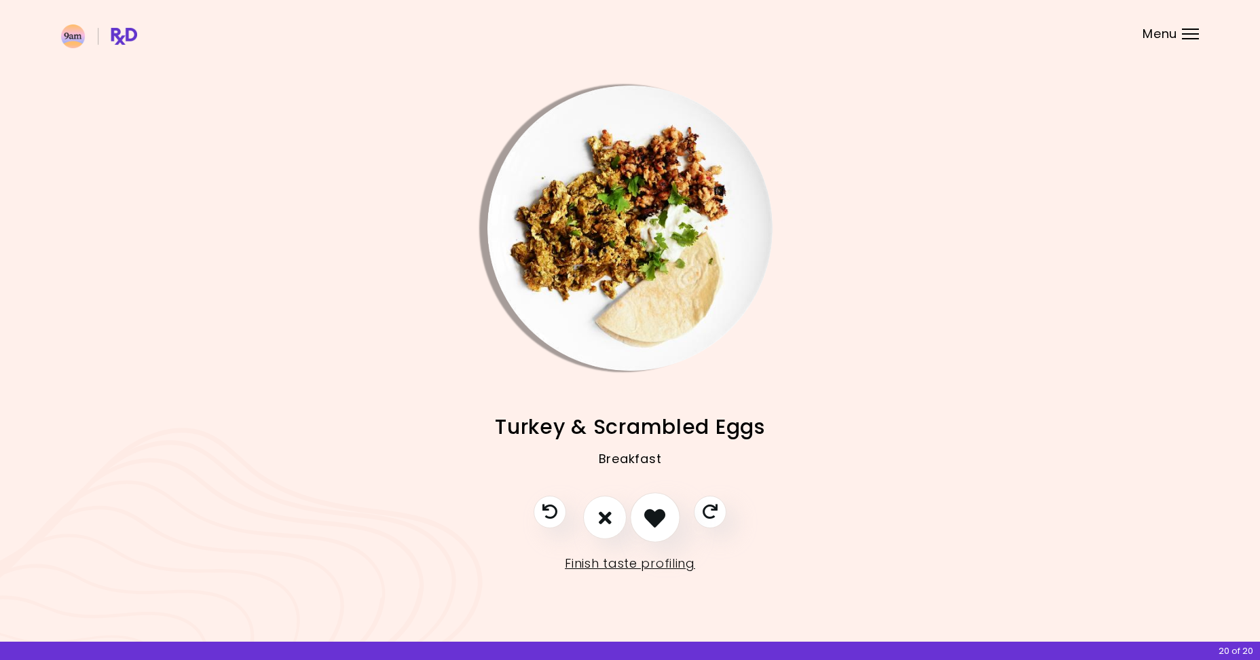
click at [650, 520] on icon "I like this recipe" at bounding box center [654, 517] width 21 height 21
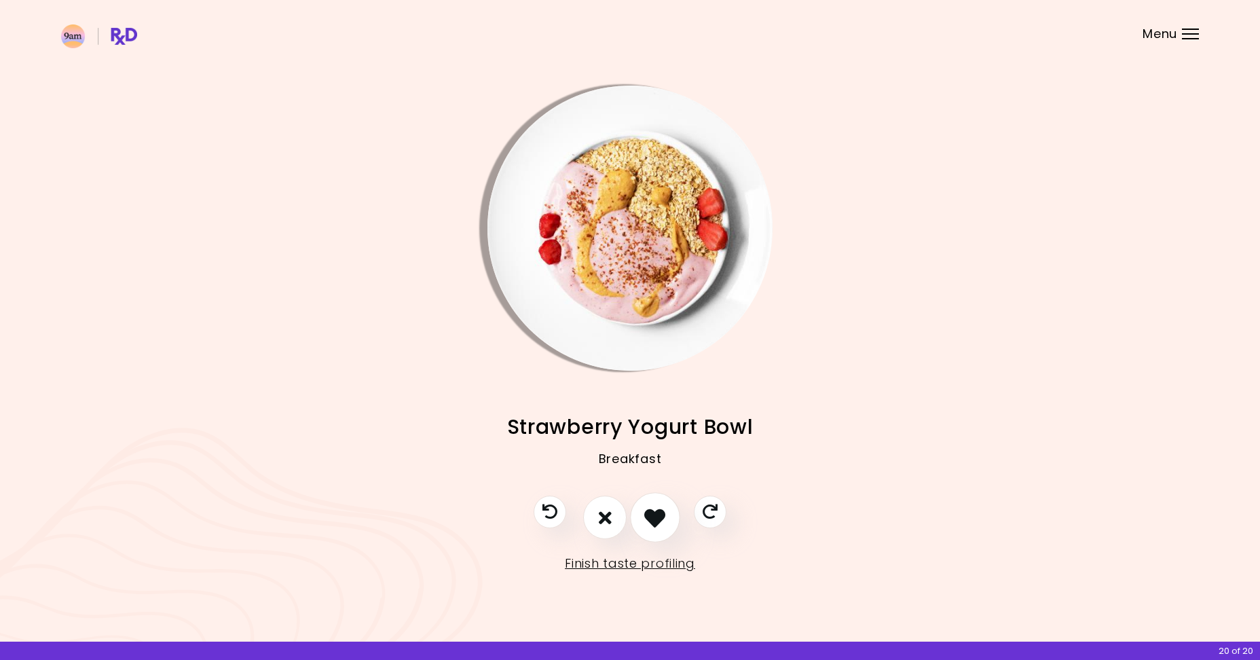
click at [650, 520] on icon "I like this recipe" at bounding box center [654, 517] width 21 height 21
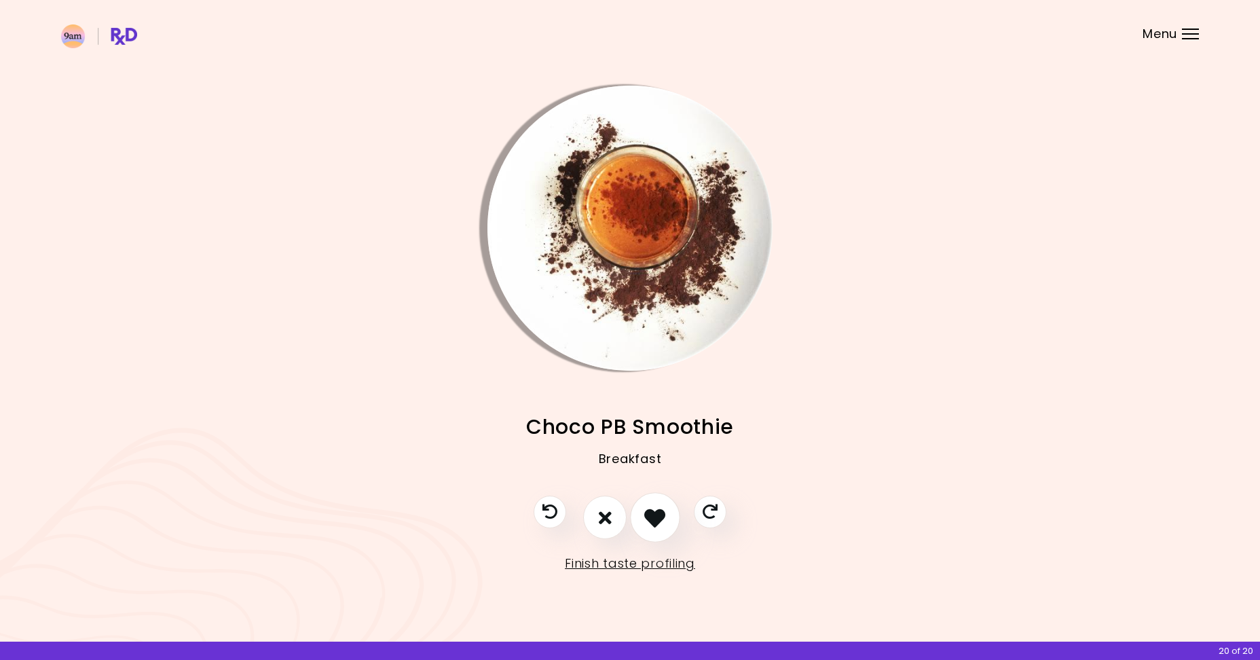
click at [650, 520] on icon "I like this recipe" at bounding box center [654, 517] width 21 height 21
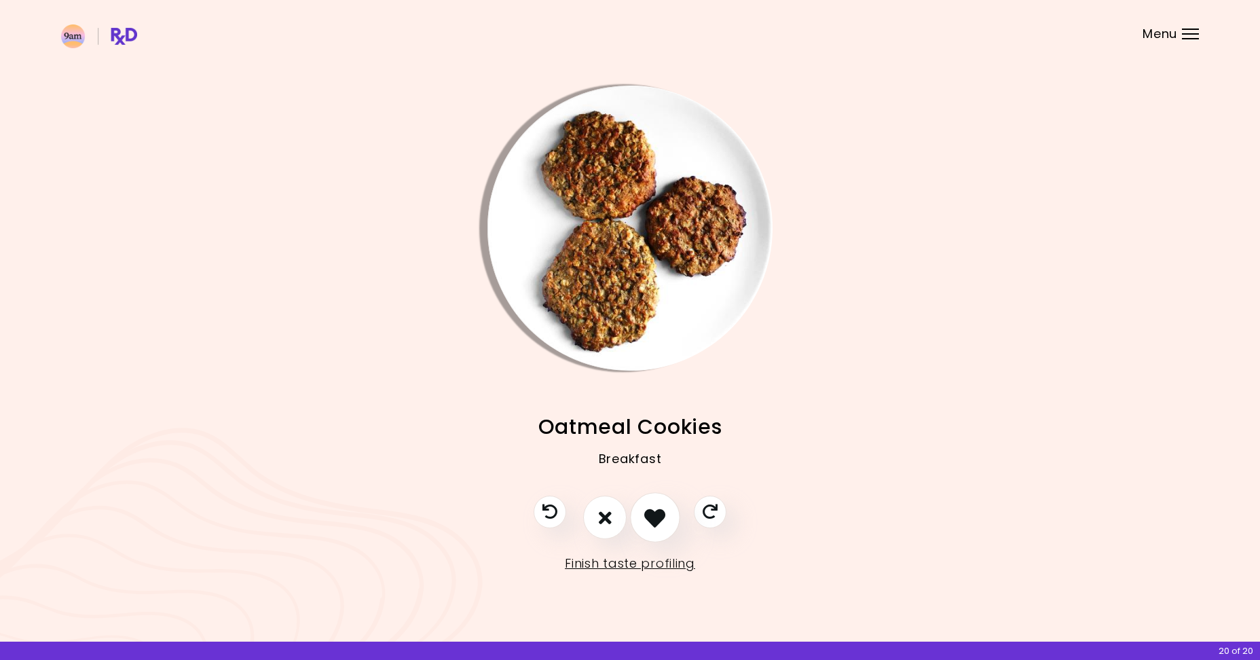
click at [650, 520] on icon "I like this recipe" at bounding box center [654, 517] width 21 height 21
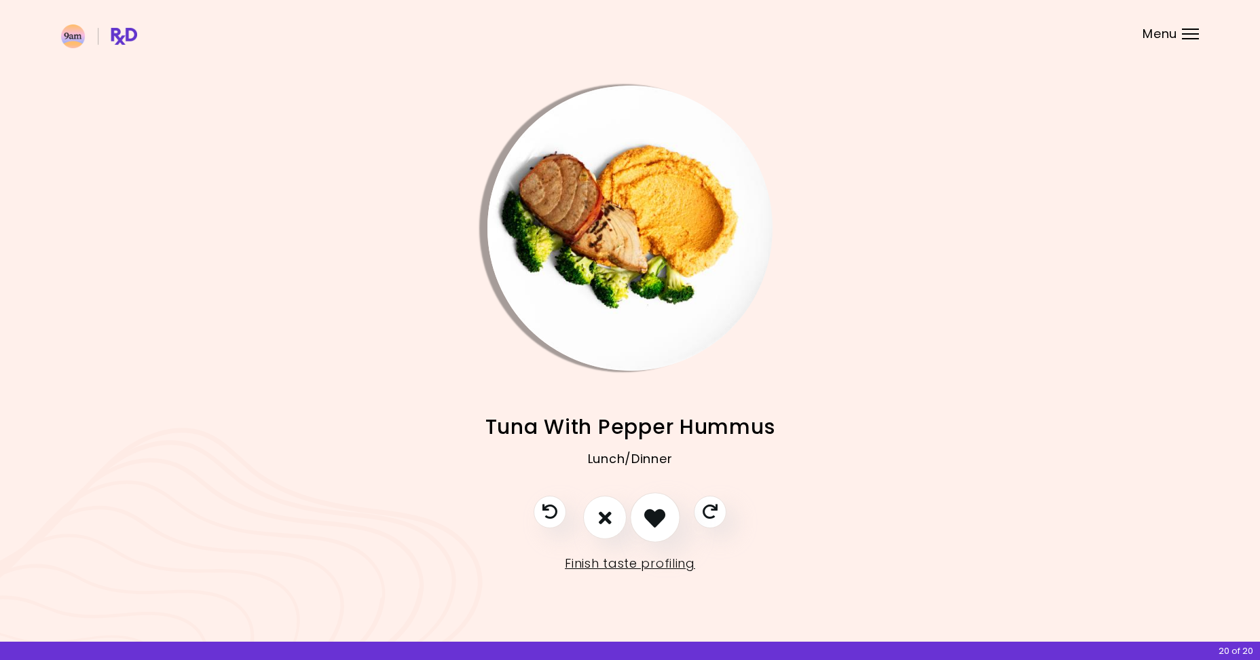
click at [661, 525] on icon "I like this recipe" at bounding box center [654, 517] width 21 height 21
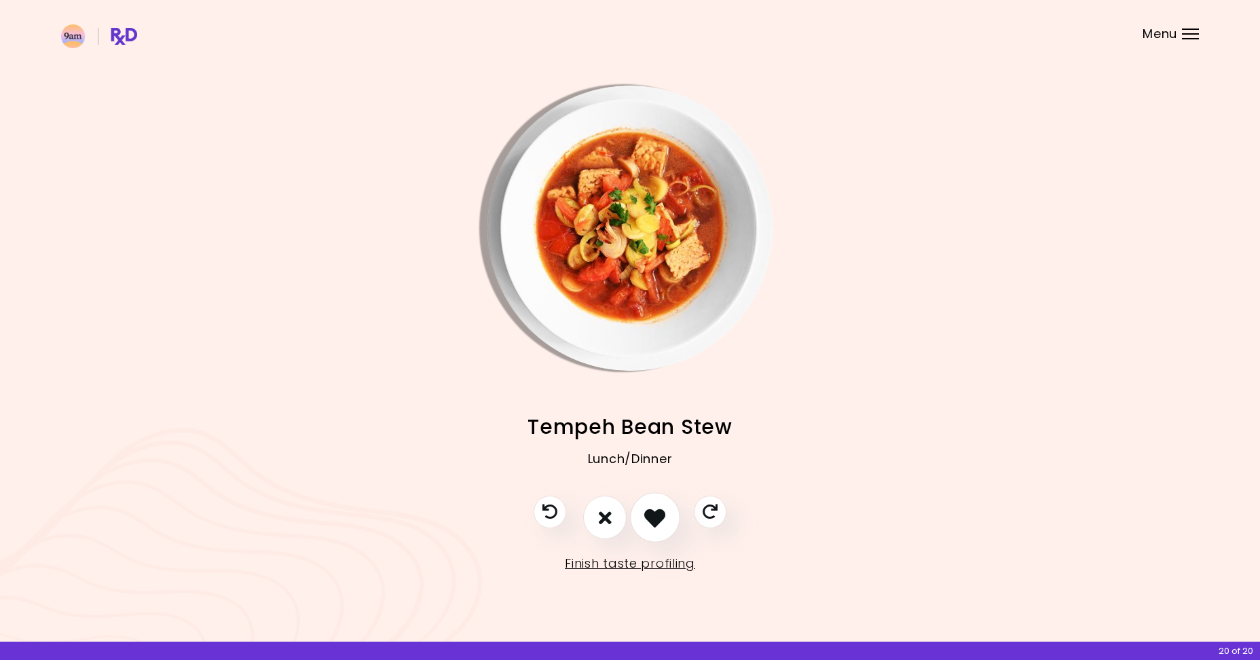
click at [661, 525] on icon "I like this recipe" at bounding box center [654, 517] width 21 height 21
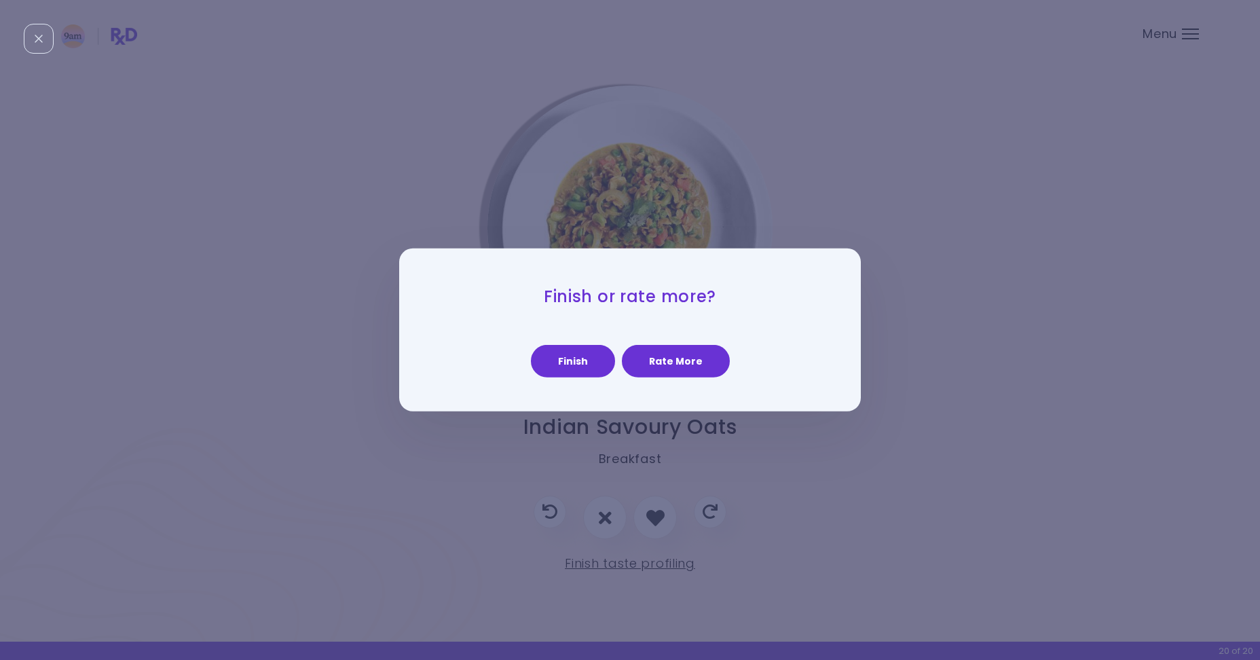
click at [532, 368] on div "Finish Rate More" at bounding box center [630, 354] width 394 height 46
click at [572, 369] on button "Finish" at bounding box center [573, 361] width 84 height 33
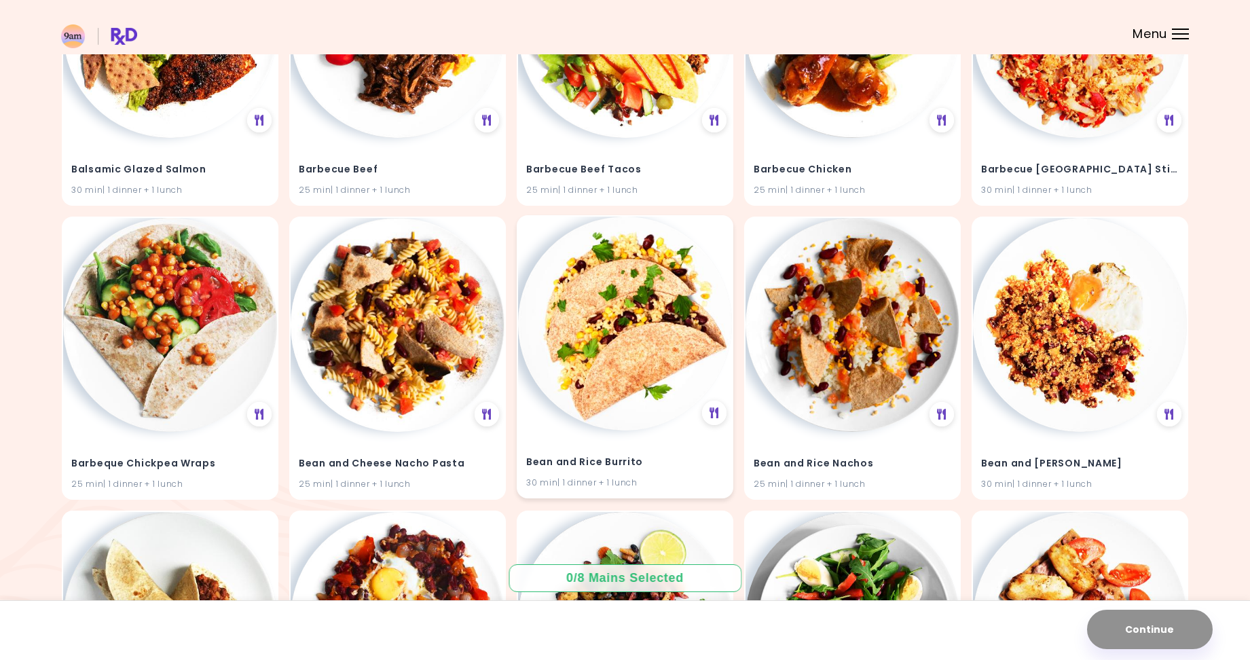
scroll to position [1744, 0]
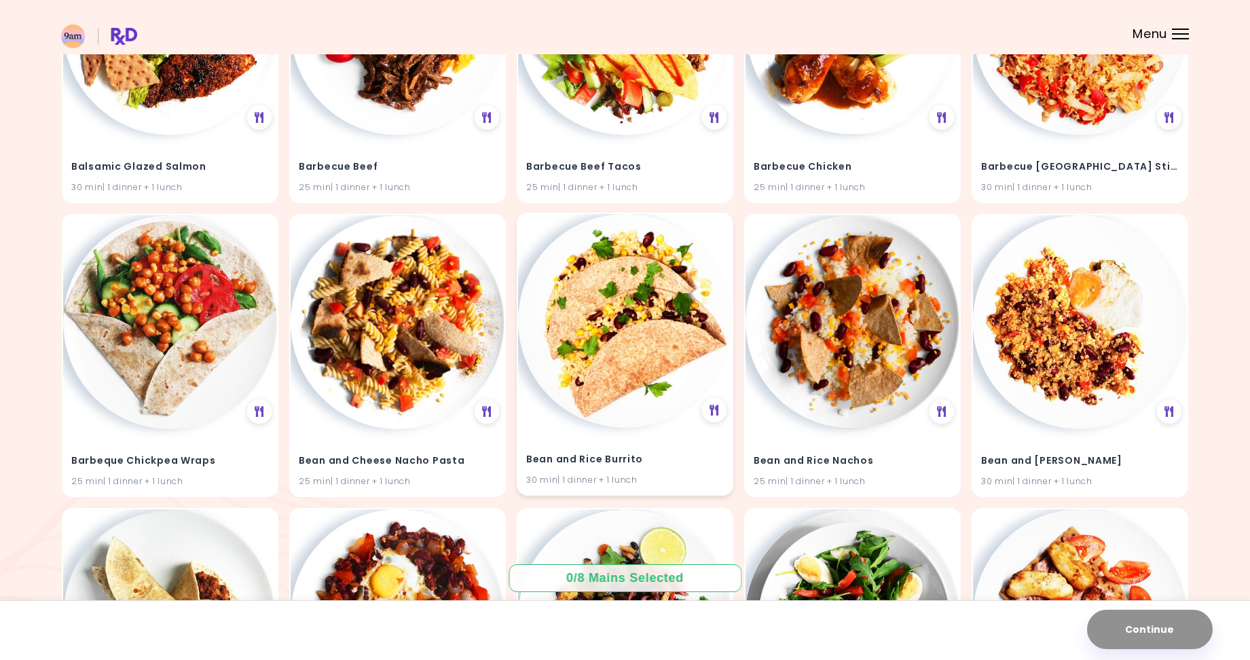
click at [624, 362] on img at bounding box center [625, 321] width 214 height 214
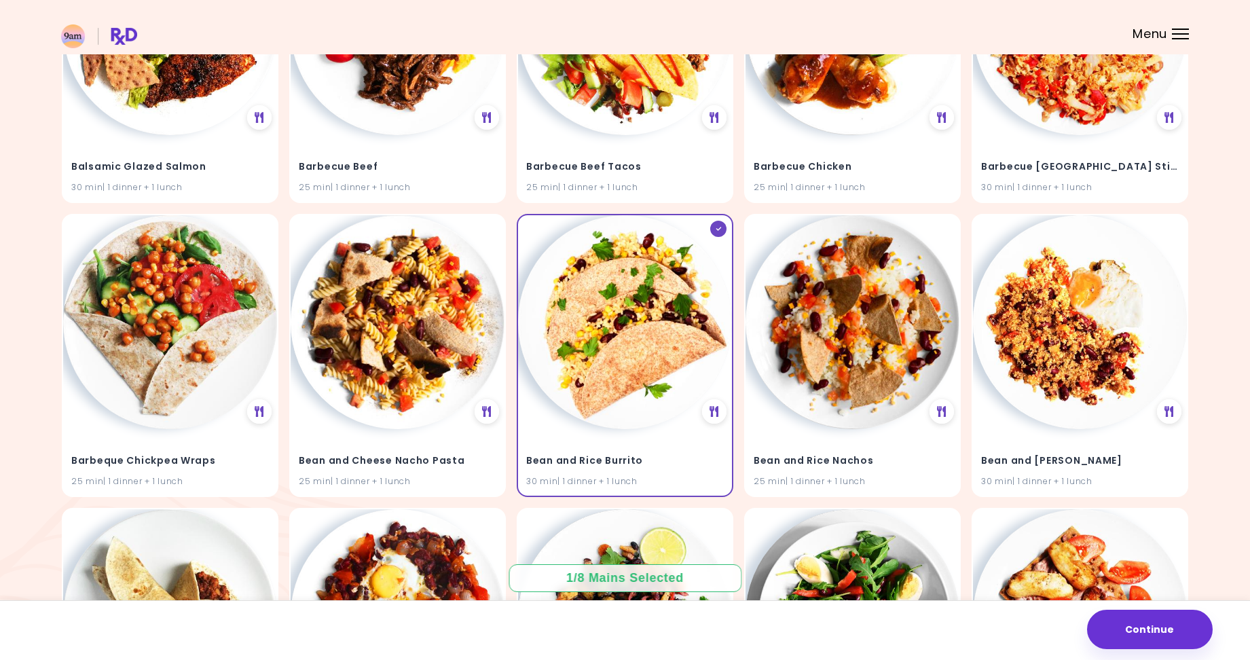
scroll to position [1750, 0]
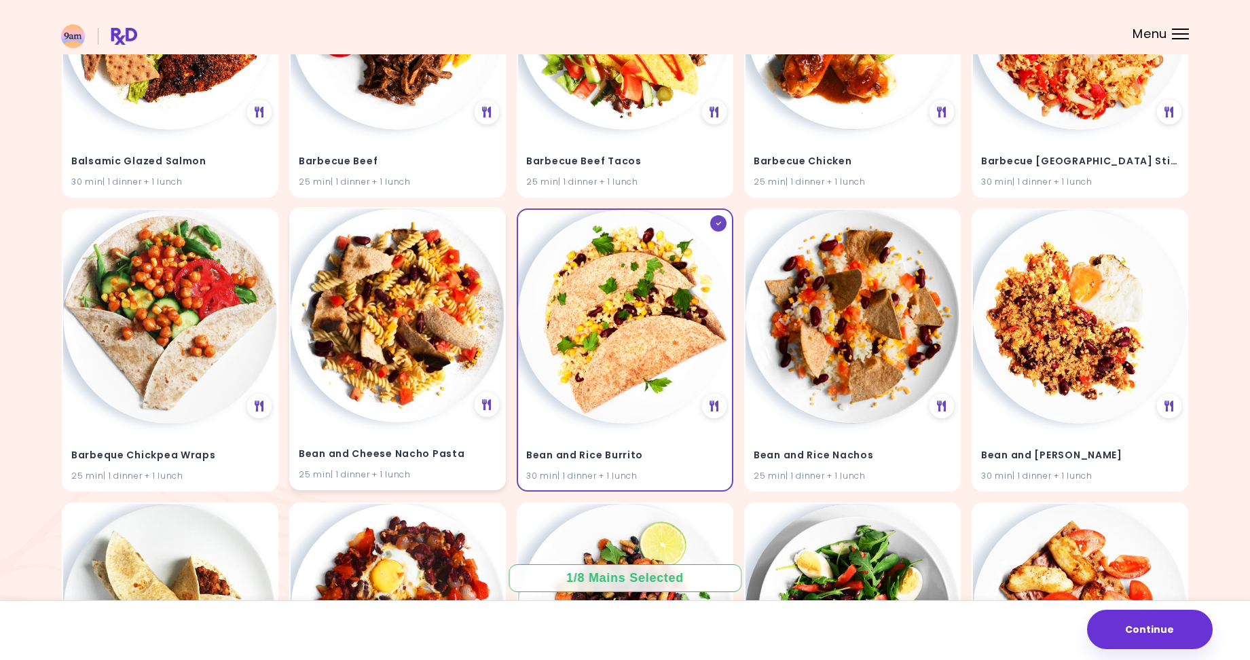
click at [437, 355] on img at bounding box center [398, 315] width 214 height 214
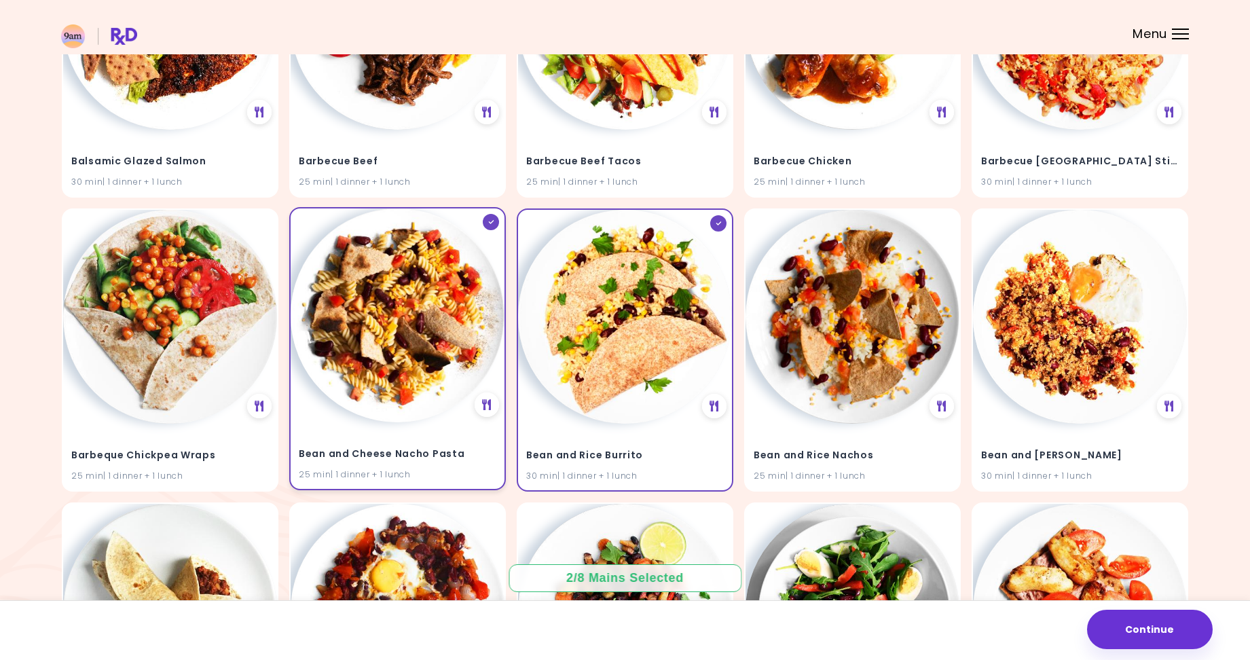
click at [438, 356] on img at bounding box center [398, 315] width 214 height 214
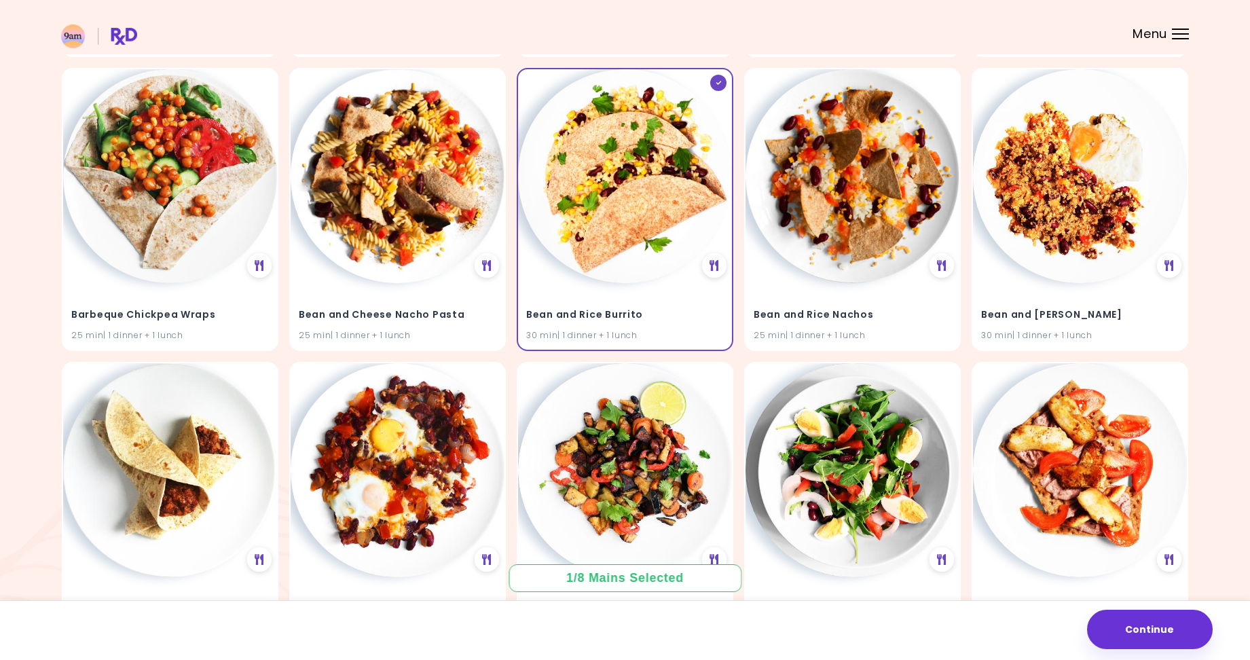
scroll to position [1888, 0]
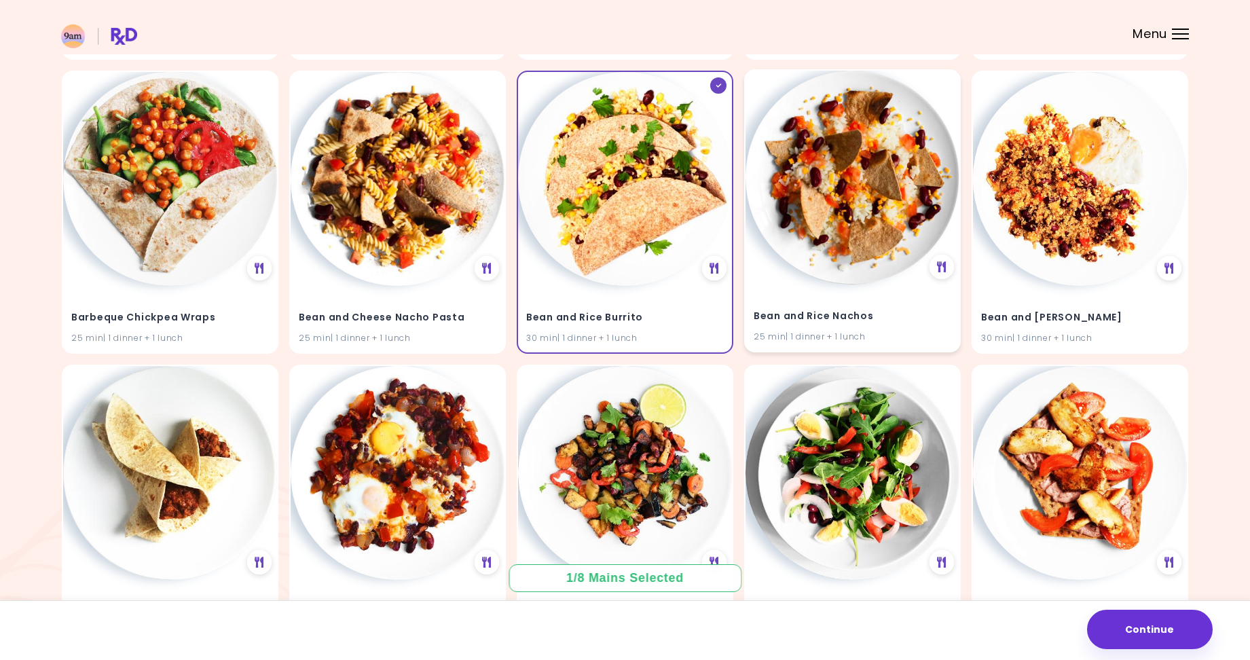
click at [886, 199] on img at bounding box center [852, 178] width 214 height 214
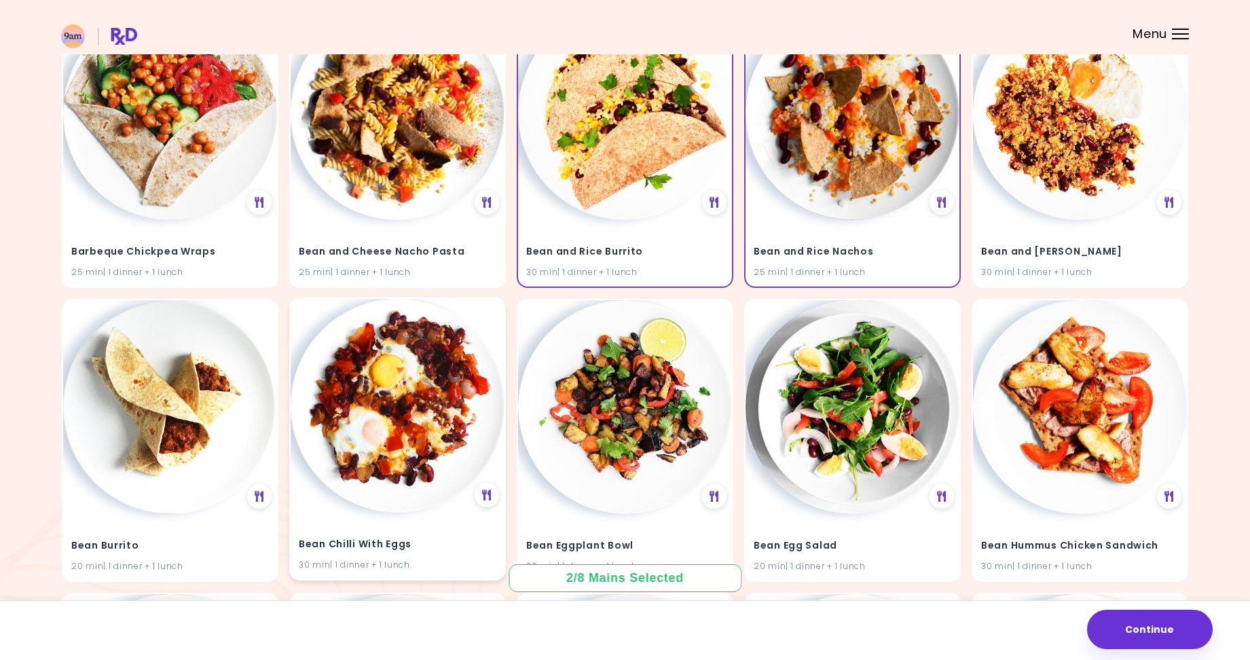
scroll to position [2051, 0]
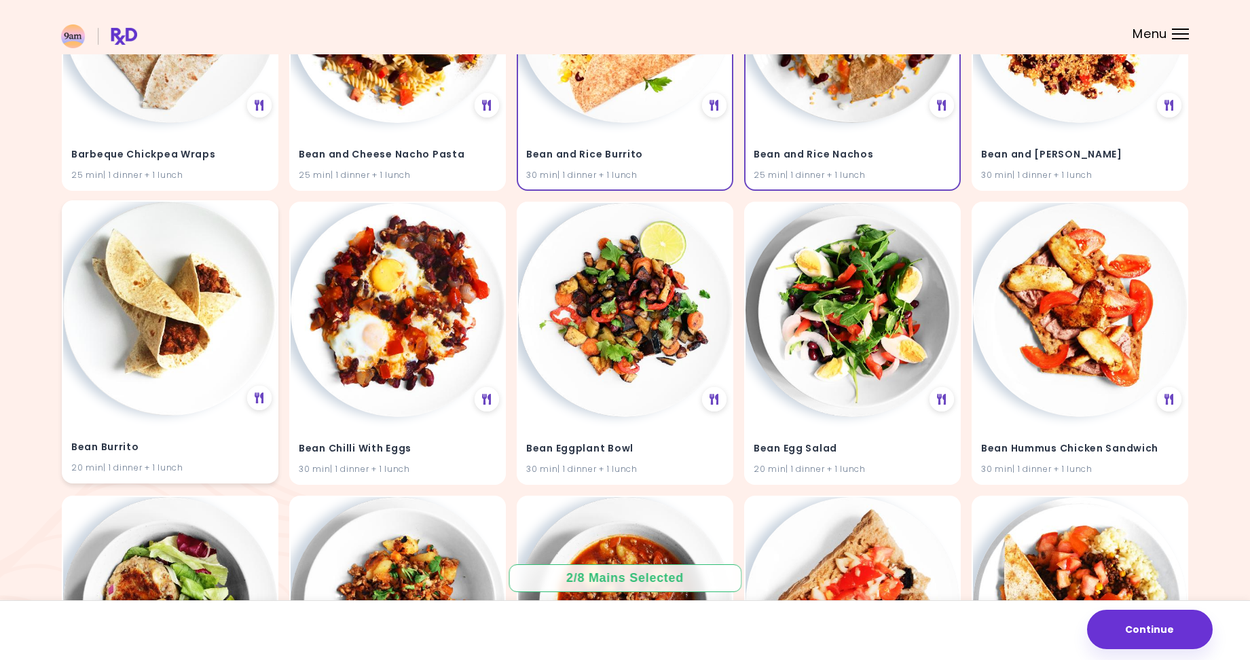
click at [153, 286] on img at bounding box center [170, 309] width 214 height 214
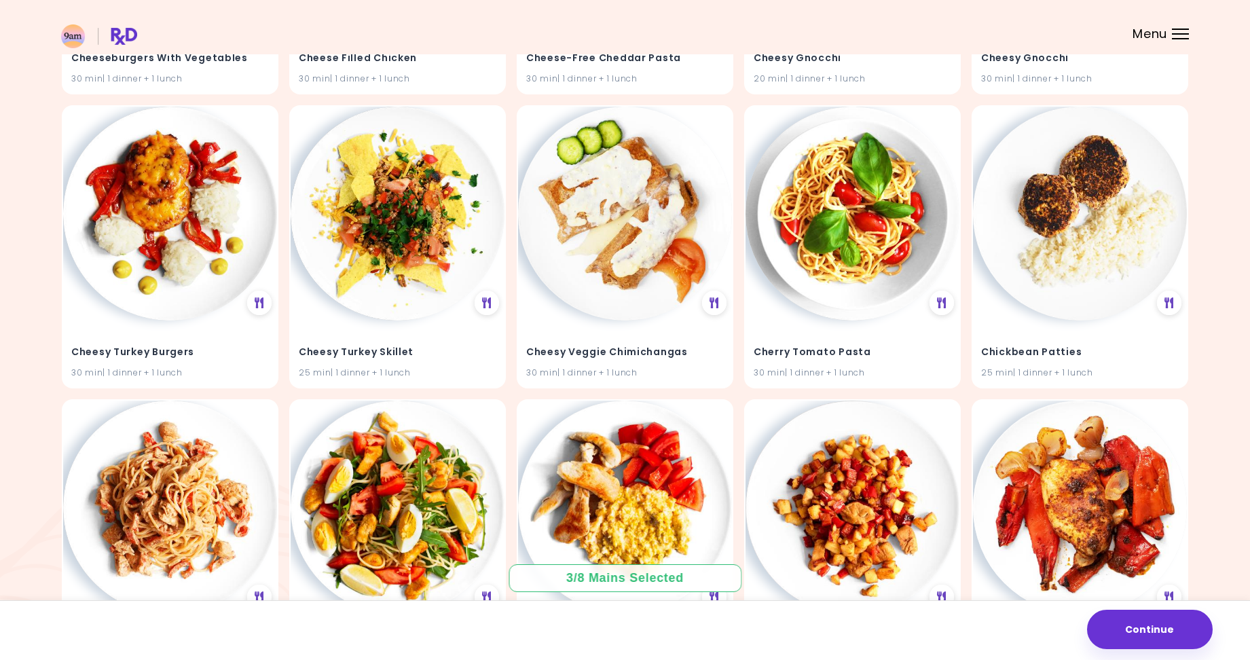
scroll to position [5802, 0]
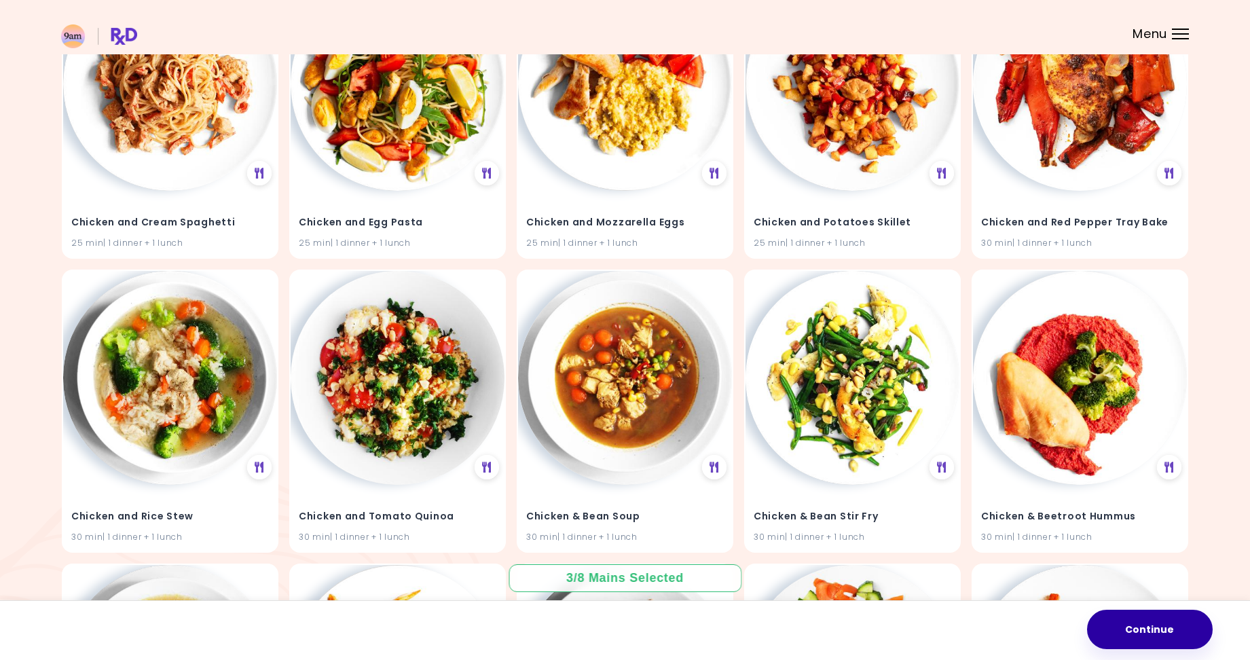
click at [1155, 646] on button "Continue" at bounding box center [1150, 629] width 126 height 39
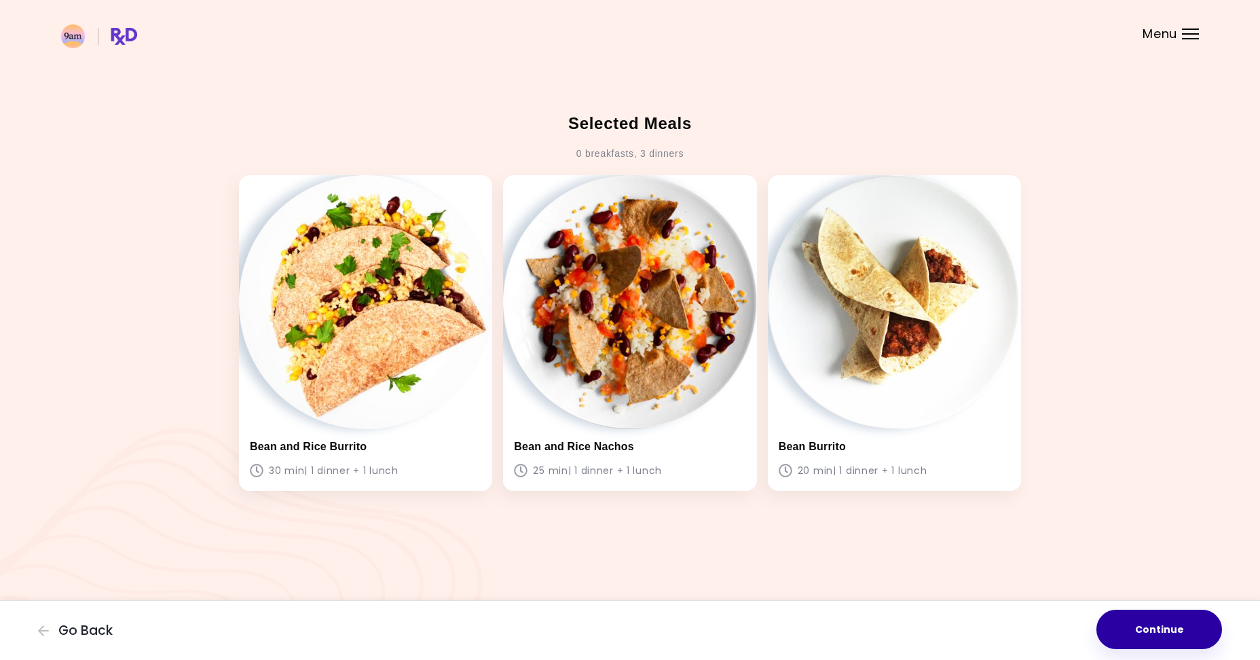
click at [1132, 622] on button "Continue" at bounding box center [1159, 629] width 126 height 39
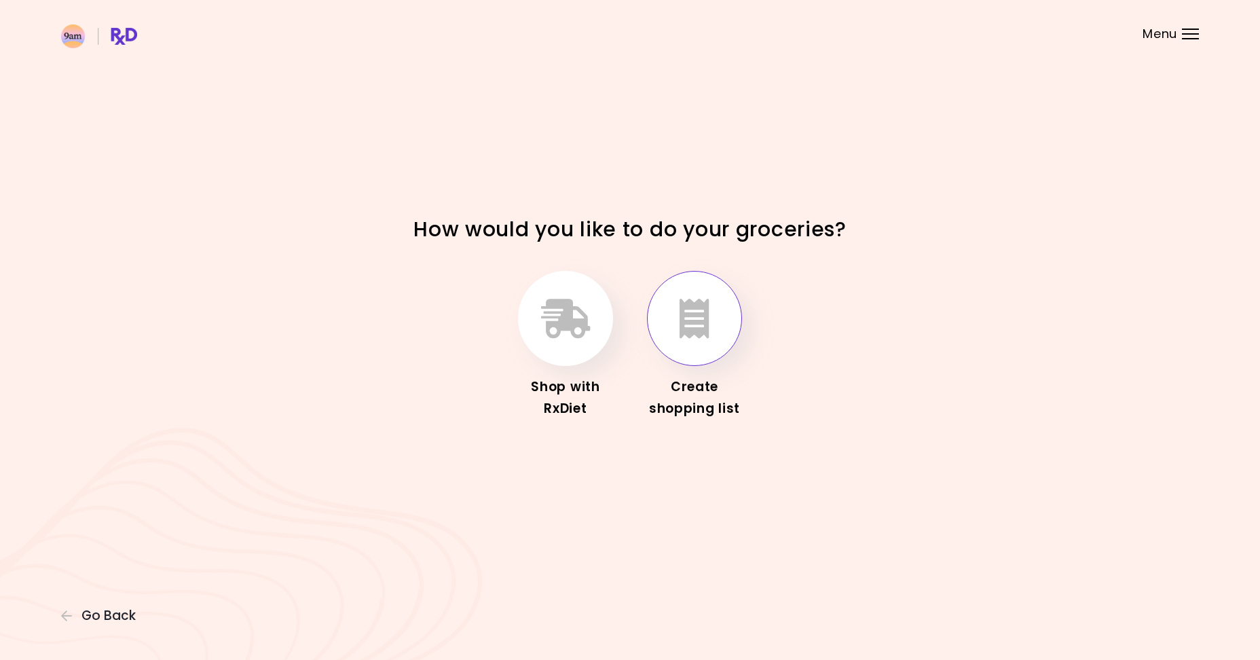
click at [695, 320] on icon "button" at bounding box center [694, 318] width 30 height 39
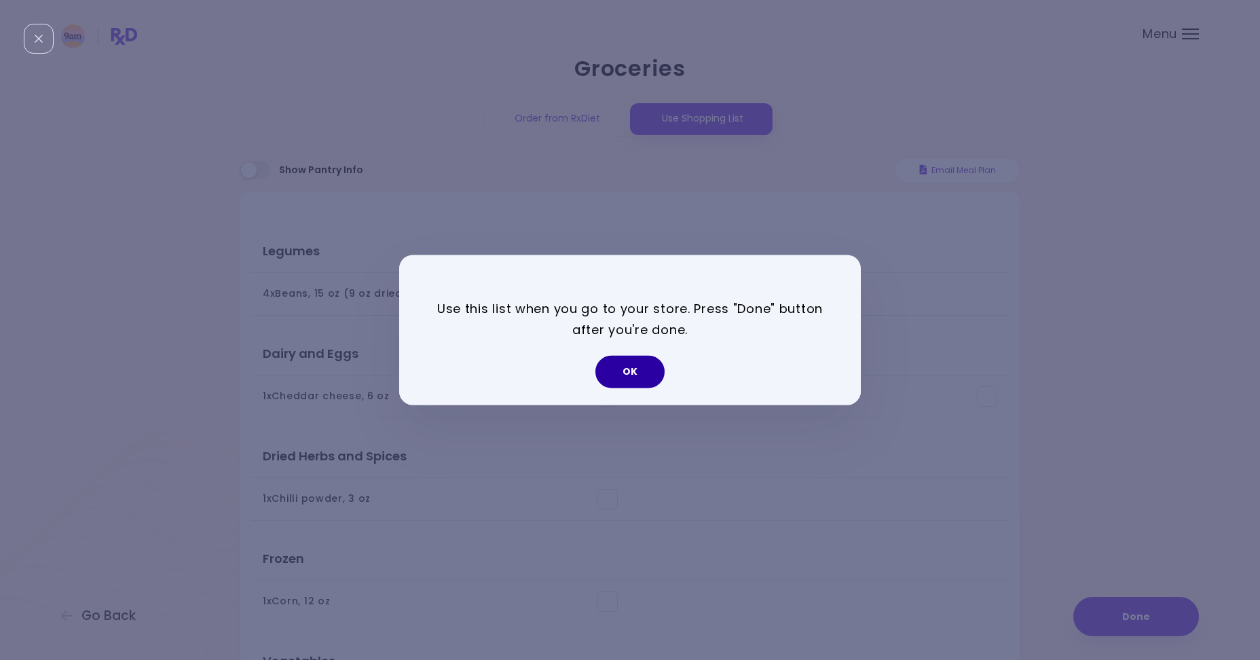
click at [626, 365] on button "OK" at bounding box center [629, 372] width 69 height 33
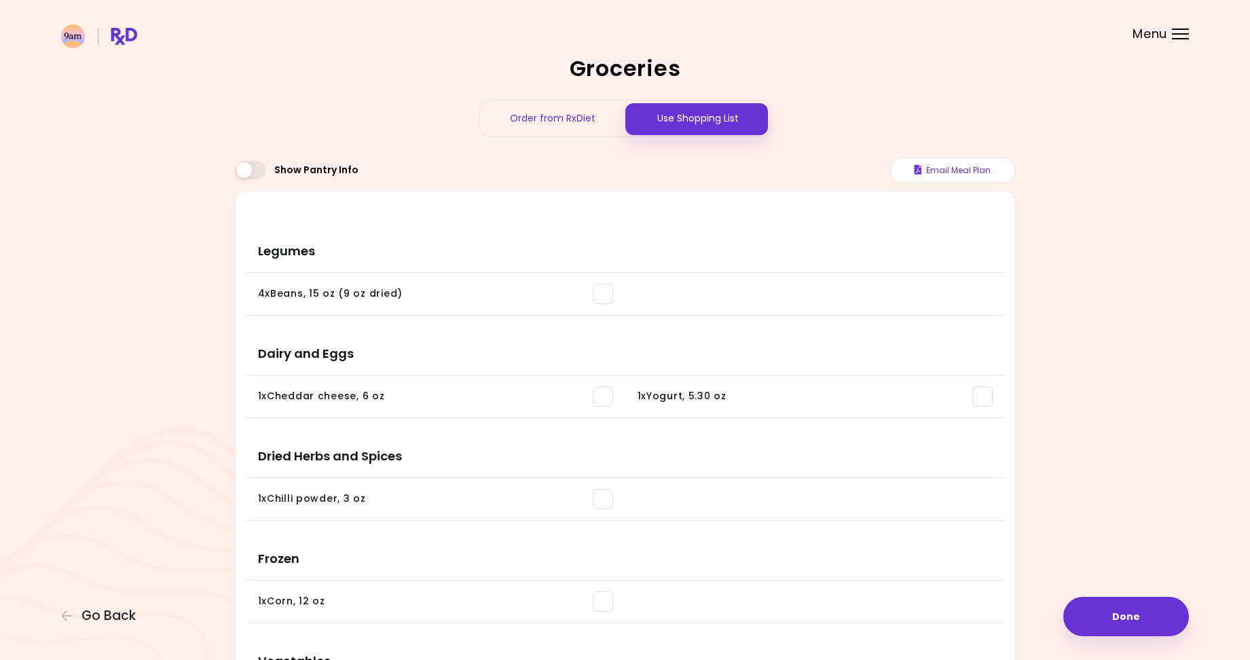
click at [963, 147] on div "Groceries Order from RxDiet Use Shopping List Show Pantry Info Email Meal Plan …" at bounding box center [625, 605] width 781 height 1094
click at [965, 198] on div "Legumes 4 x Beans , 15 oz (9 oz dried) You need: 2.09 lb / In pantry: 0 oz Dair…" at bounding box center [625, 671] width 781 height 960
click at [945, 169] on button "Email Meal Plan" at bounding box center [953, 170] width 126 height 26
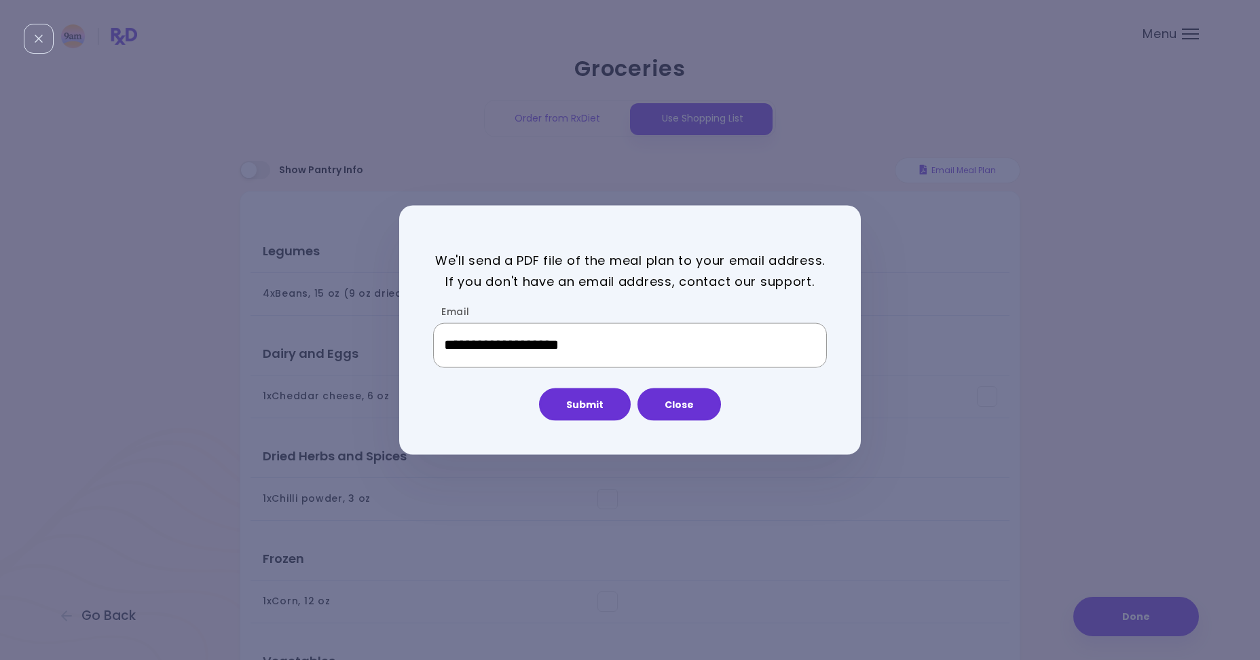
click at [567, 361] on input "**********" at bounding box center [630, 345] width 394 height 45
click at [567, 359] on input "**********" at bounding box center [630, 345] width 394 height 45
type input "**********"
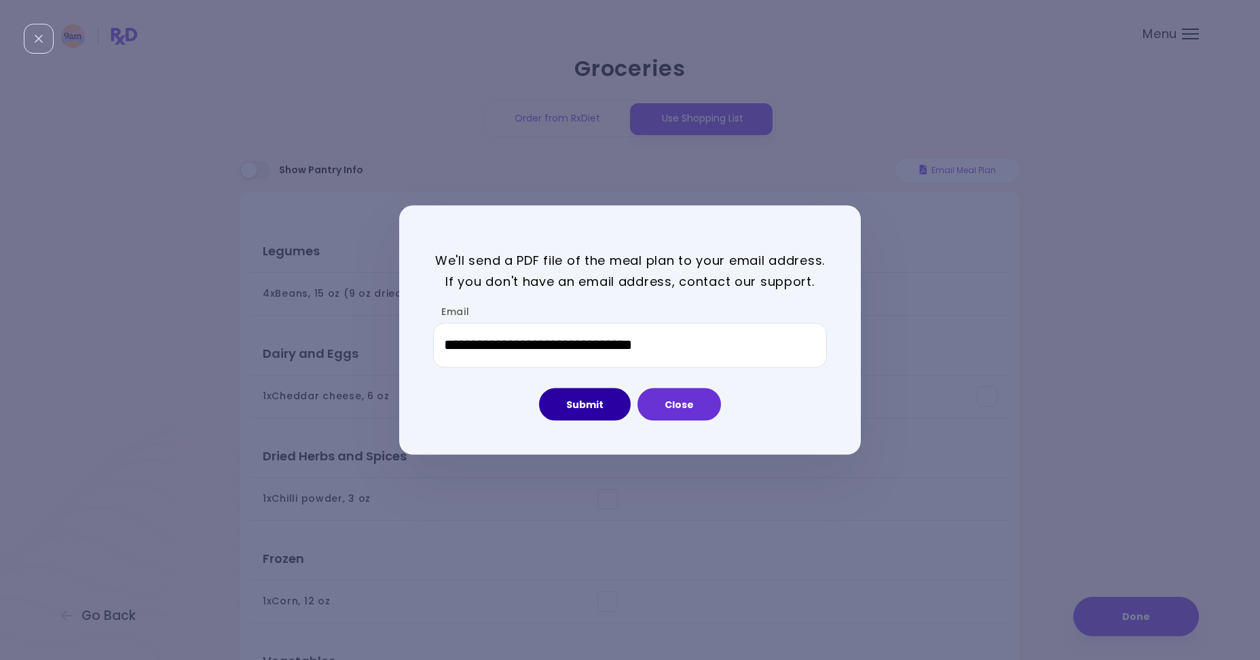
click at [569, 409] on button "Submit" at bounding box center [585, 404] width 92 height 33
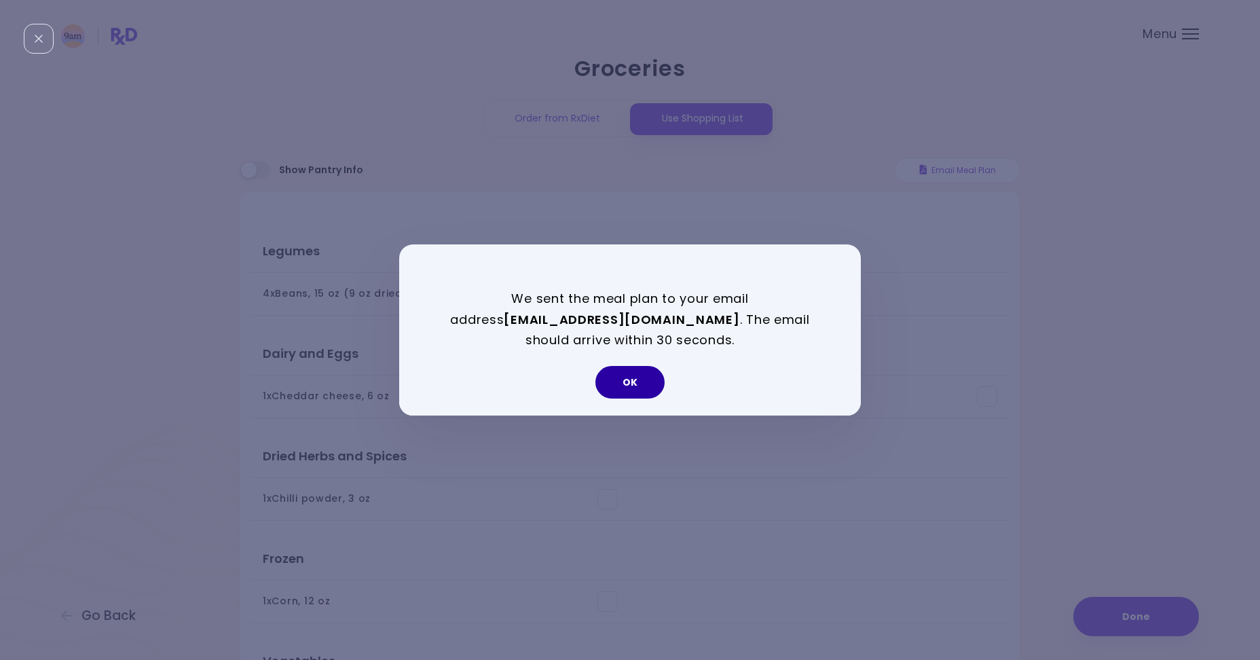
click at [628, 378] on button "OK" at bounding box center [629, 382] width 69 height 33
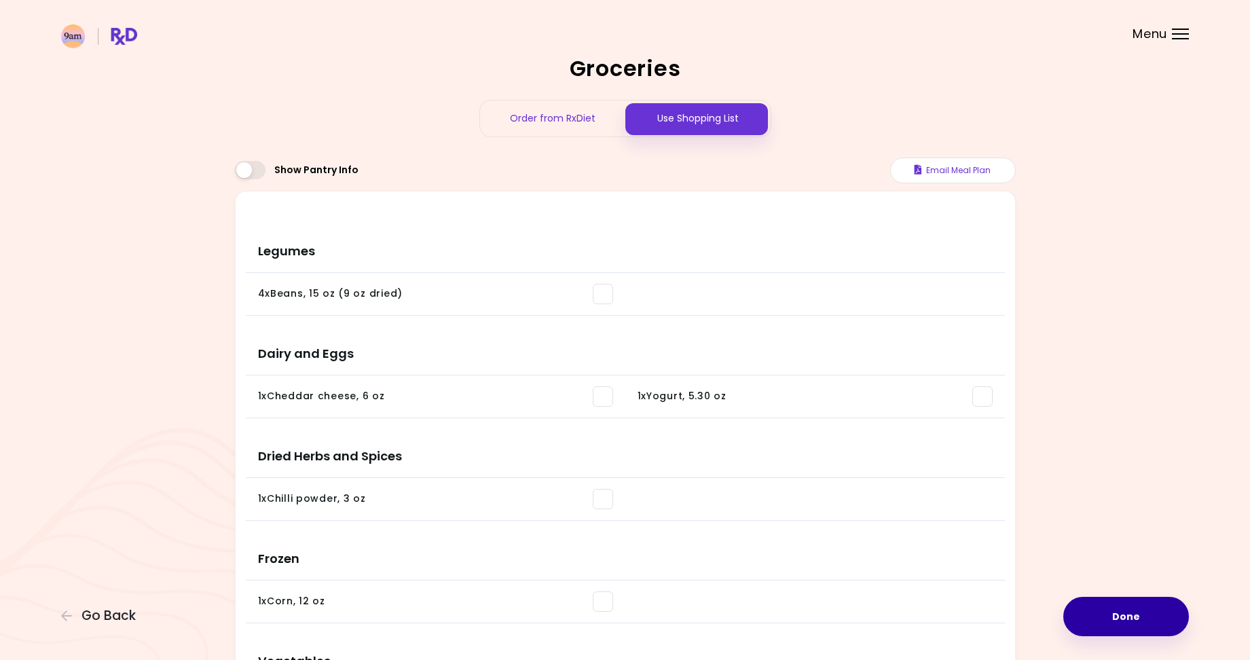
click at [1096, 612] on button "Done" at bounding box center [1126, 616] width 126 height 39
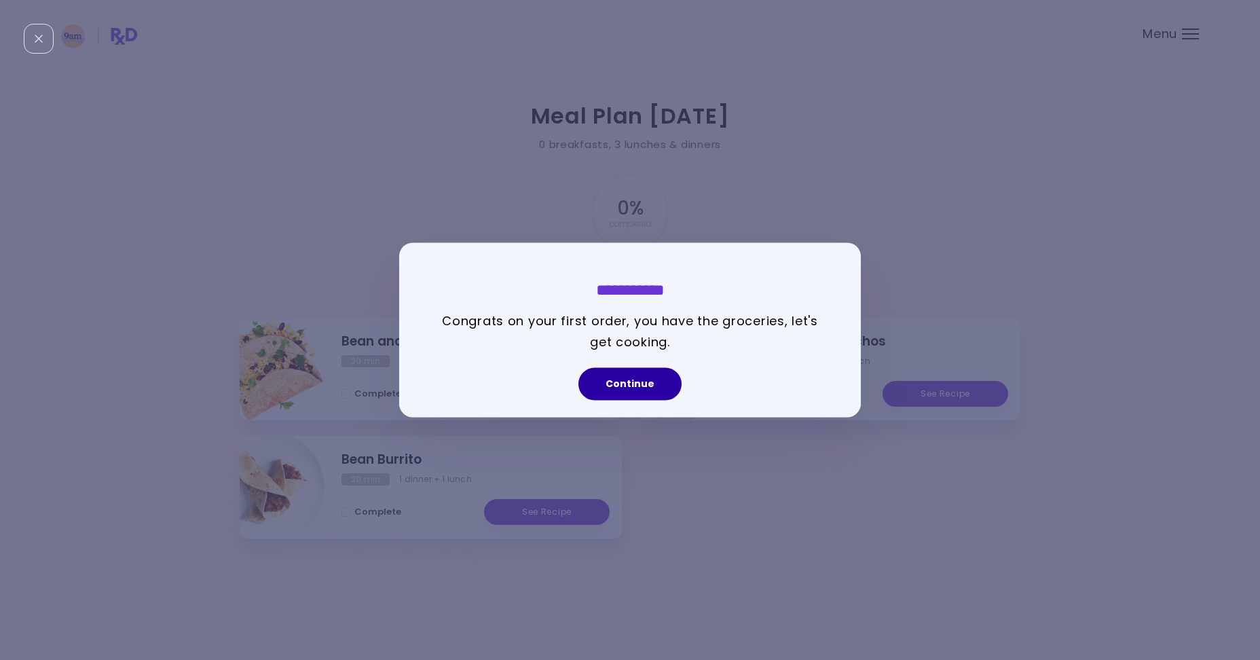
click at [639, 386] on button "Continue" at bounding box center [629, 384] width 103 height 33
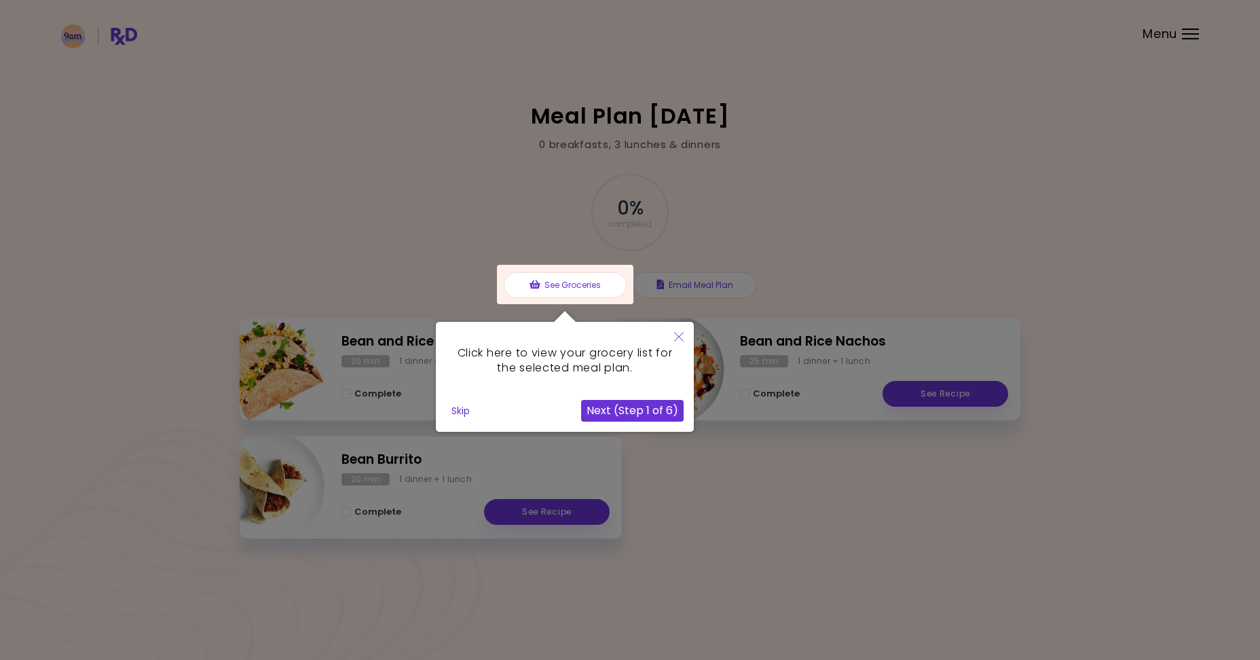
click at [461, 415] on button "Skip" at bounding box center [460, 410] width 29 height 20
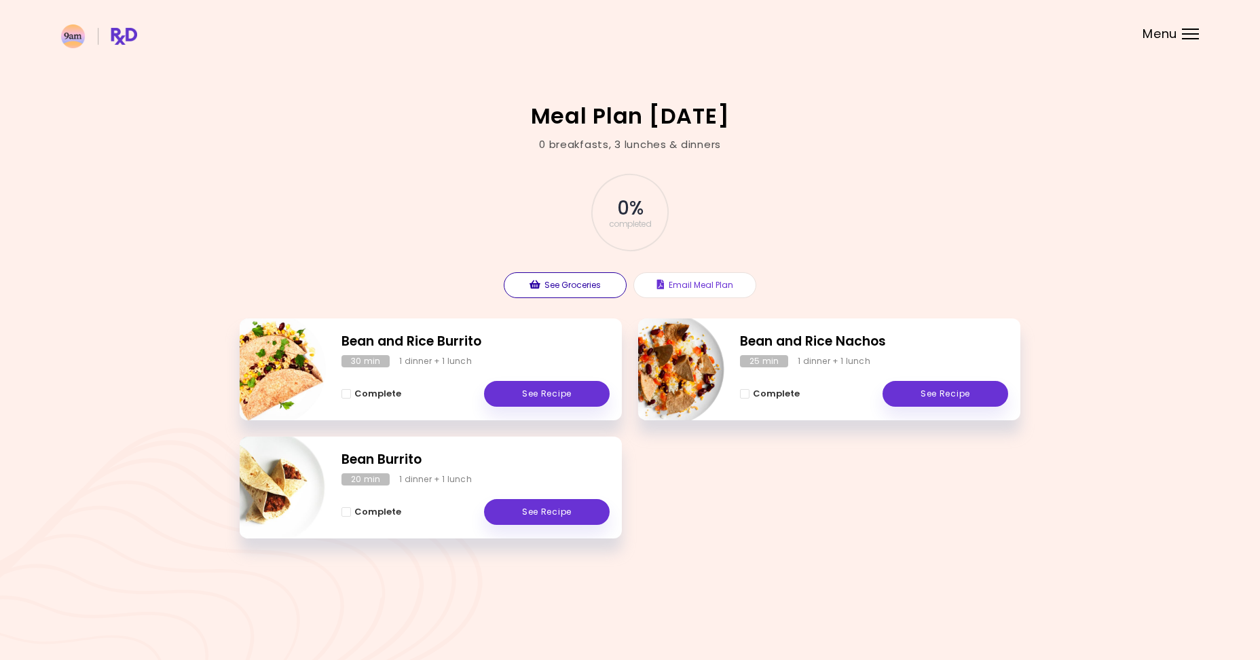
click at [565, 280] on button "See Groceries" at bounding box center [565, 285] width 123 height 26
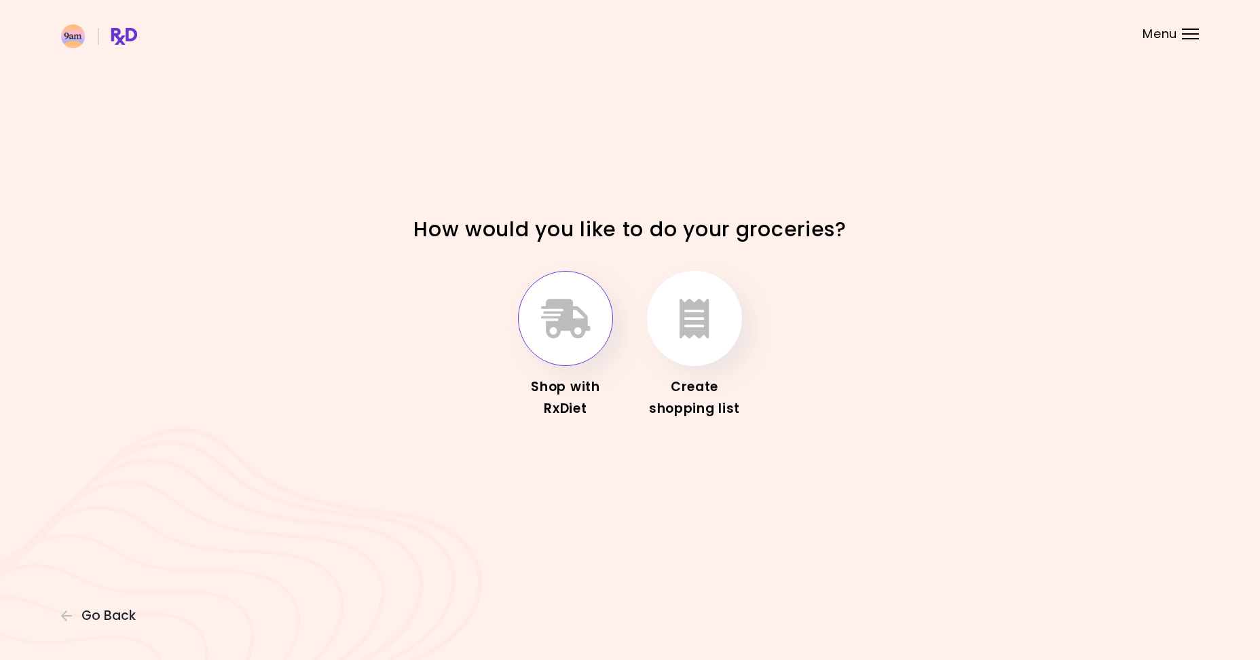
click at [572, 339] on button "button" at bounding box center [565, 318] width 95 height 95
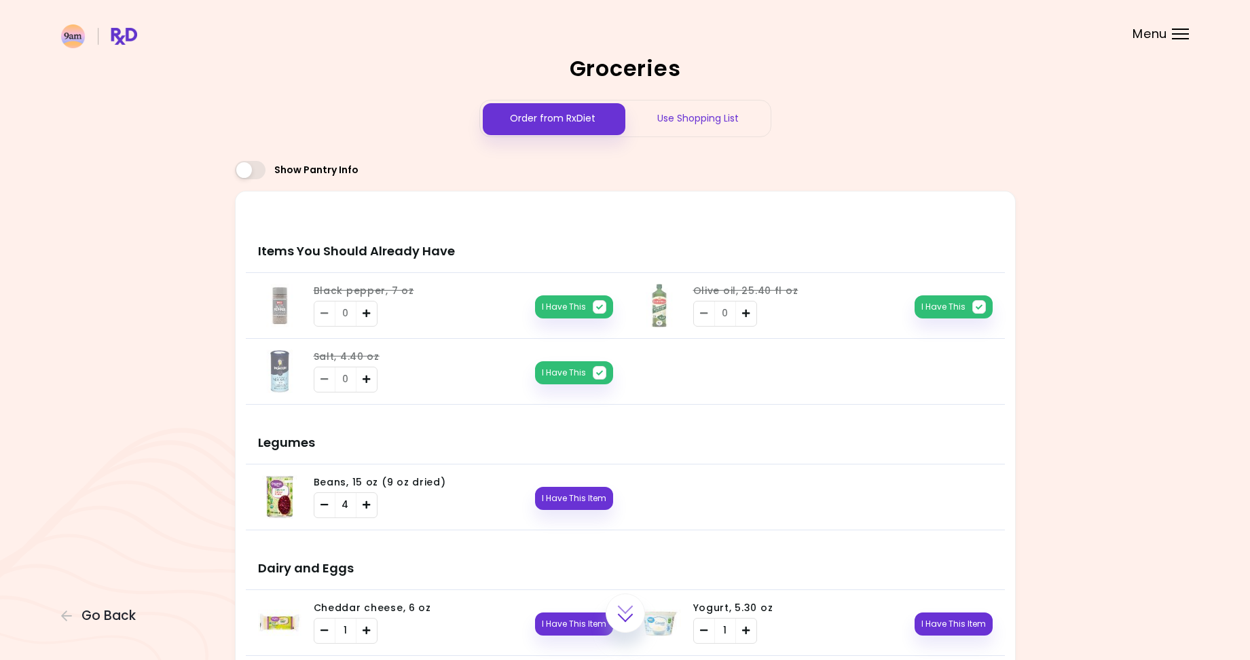
click at [683, 117] on div "Use Shopping List" at bounding box center [697, 118] width 145 height 36
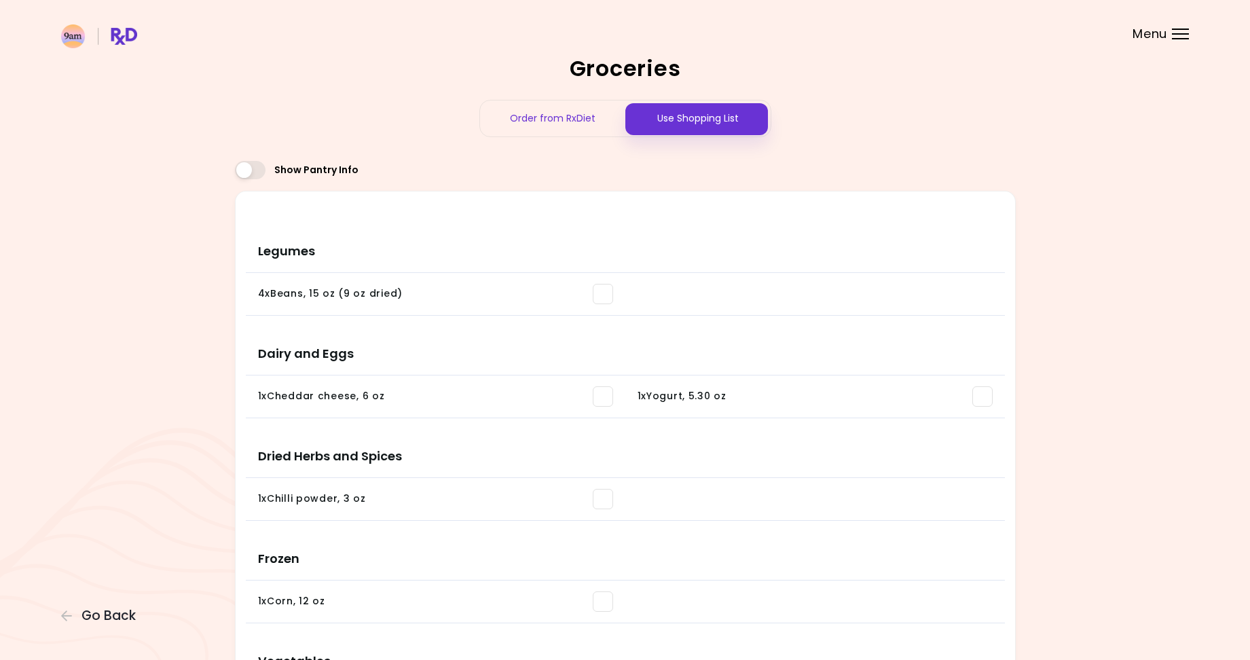
click at [582, 118] on div "Order from RxDiet" at bounding box center [552, 118] width 145 height 36
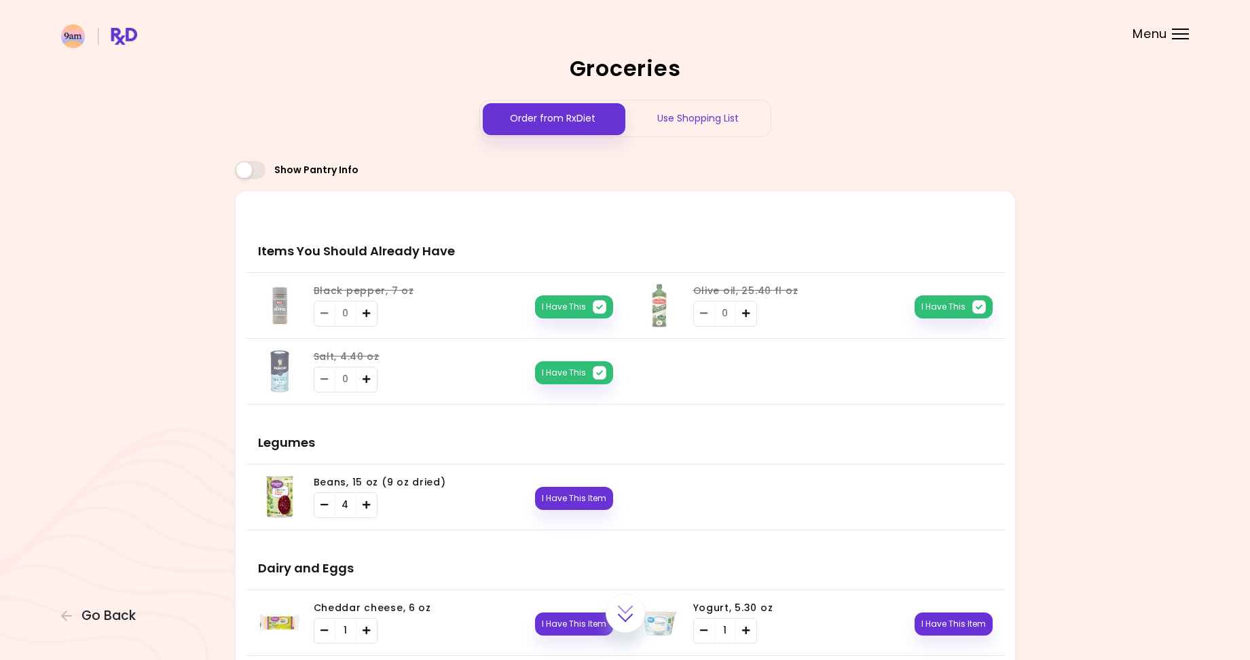
click at [1174, 29] on div at bounding box center [1180, 29] width 17 height 1
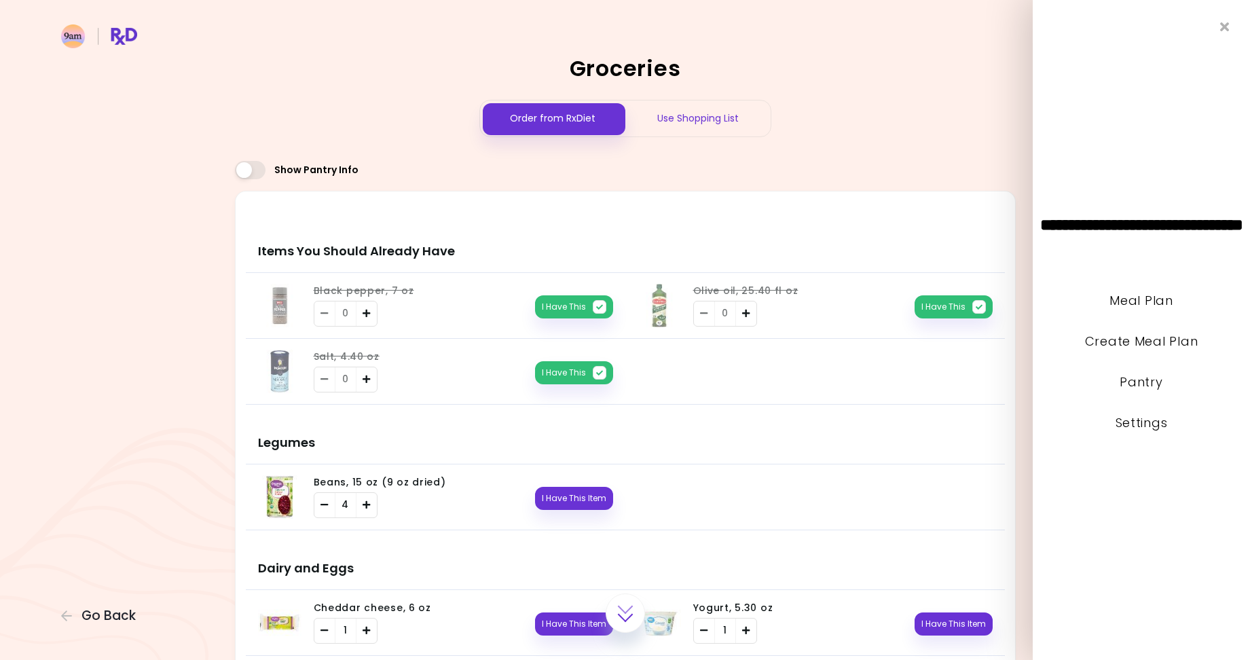
click at [898, 113] on div "Order from RxDiet Use Shopping List" at bounding box center [625, 118] width 781 height 37
